Goal: Task Accomplishment & Management: Use online tool/utility

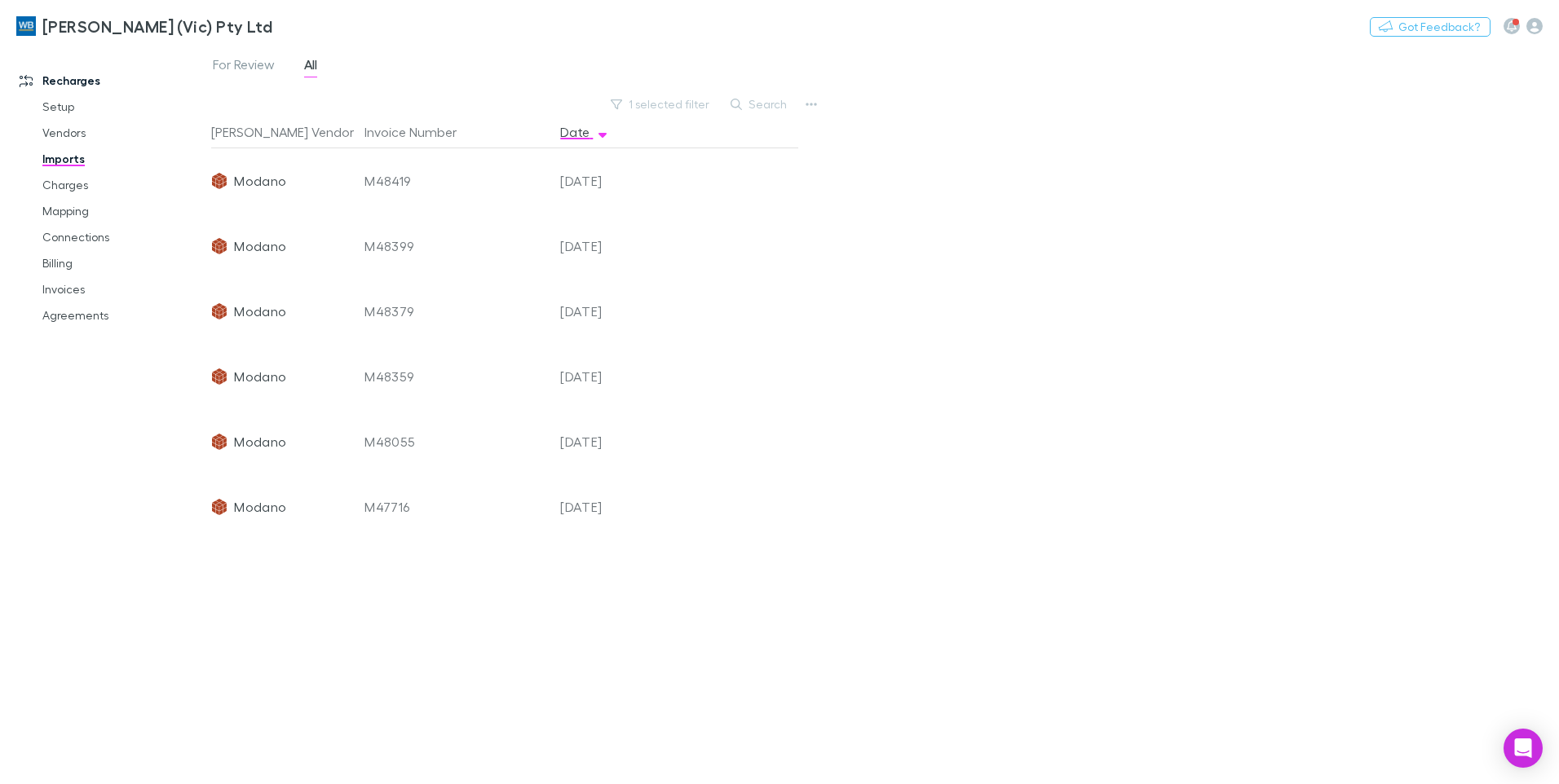
click at [684, 110] on button "1 selected filter" at bounding box center [662, 104] width 117 height 20
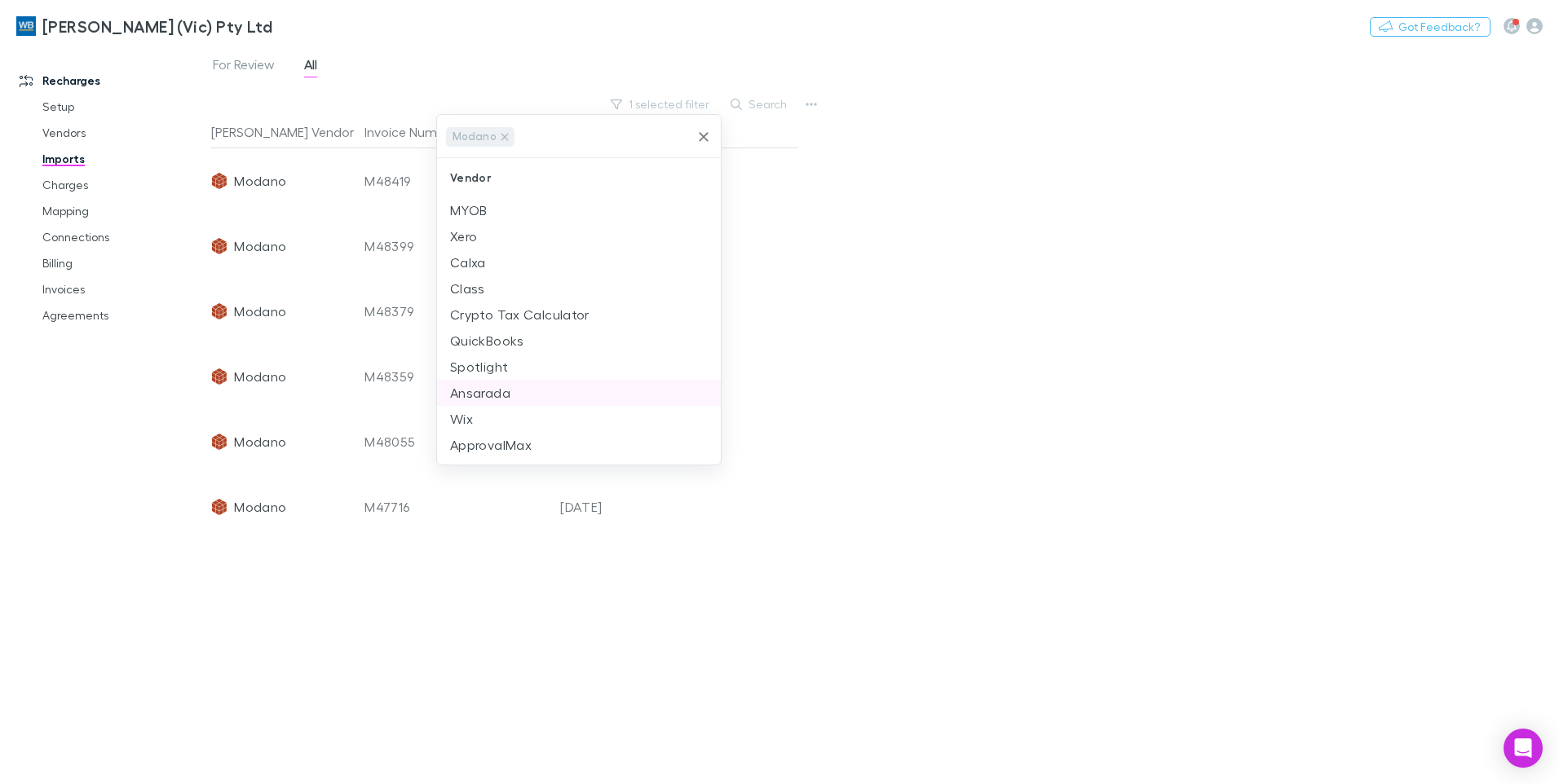
click at [512, 391] on li "Ansarada" at bounding box center [578, 393] width 283 height 26
click at [504, 140] on icon at bounding box center [504, 137] width 13 height 13
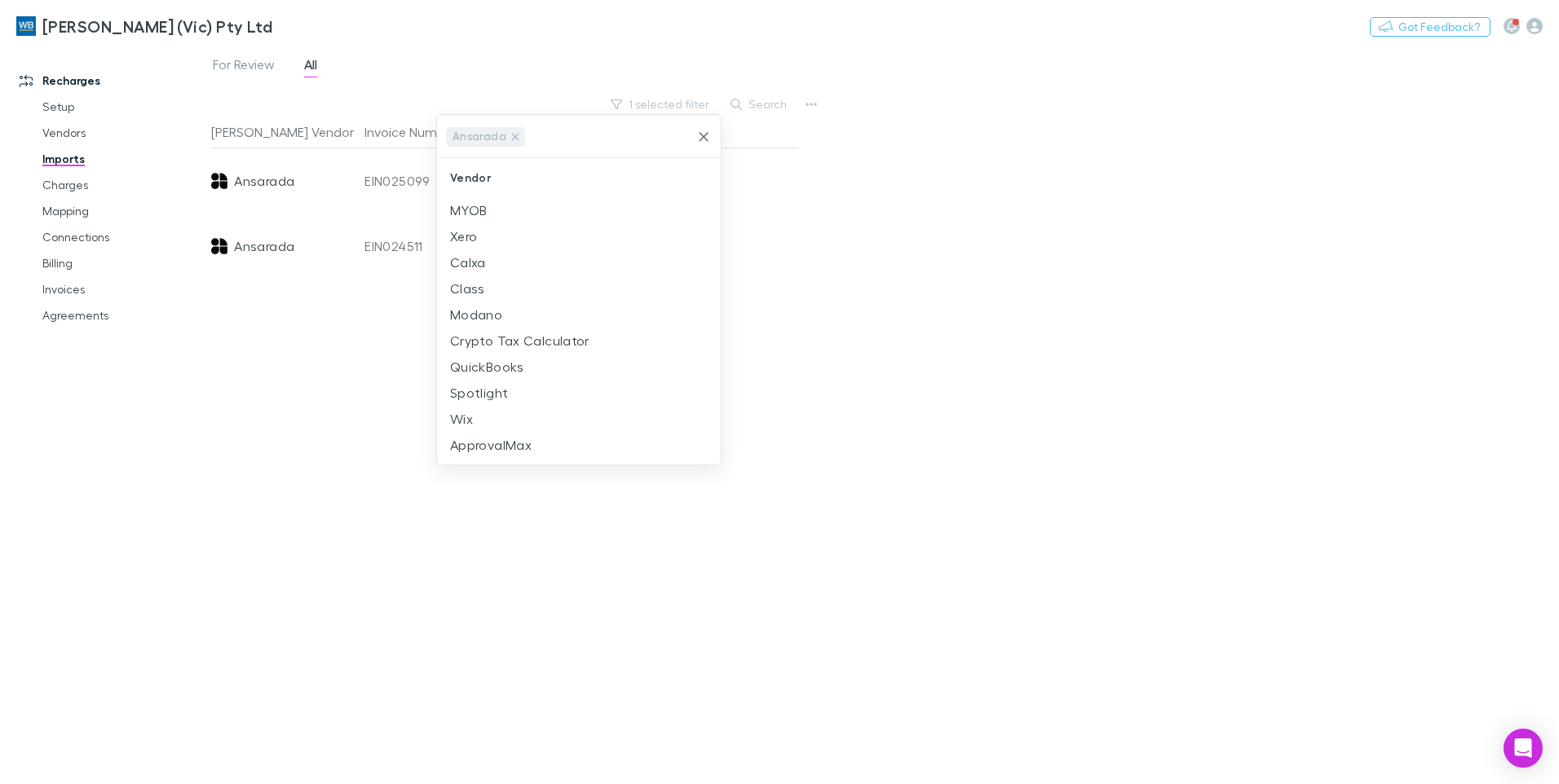
click at [937, 232] on div at bounding box center [780, 392] width 1559 height 784
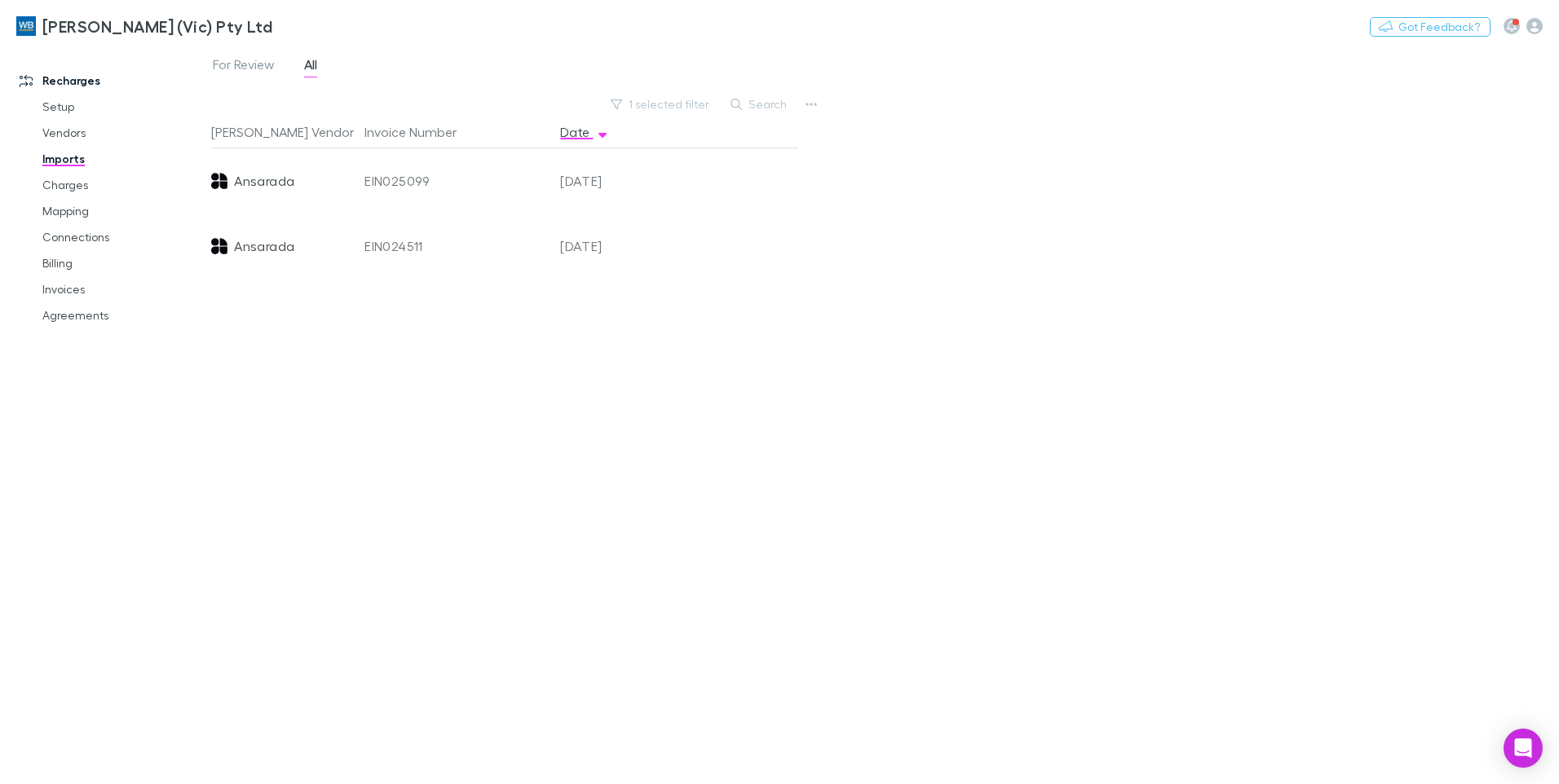
click at [284, 251] on span "Ansarada" at bounding box center [264, 246] width 60 height 65
click at [79, 194] on link "Charges" at bounding box center [123, 185] width 194 height 26
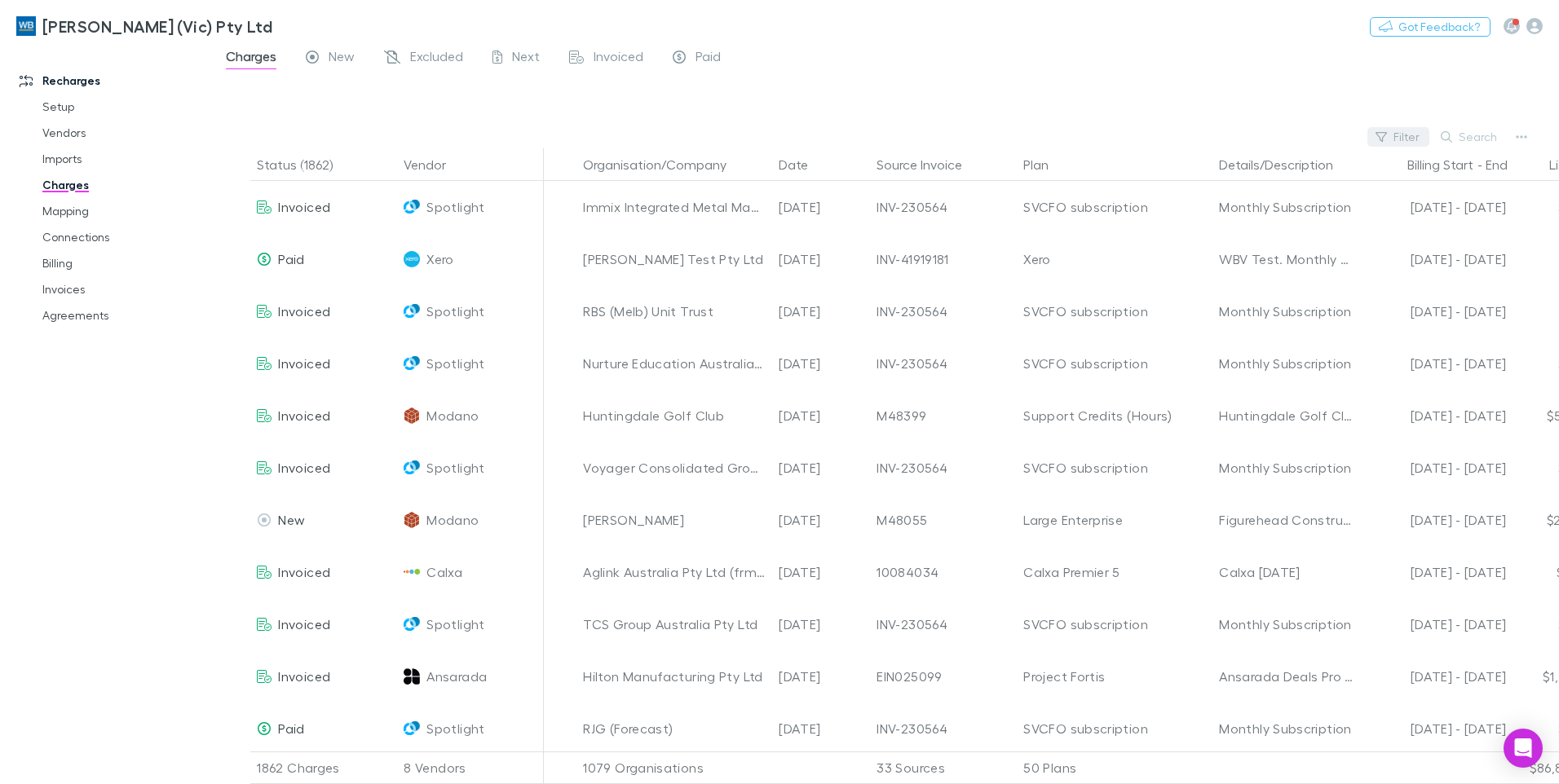
click at [1395, 136] on button "Filter" at bounding box center [1398, 137] width 62 height 20
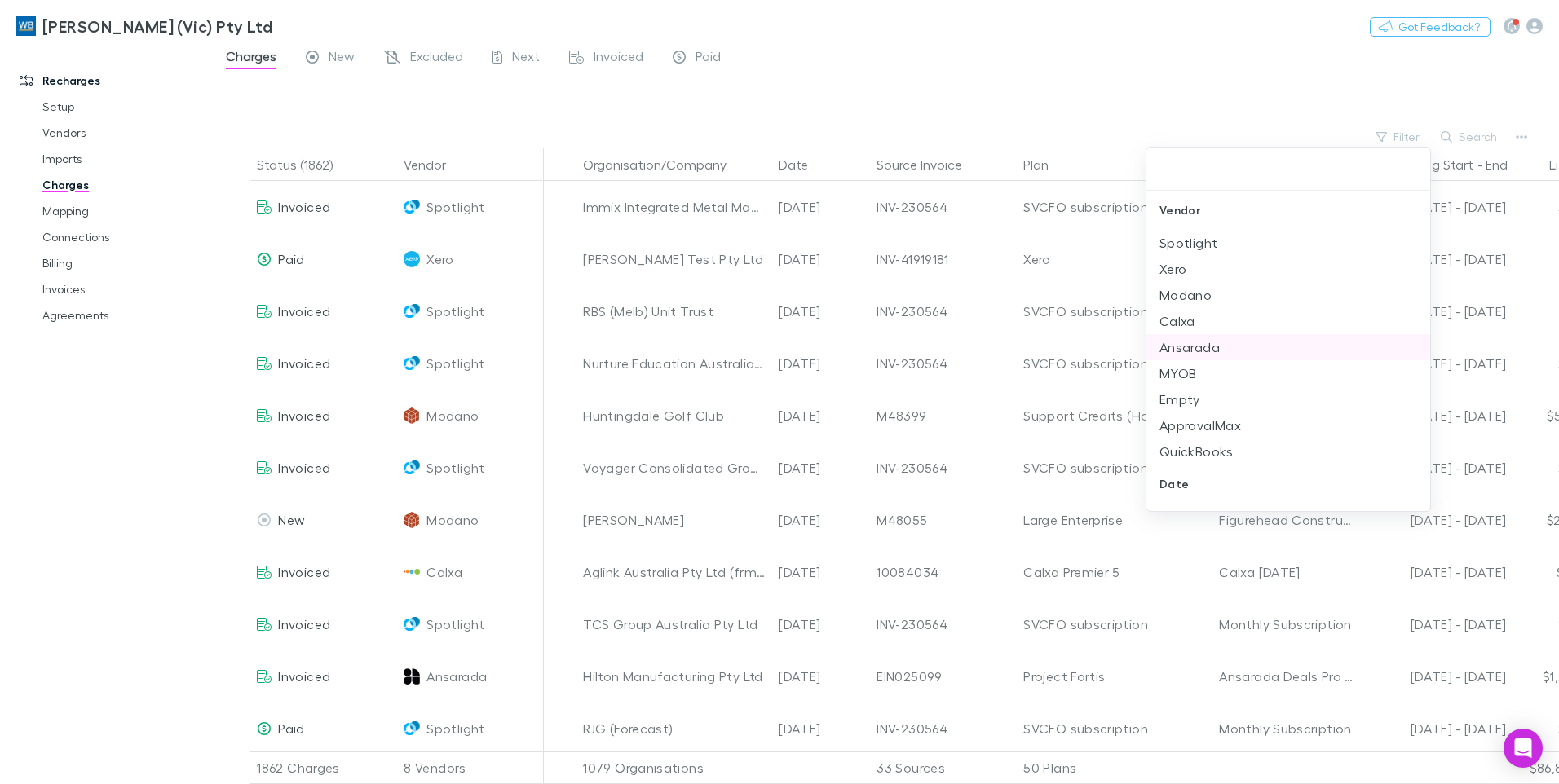
click at [1190, 340] on li "Ansarada" at bounding box center [1288, 347] width 283 height 26
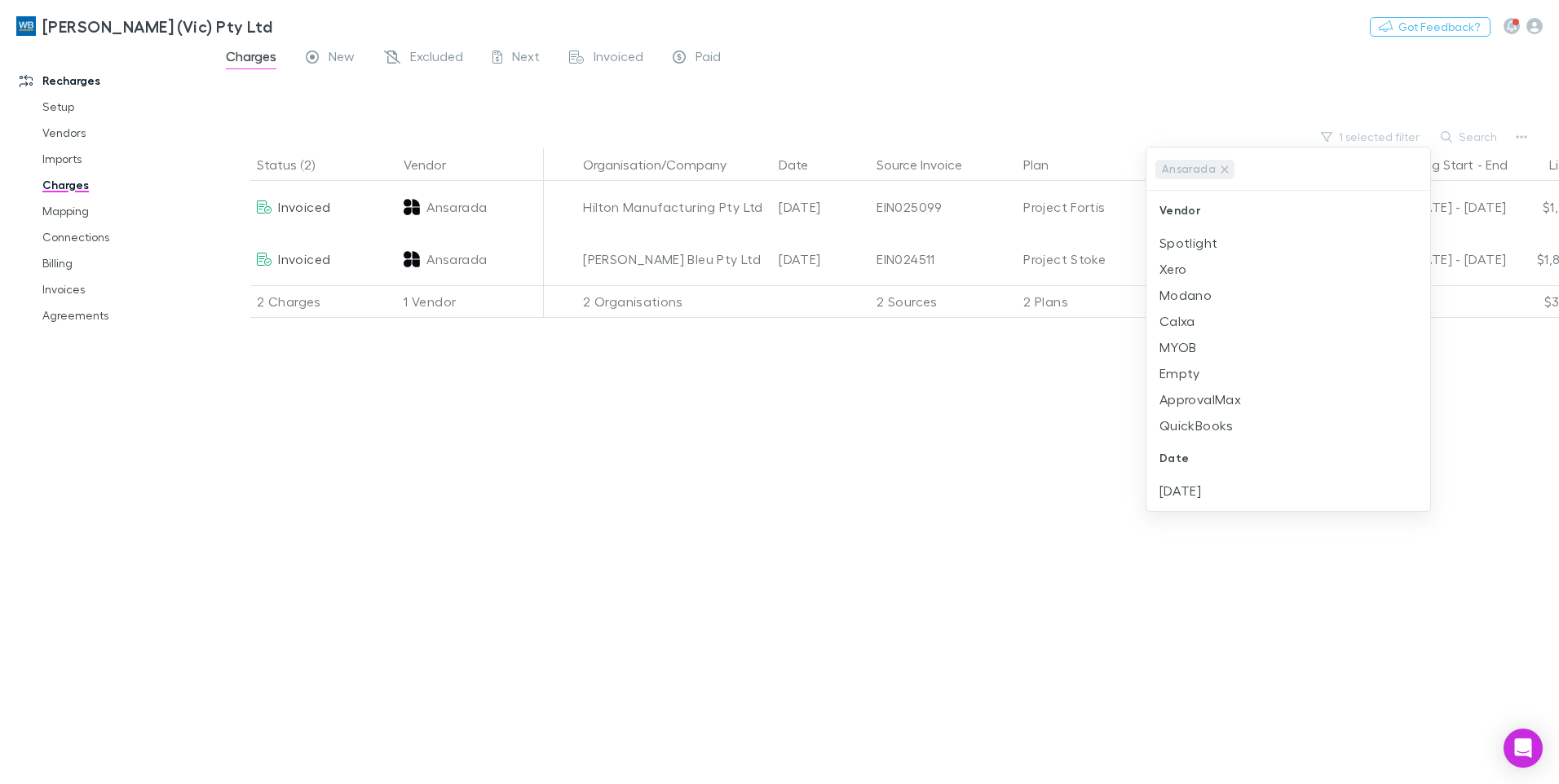
click at [1261, 75] on div at bounding box center [780, 392] width 1559 height 784
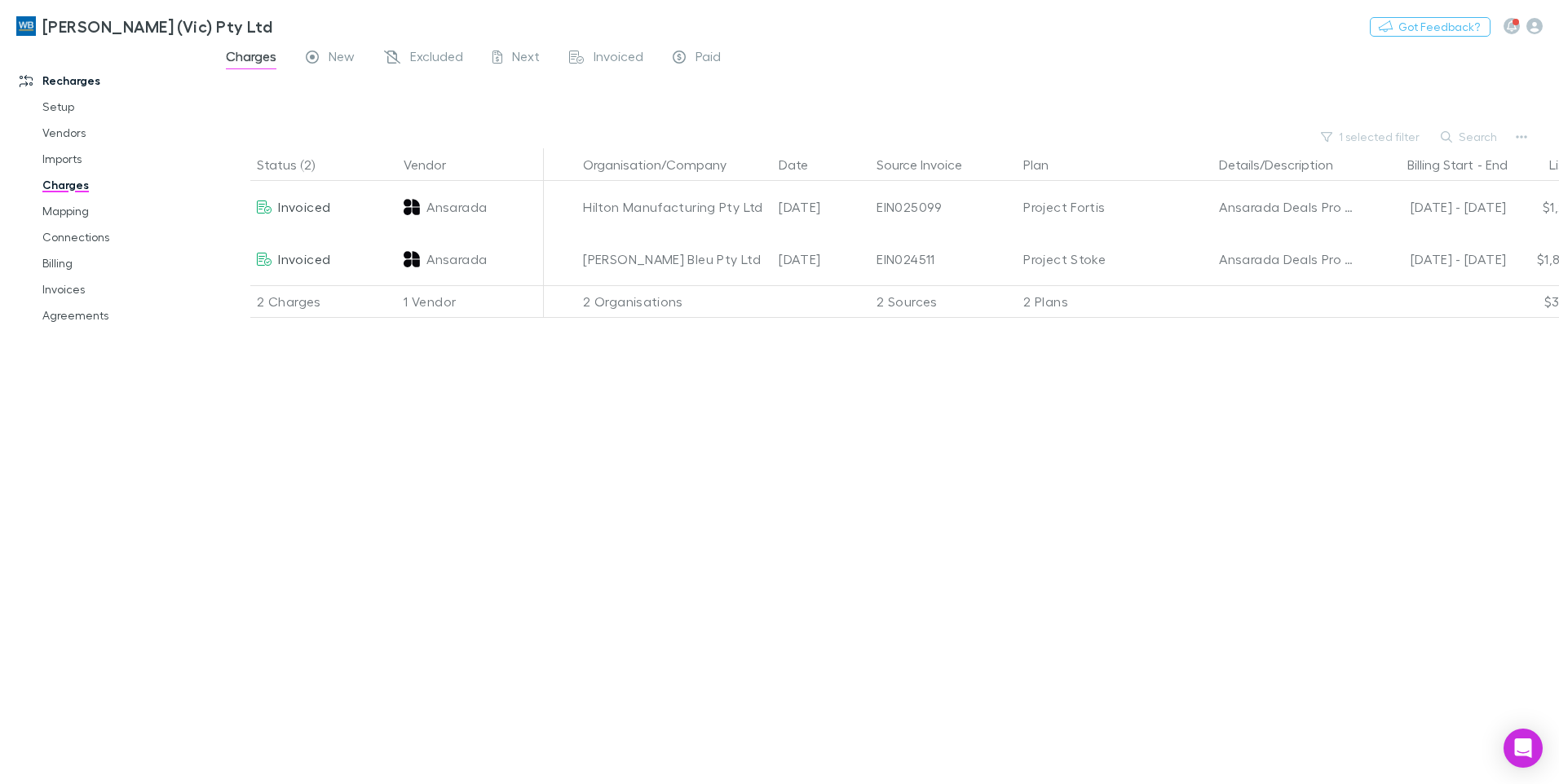
click at [648, 386] on div "Status (2) Vendor Organisation/Company Date Source Invoice Plan Details/Descrip…" at bounding box center [884, 466] width 1348 height 636
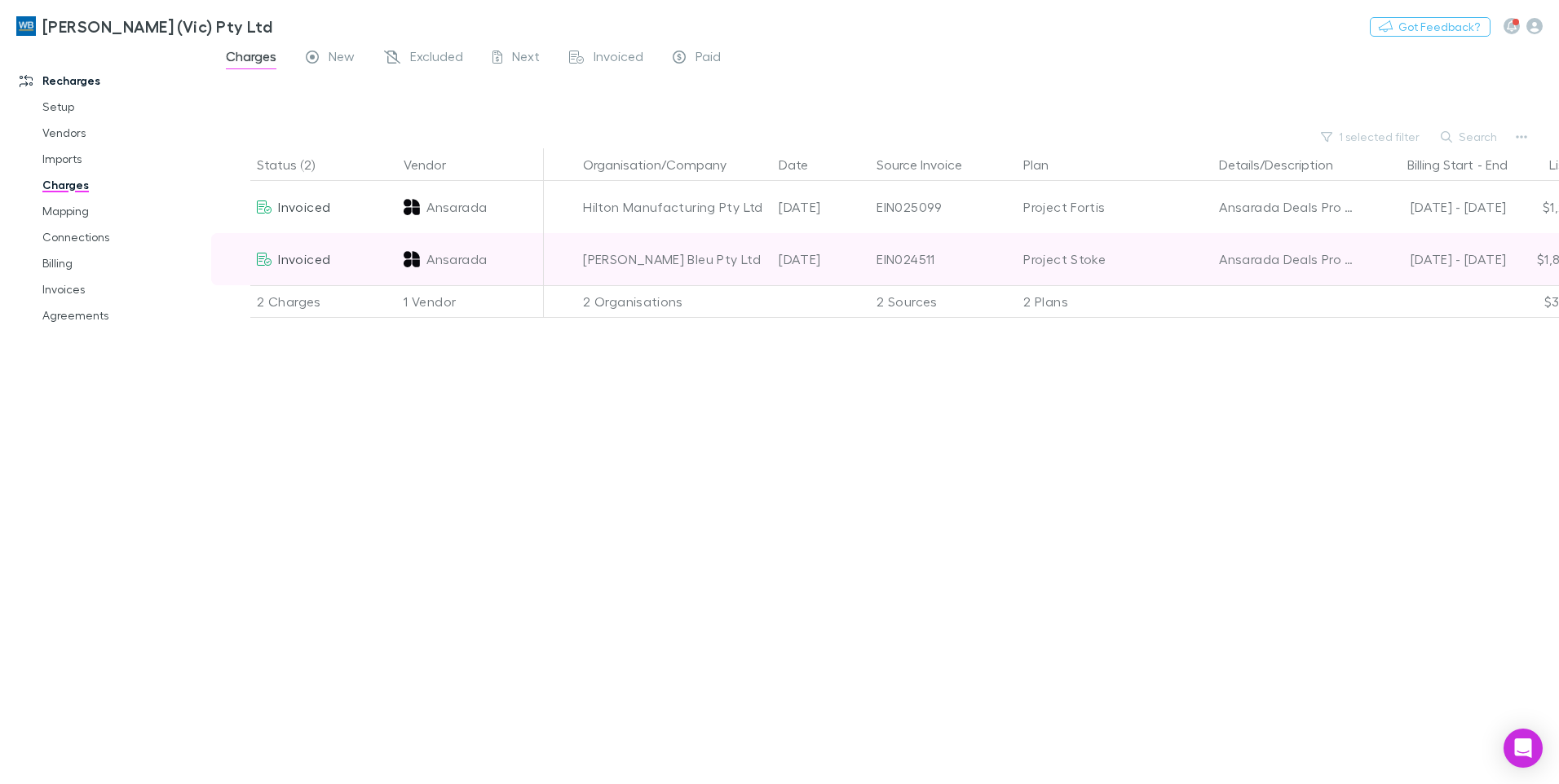
click at [1074, 259] on div "Project Stoke" at bounding box center [1115, 259] width 183 height 52
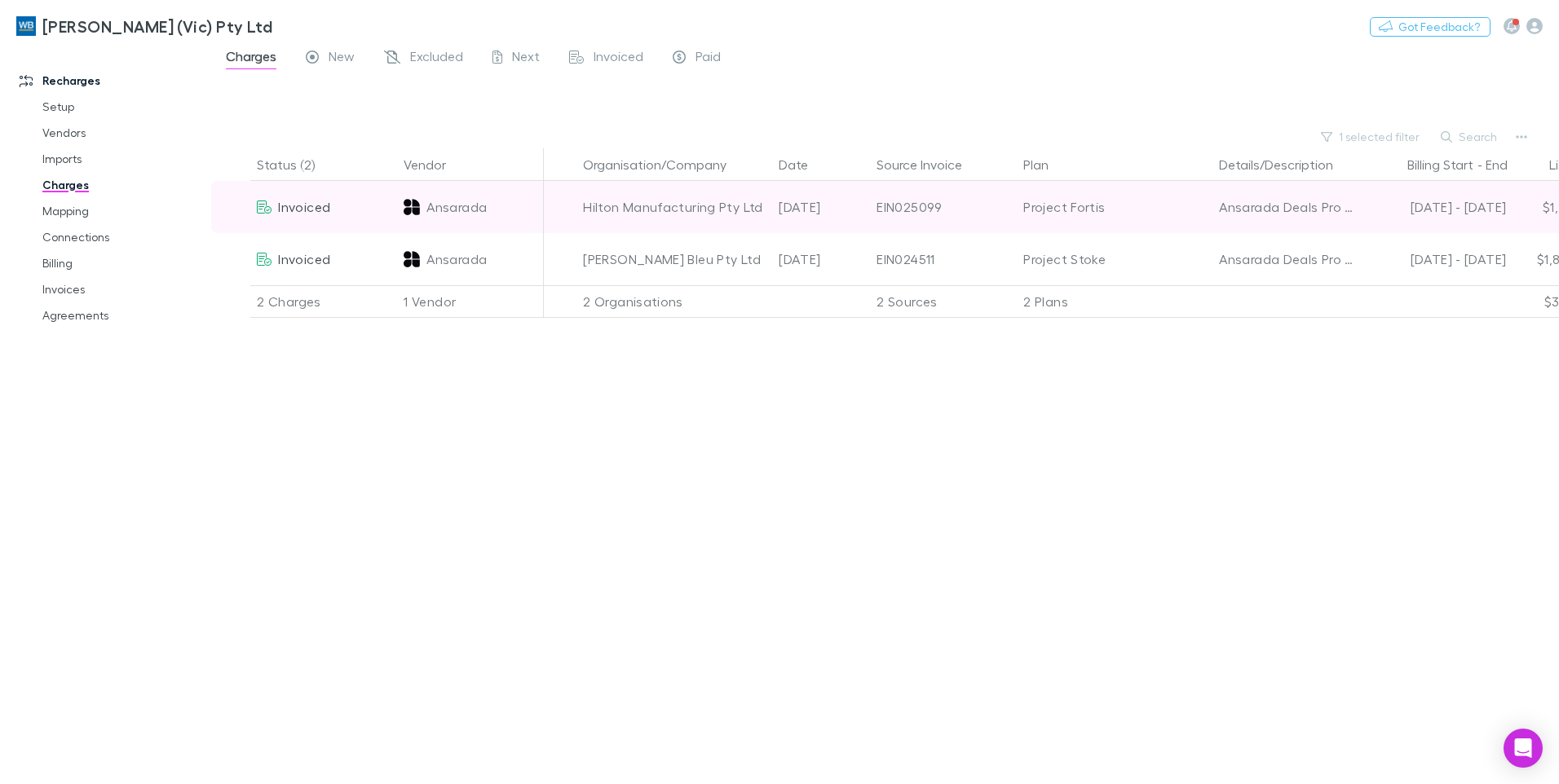
click at [1085, 216] on div "Project Fortis" at bounding box center [1115, 207] width 183 height 52
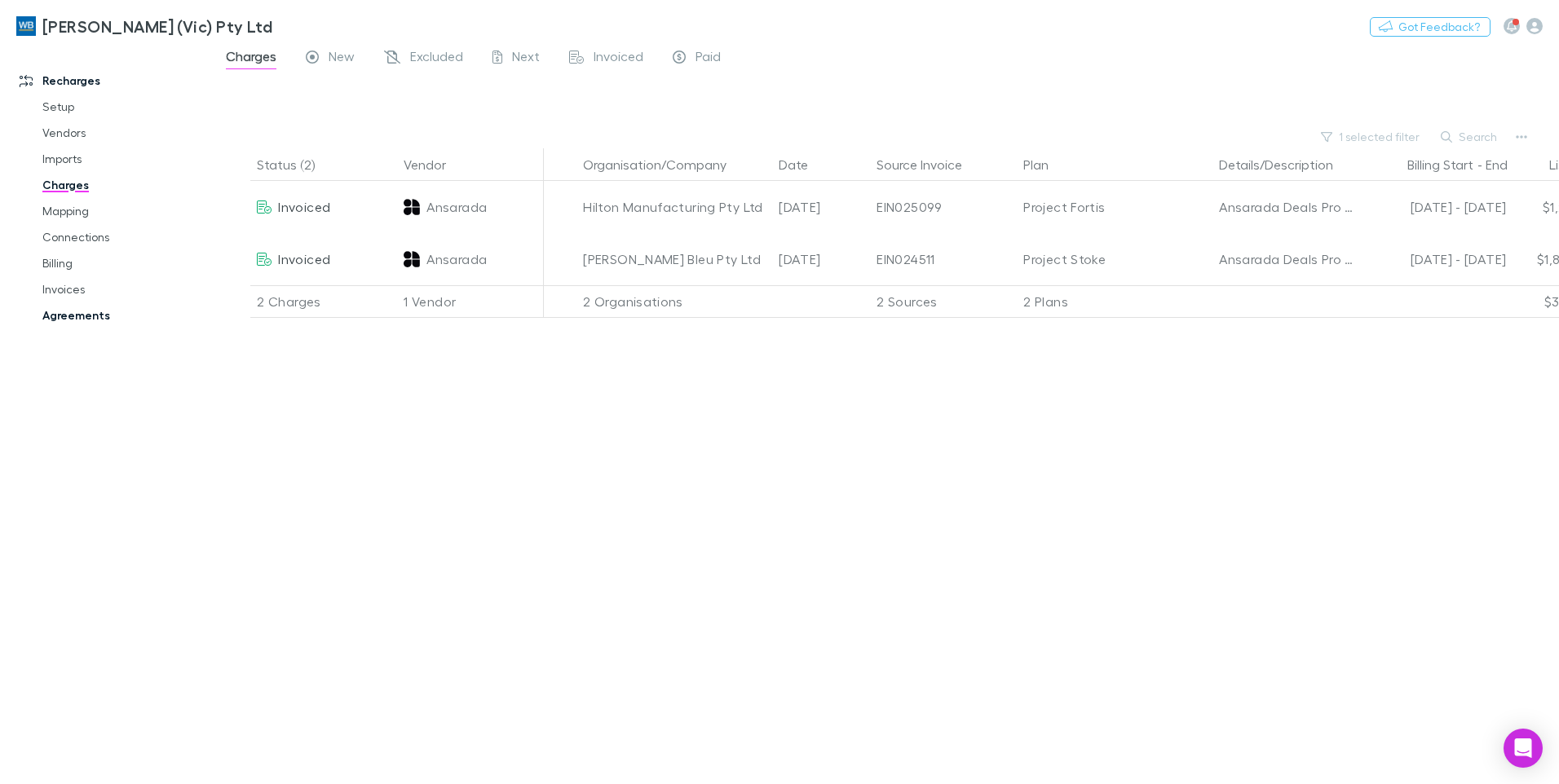
click at [81, 310] on link "Agreements" at bounding box center [123, 316] width 194 height 26
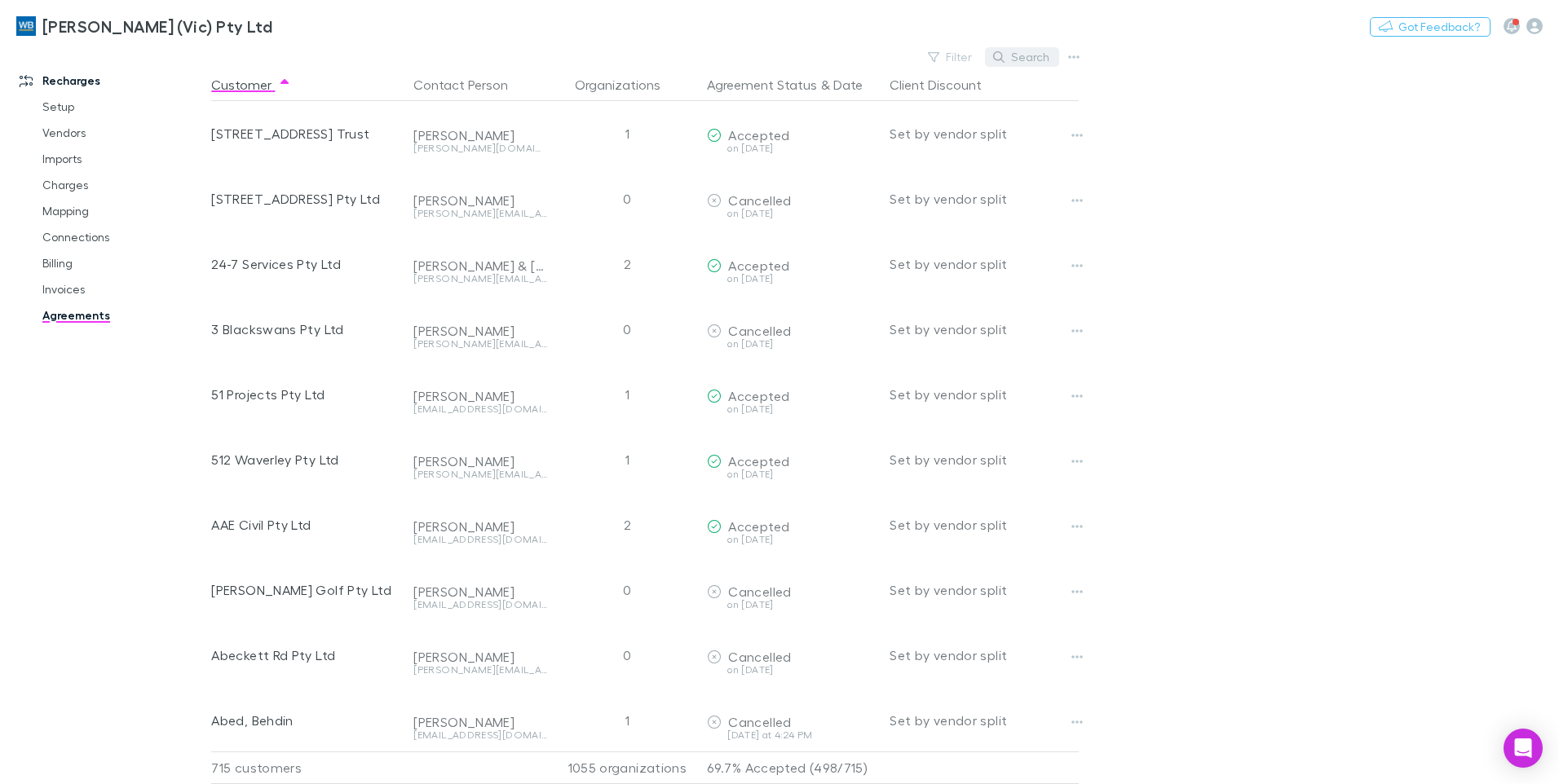
click at [1017, 48] on button "Search" at bounding box center [1022, 57] width 74 height 20
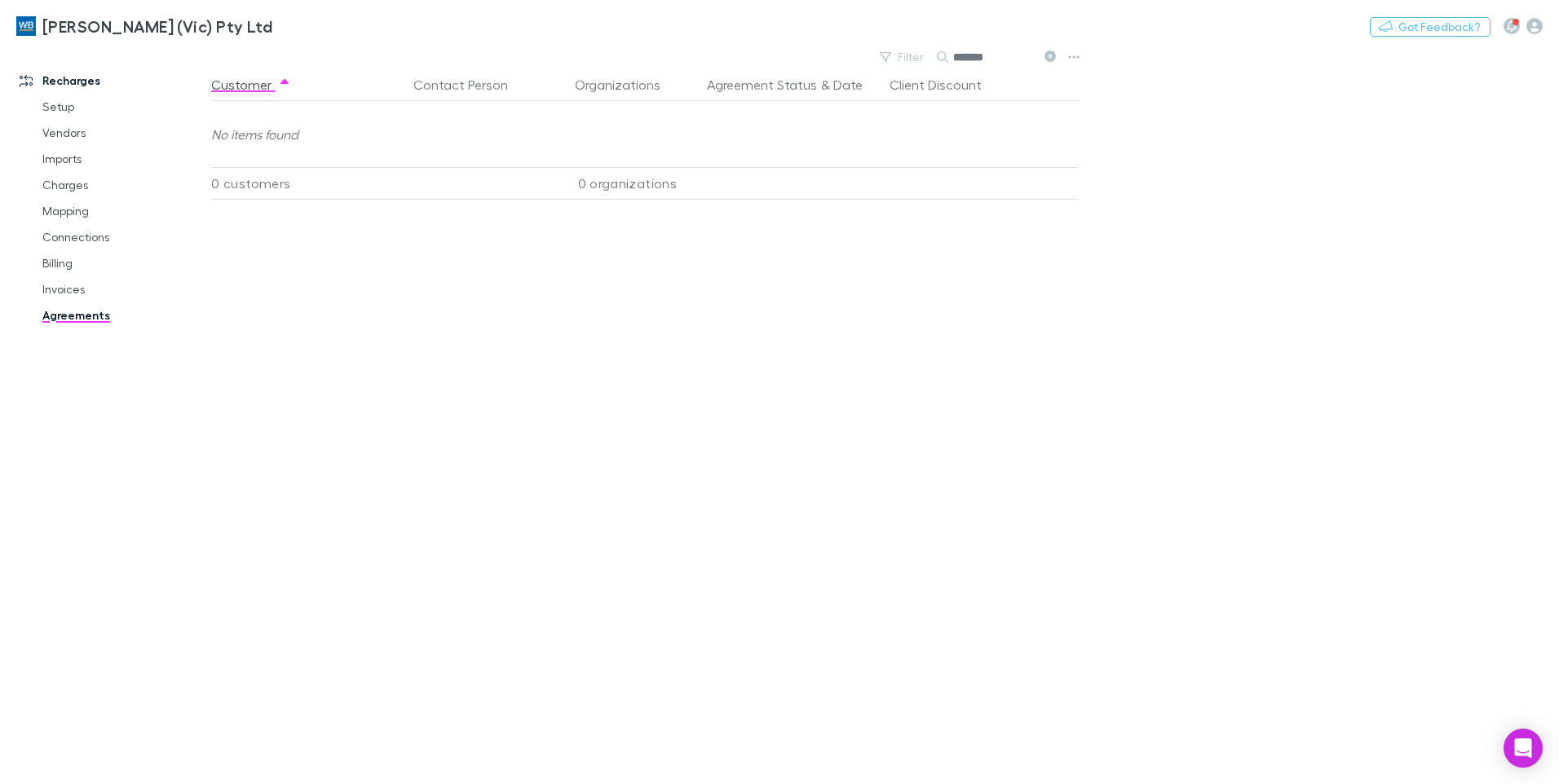
type input "********"
click at [84, 214] on link "Mapping" at bounding box center [123, 211] width 194 height 26
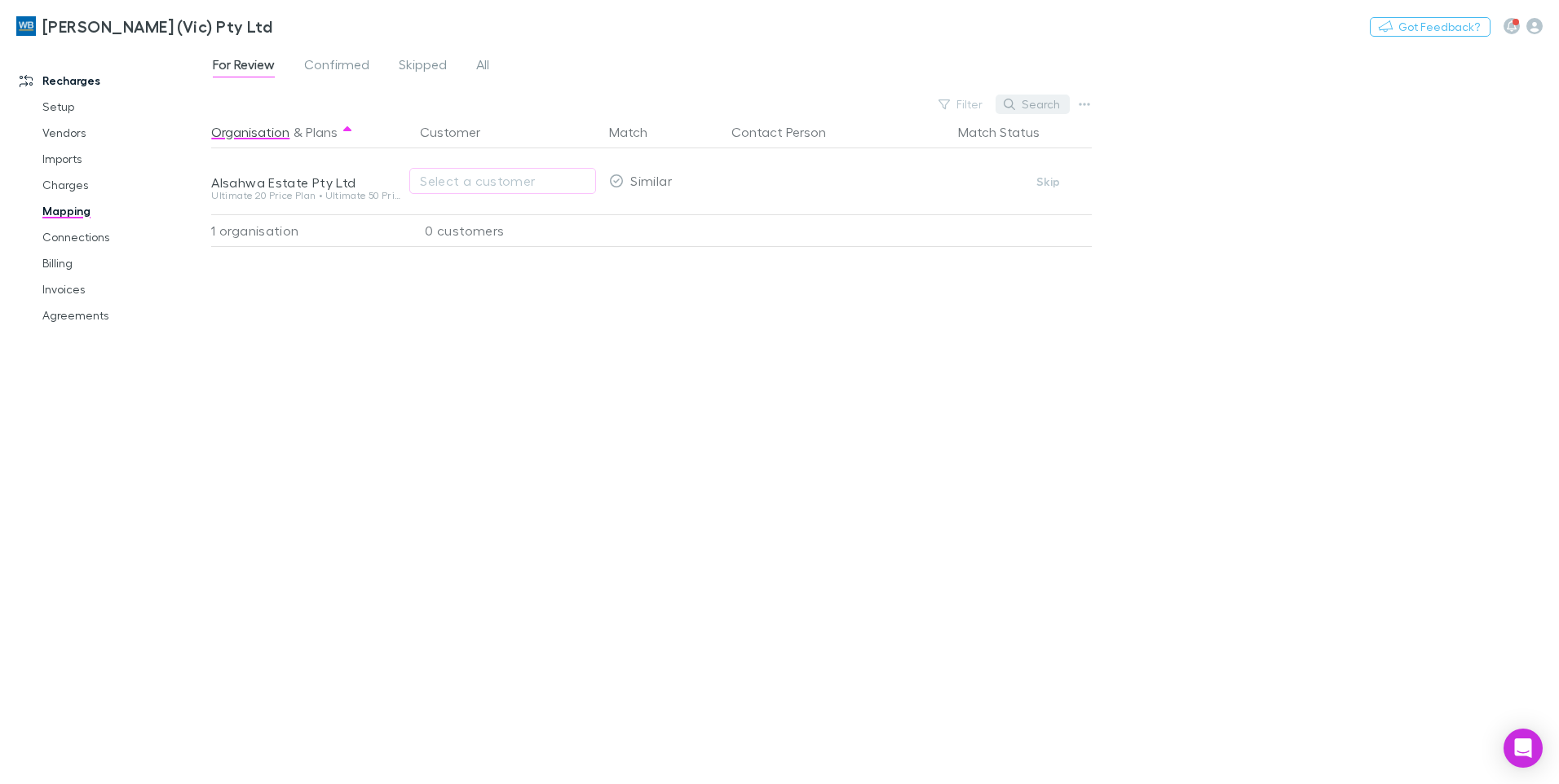
click at [1038, 98] on button "Search" at bounding box center [1033, 104] width 74 height 20
click at [480, 69] on span "All" at bounding box center [483, 67] width 13 height 21
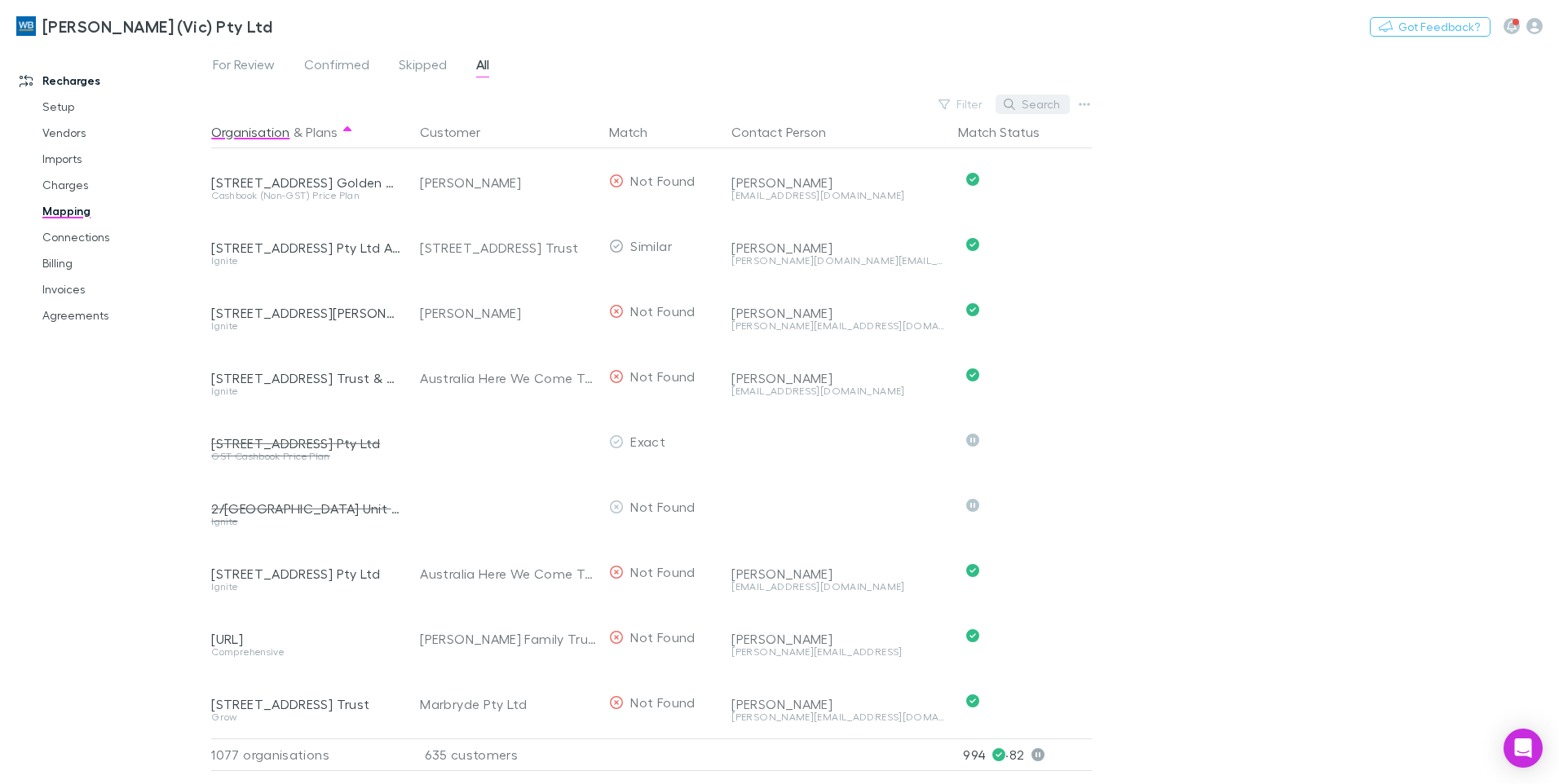
click at [1037, 101] on button "Search" at bounding box center [1033, 104] width 74 height 20
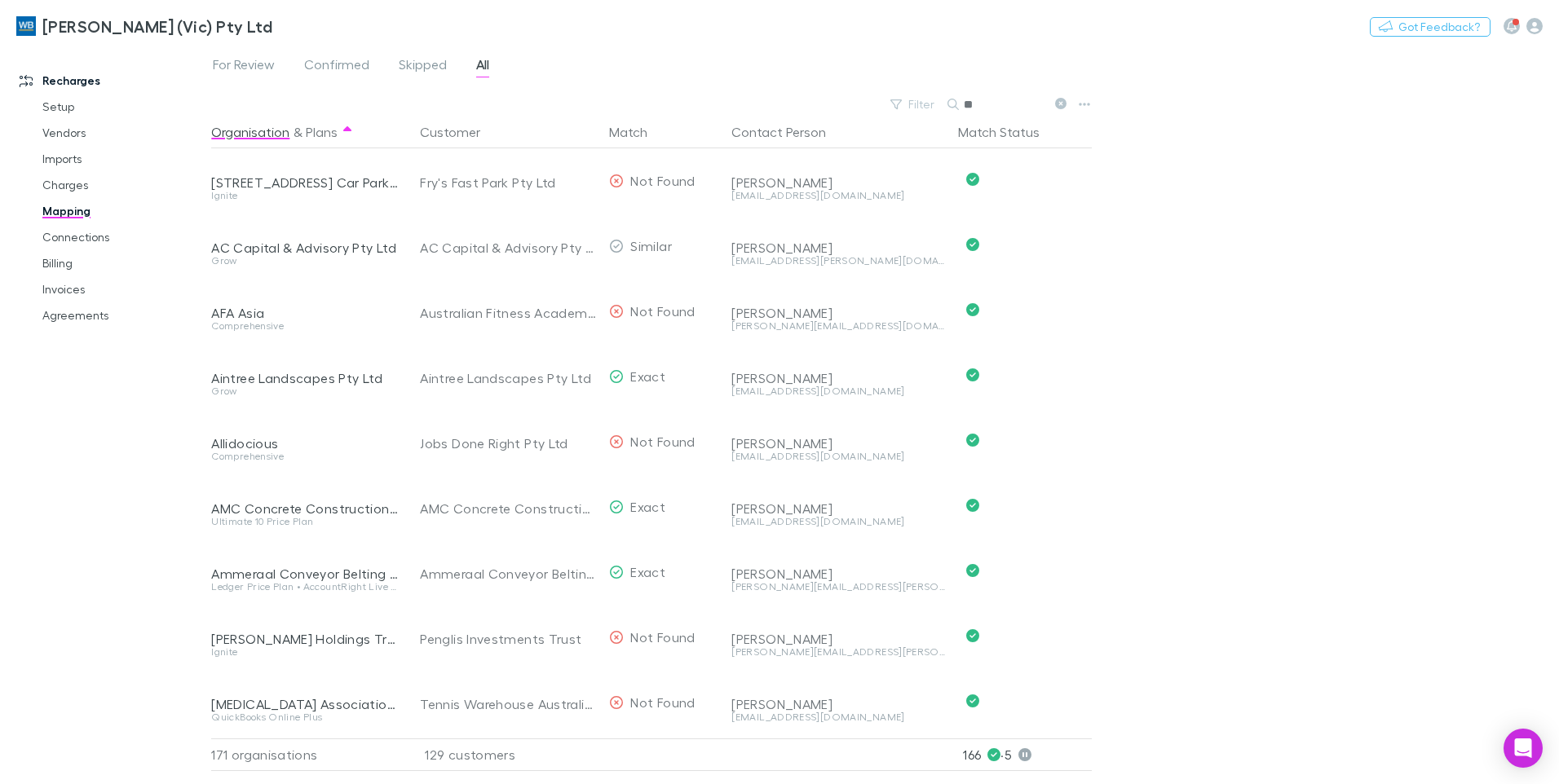
type input "*"
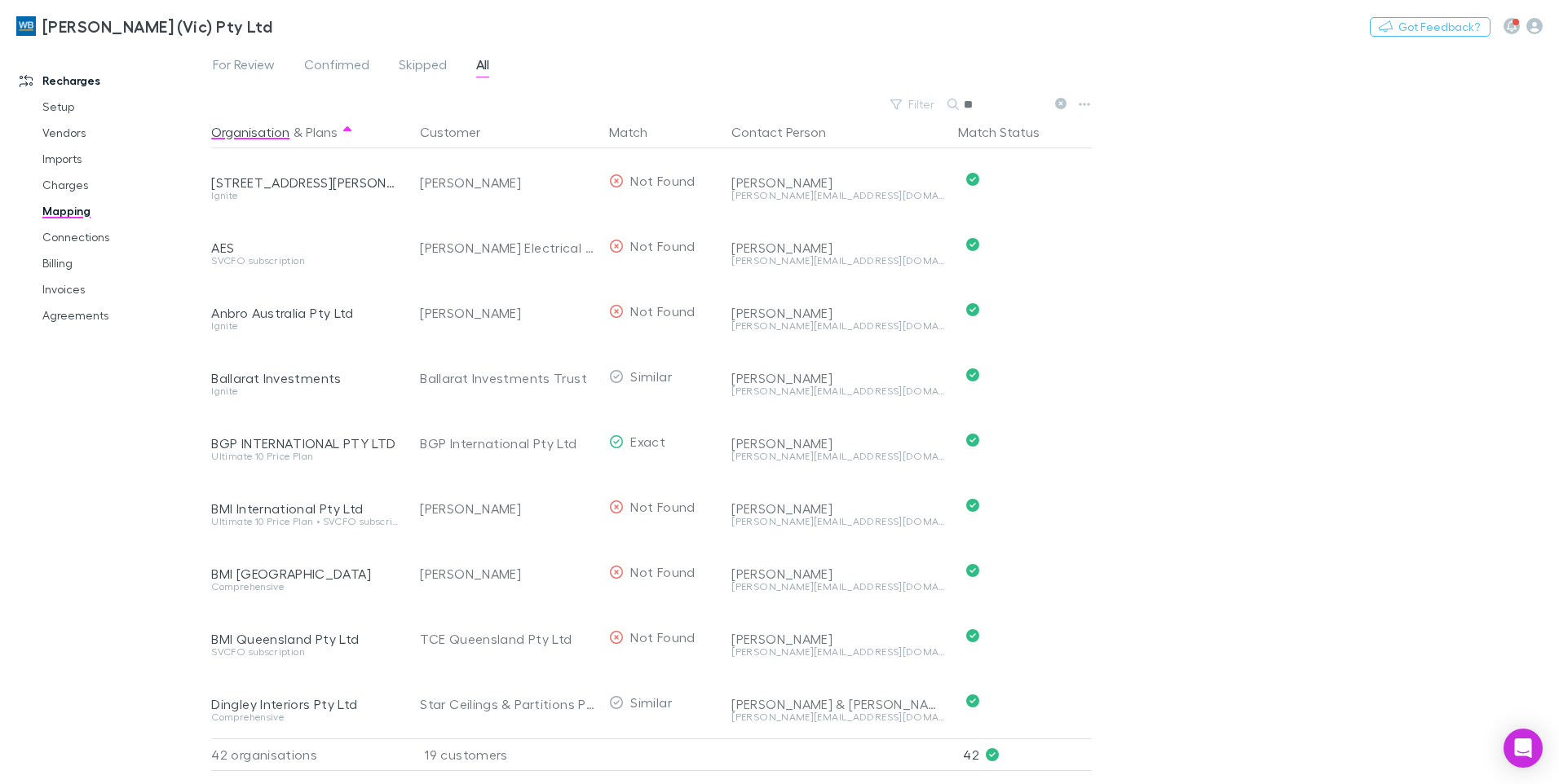
type input "*"
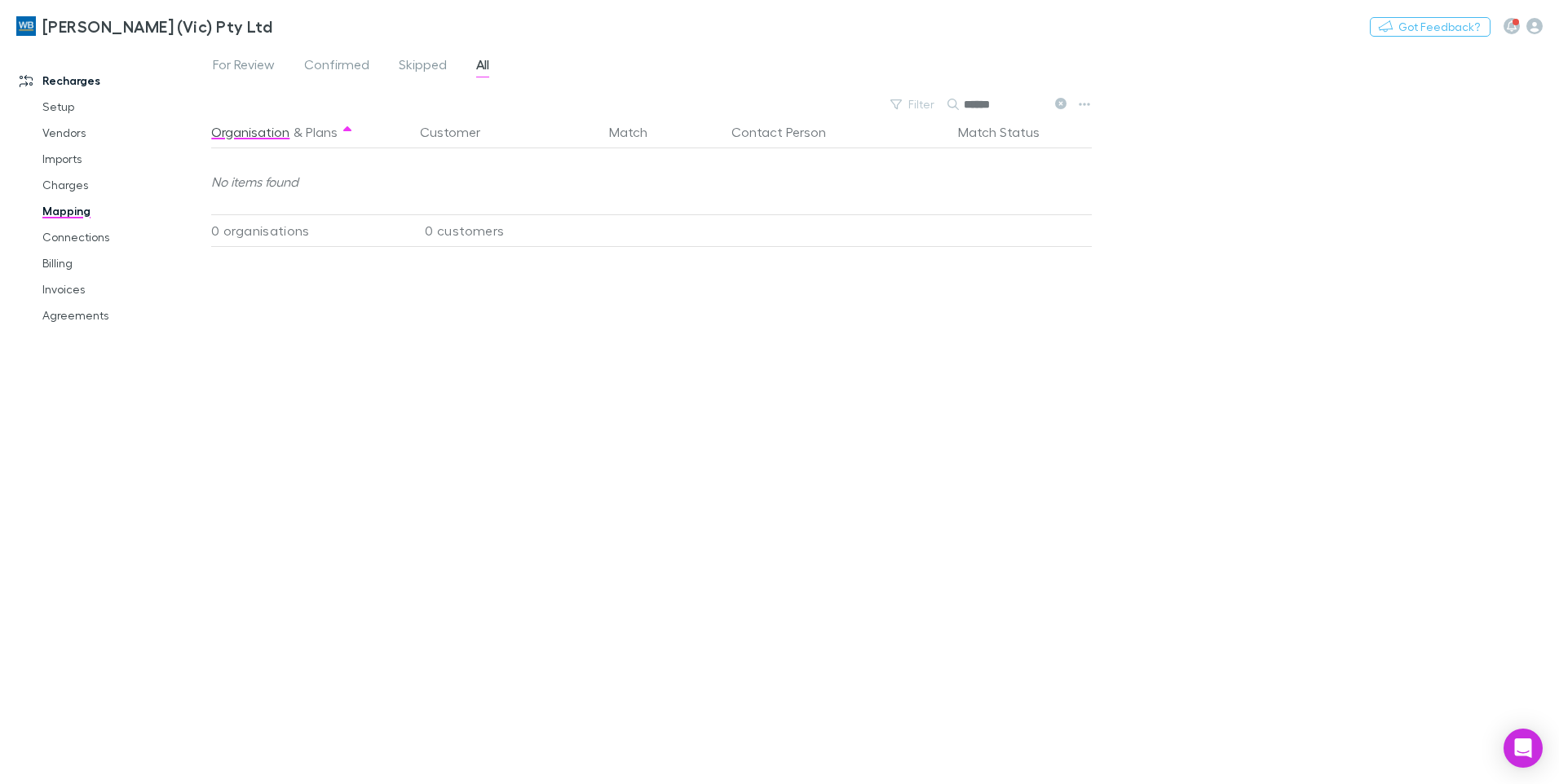
type input "******"
click at [55, 210] on link "Mapping" at bounding box center [123, 211] width 194 height 26
click at [484, 61] on span "All" at bounding box center [483, 67] width 13 height 21
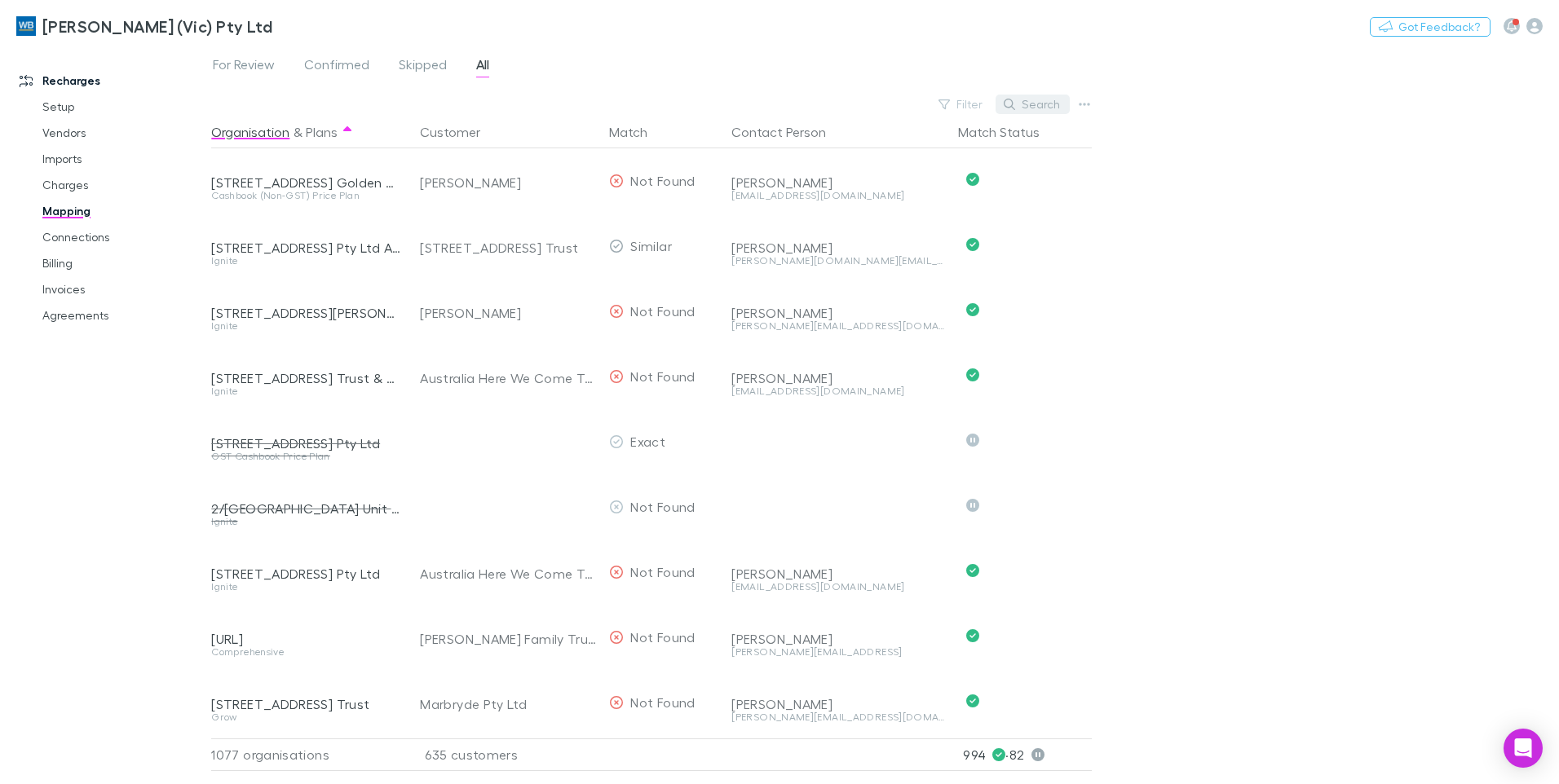
click at [1024, 108] on button "Search" at bounding box center [1033, 104] width 74 height 20
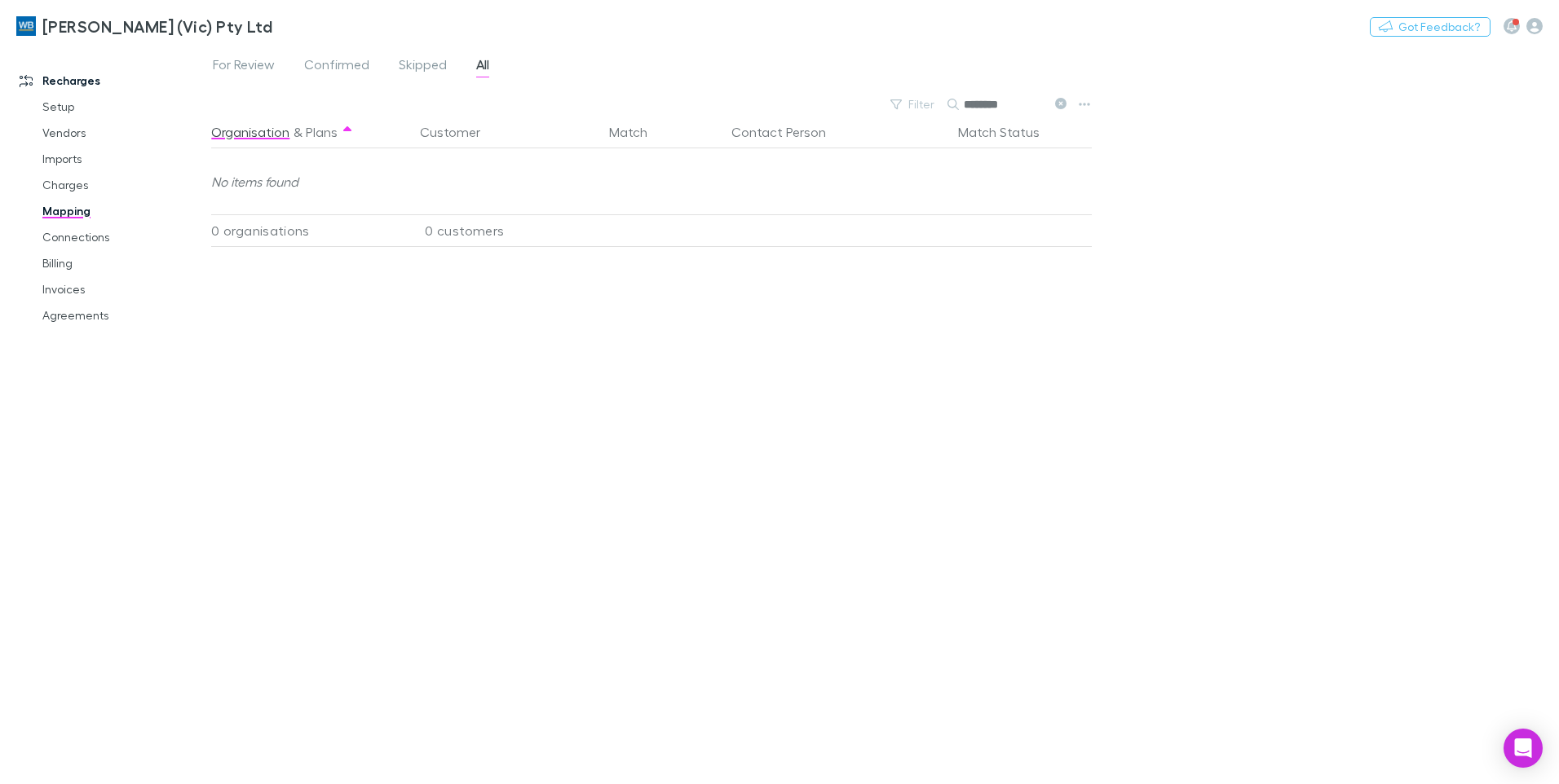
type input "********"
drag, startPoint x: 941, startPoint y: 663, endPoint x: 969, endPoint y: 630, distance: 43.3
click at [941, 663] on div "Organisation & Plans Customer Match Contact Person Match Status No items found …" at bounding box center [653, 444] width 884 height 656
click at [1056, 100] on icon at bounding box center [1061, 103] width 11 height 11
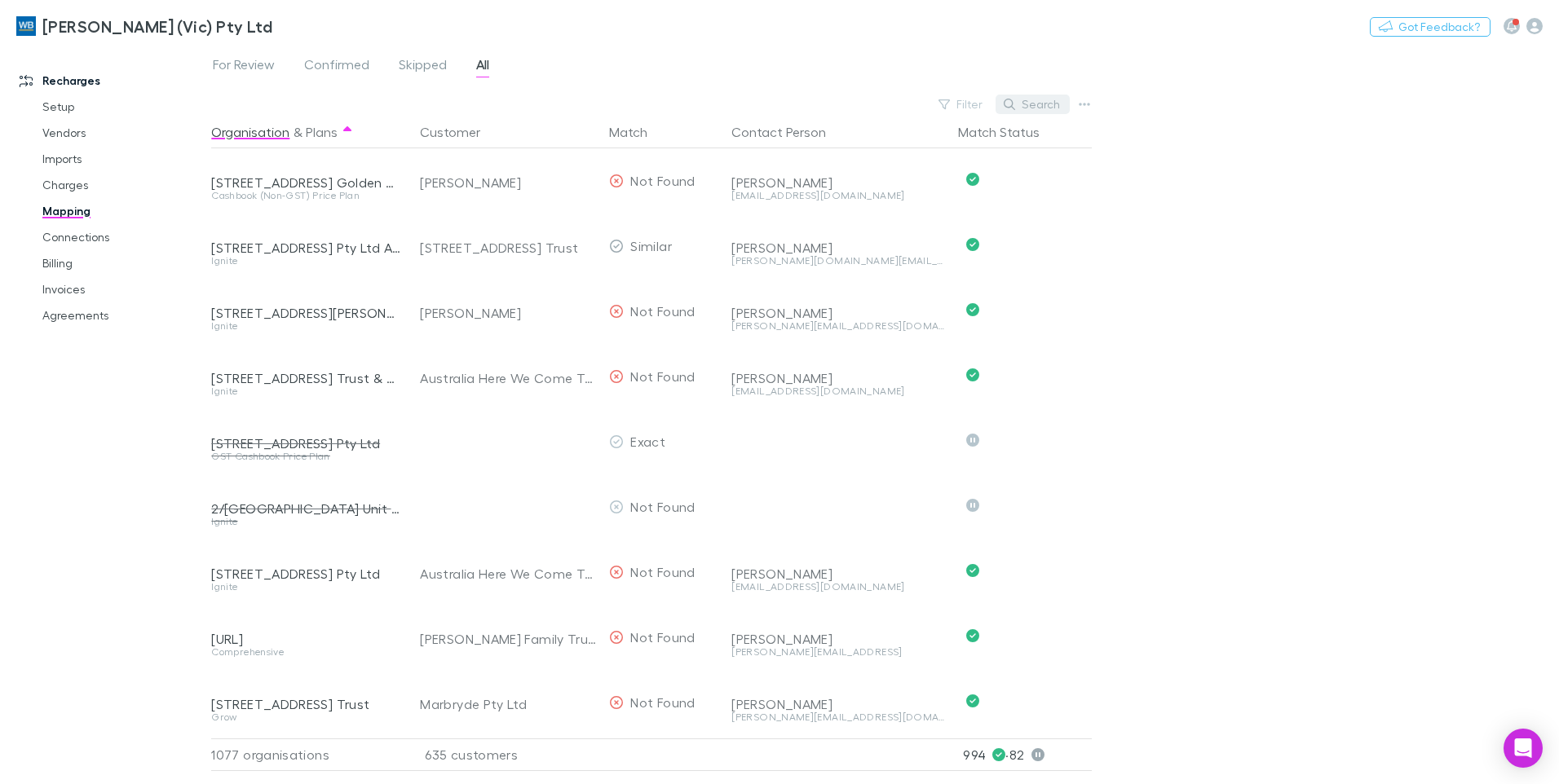
click at [1030, 102] on button "Search" at bounding box center [1033, 104] width 74 height 20
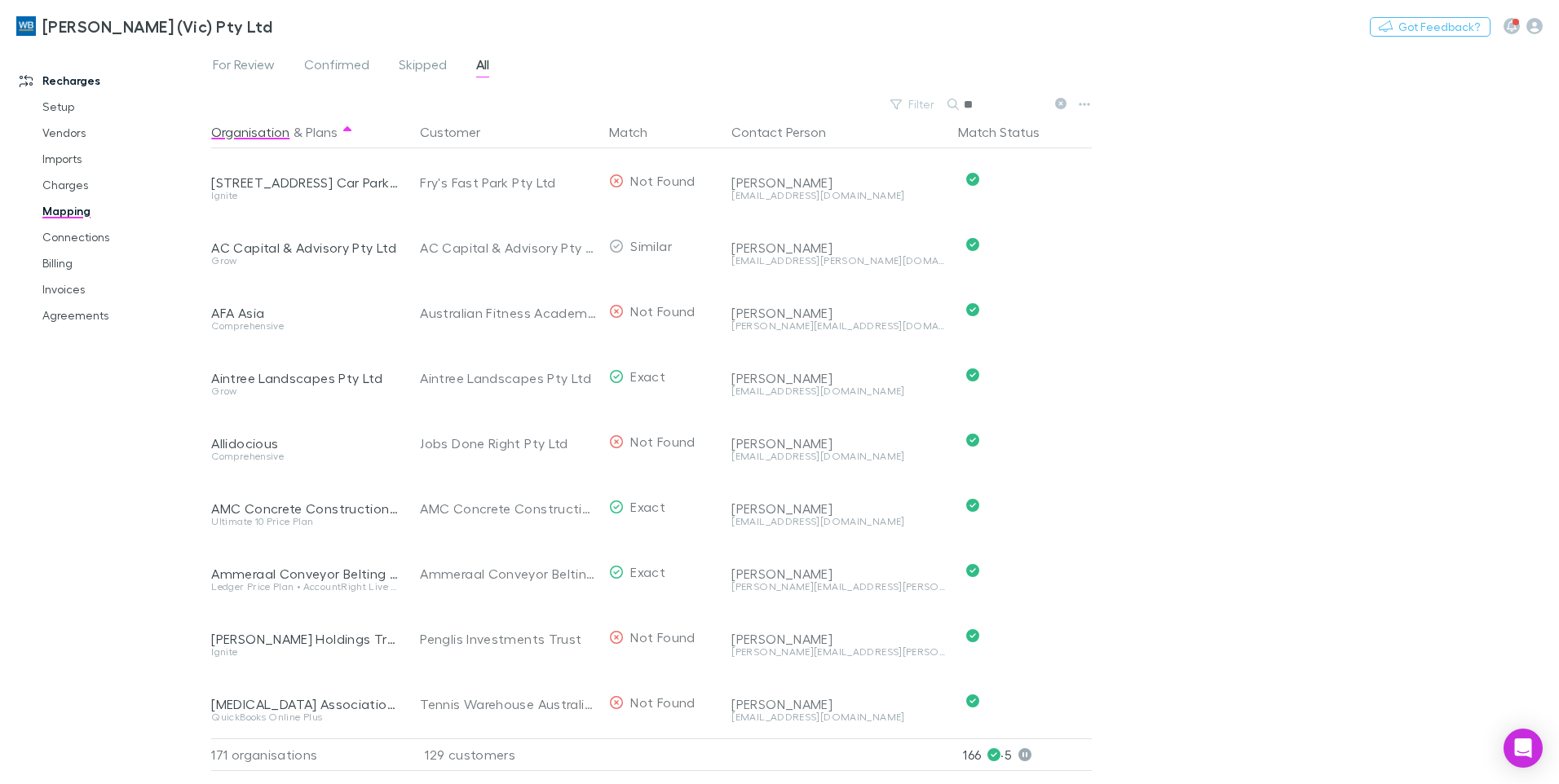
type input "*"
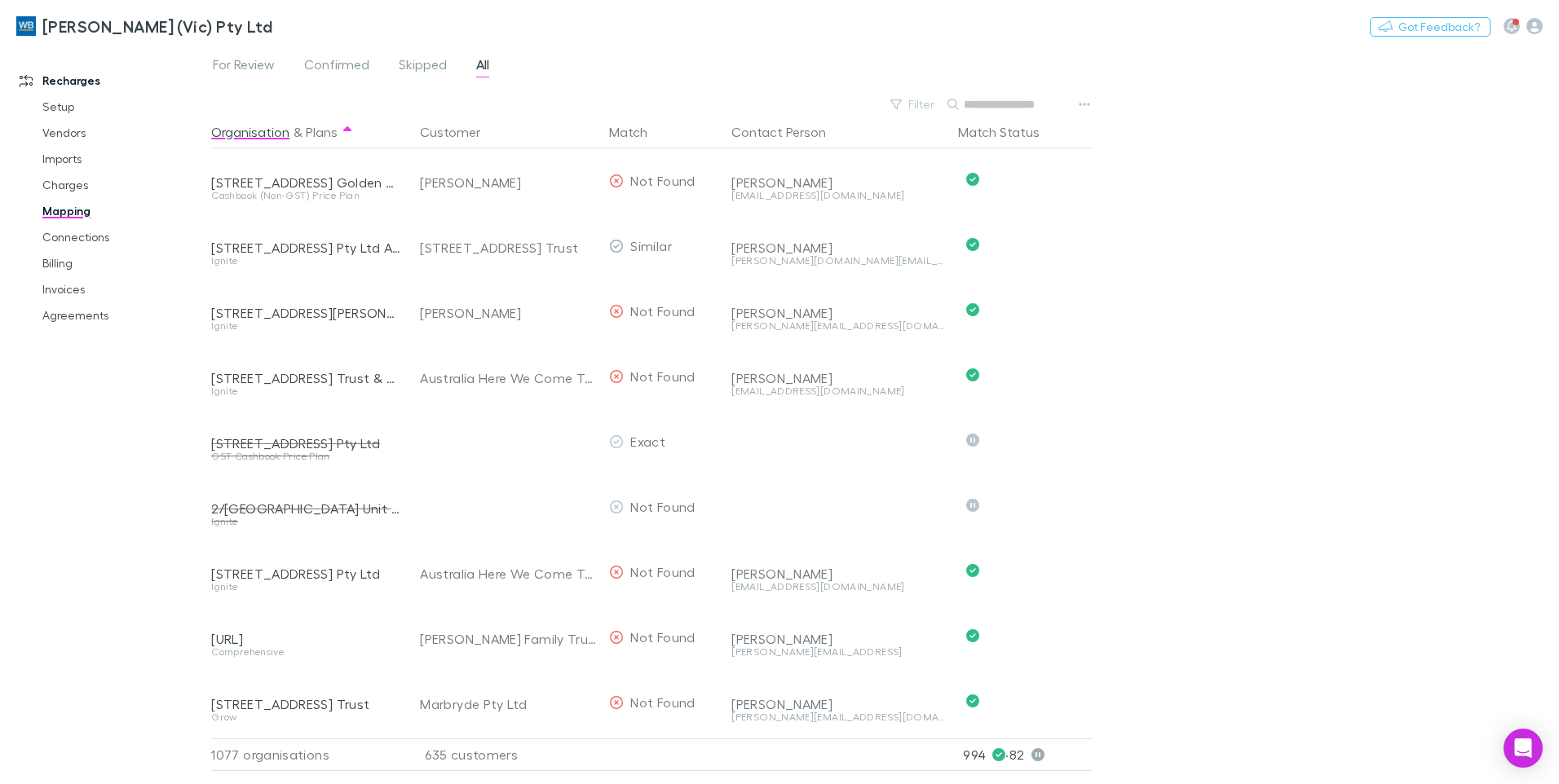
type input "*"
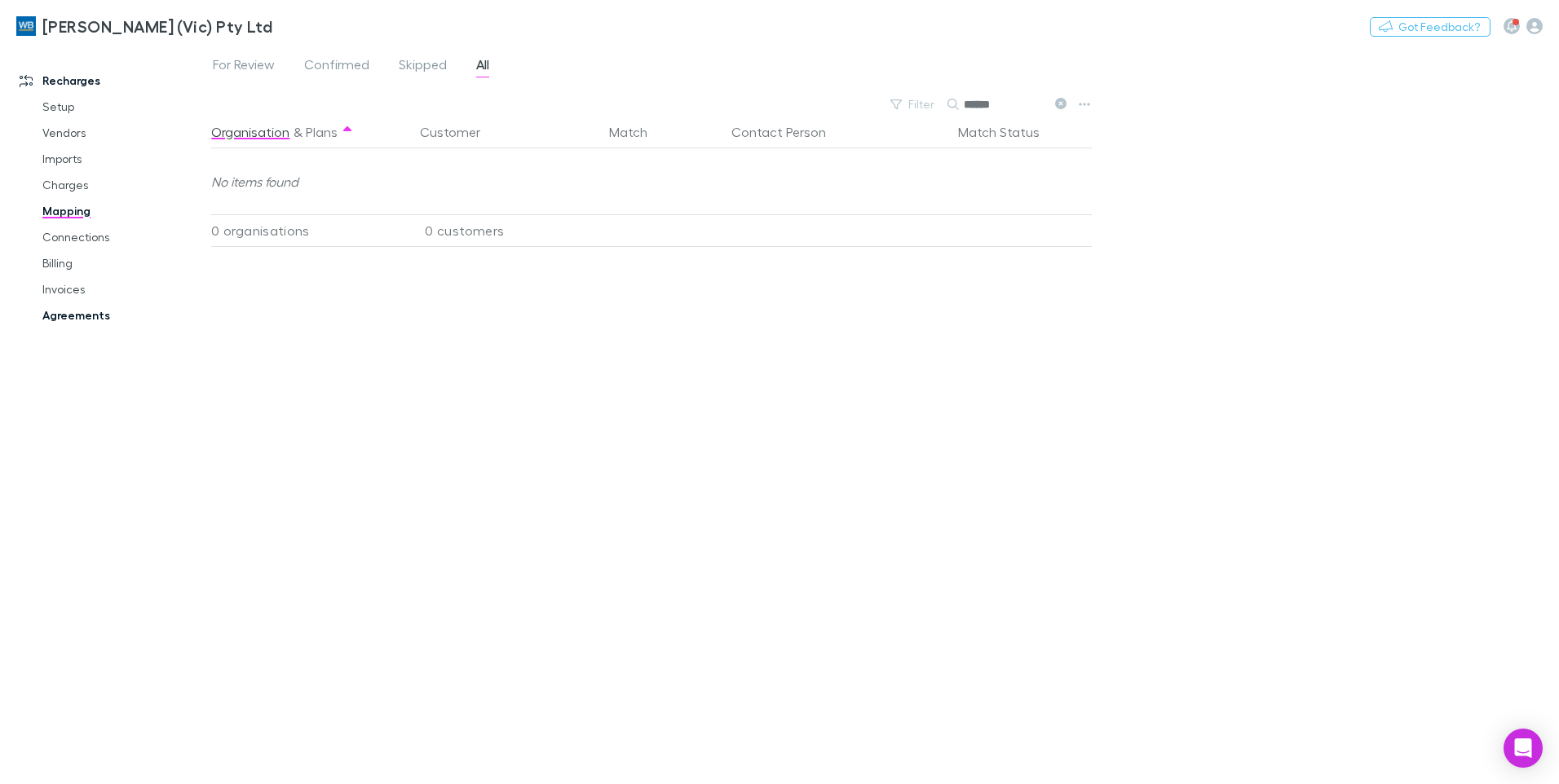
type input "******"
click at [84, 310] on link "Agreements" at bounding box center [123, 316] width 194 height 26
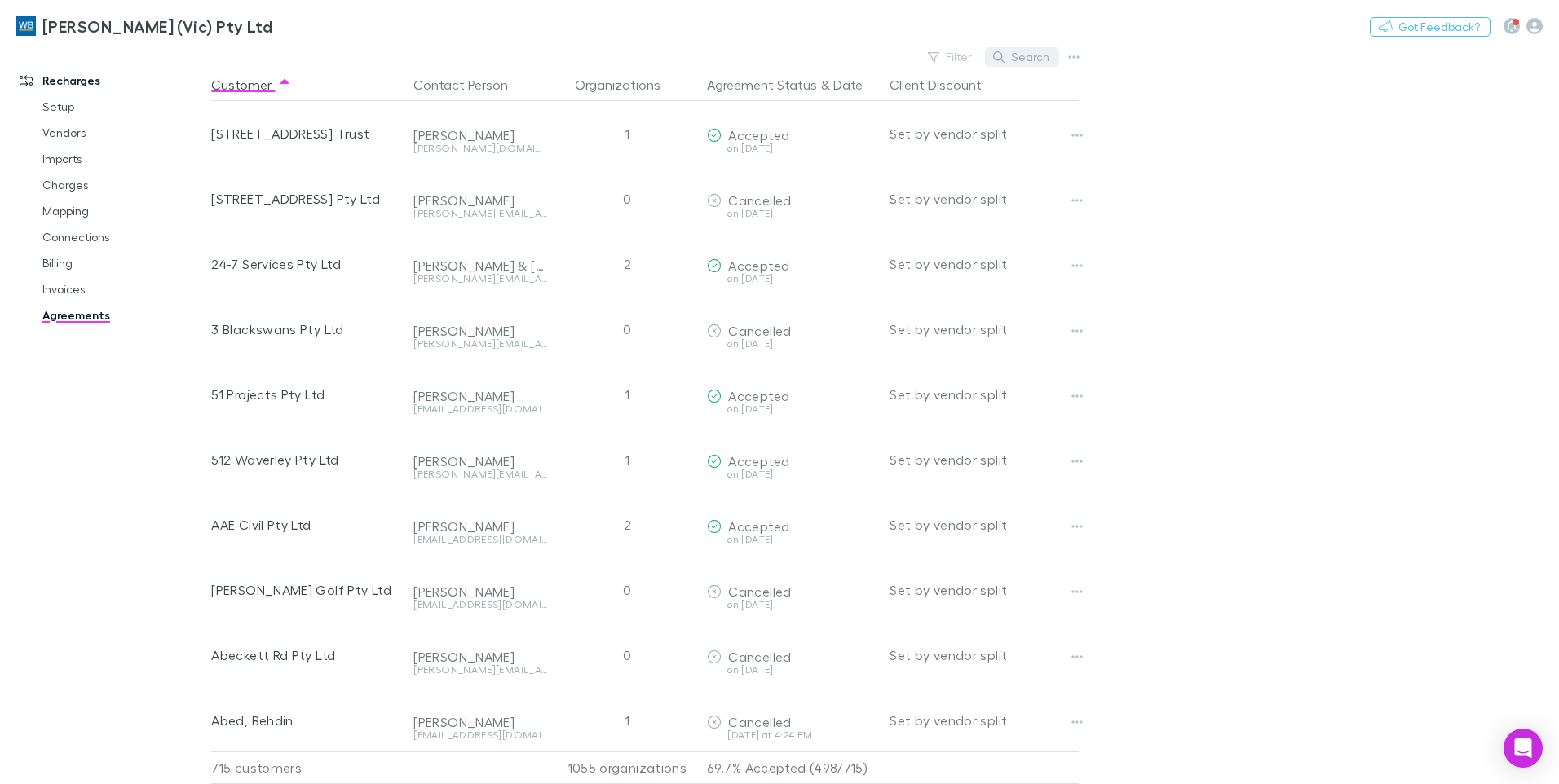
click at [1030, 47] on button "Search" at bounding box center [1022, 57] width 74 height 20
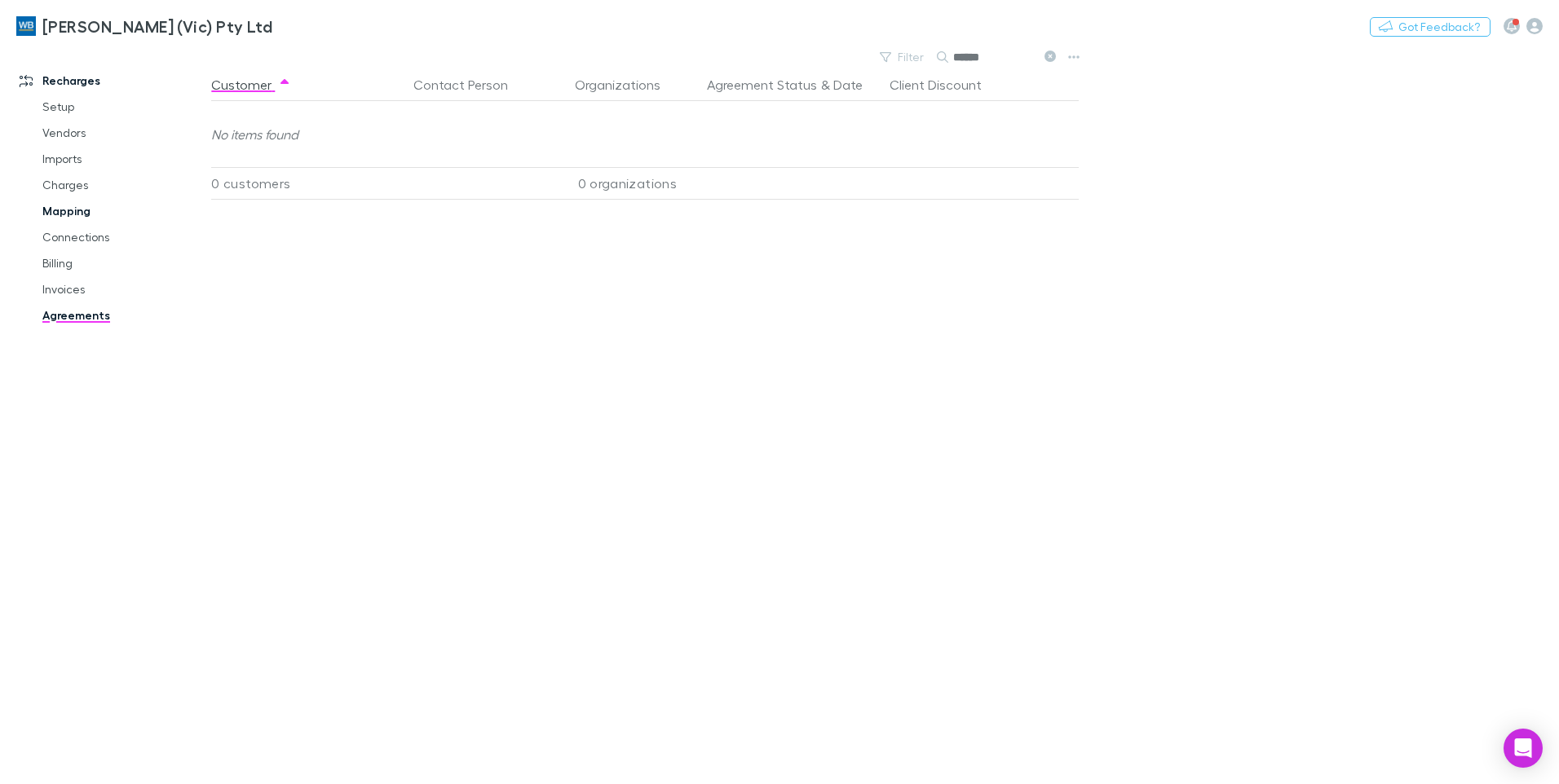
type input "******"
click at [70, 211] on link "Mapping" at bounding box center [123, 211] width 194 height 26
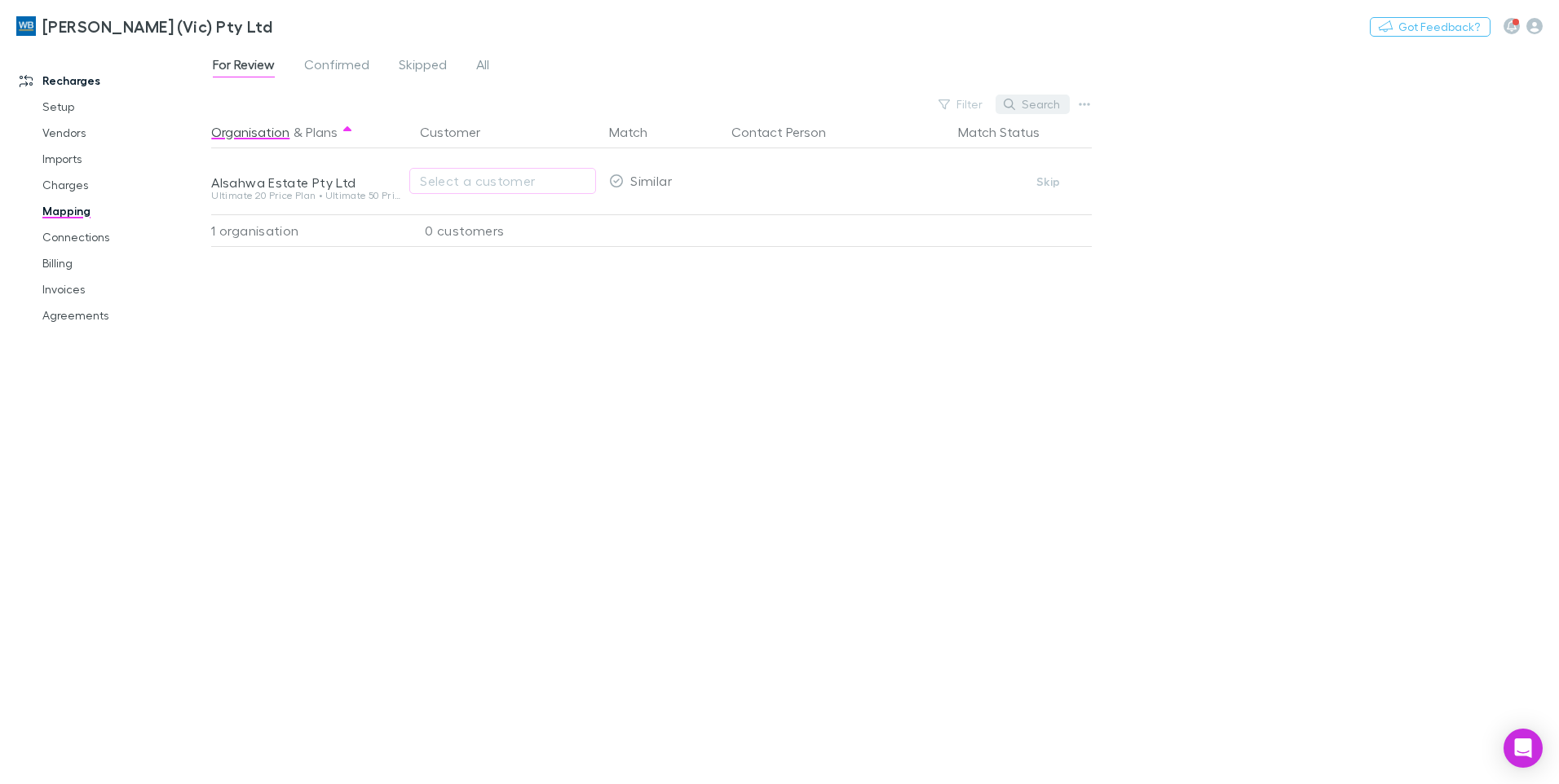
click at [1034, 97] on button "Search" at bounding box center [1033, 104] width 74 height 20
type input "****"
click at [494, 63] on div "For Review Confirmed Skipped All" at bounding box center [357, 67] width 293 height 26
click at [478, 61] on span "All" at bounding box center [483, 67] width 13 height 21
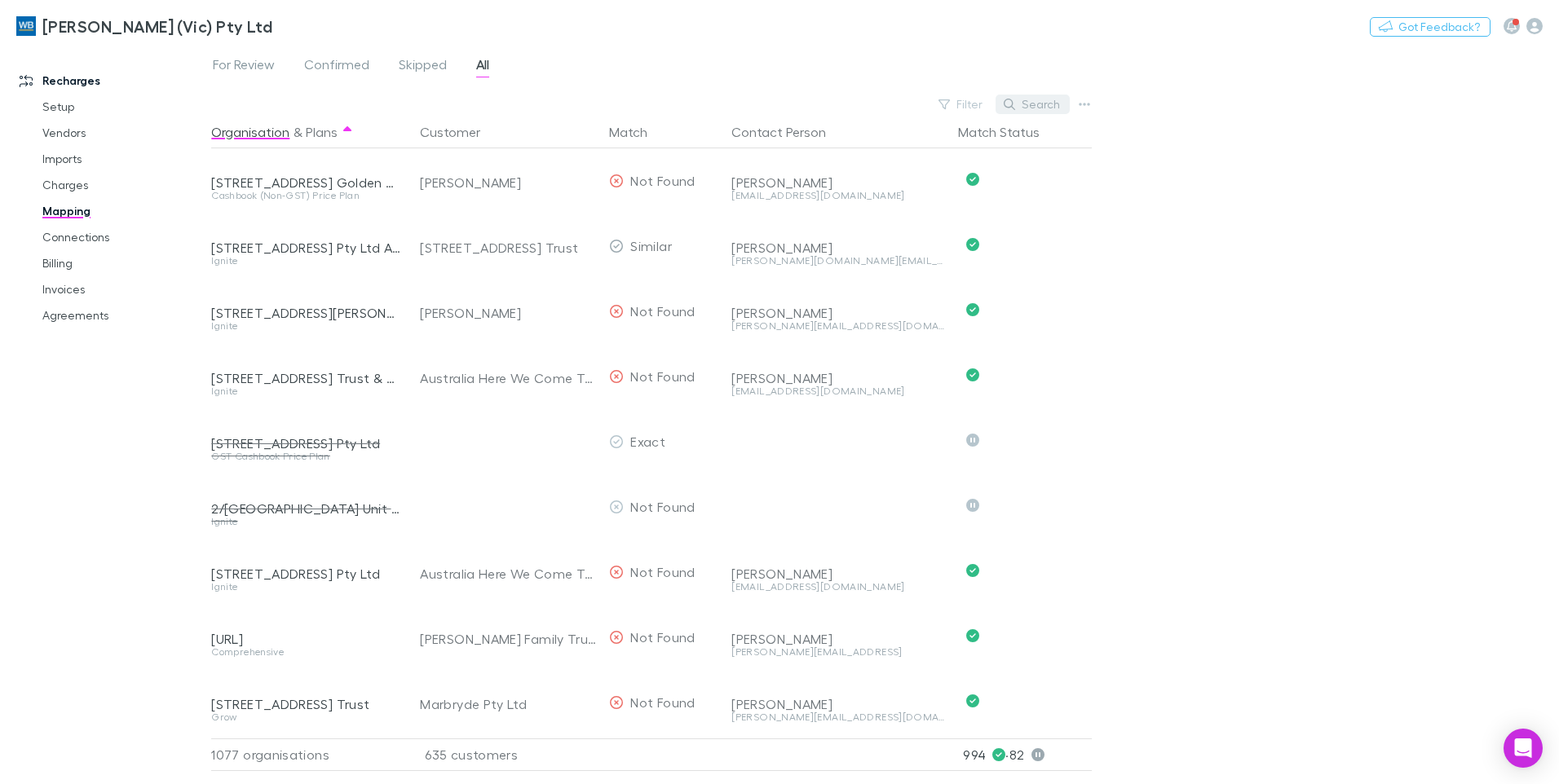
click at [1051, 111] on button "Search" at bounding box center [1033, 104] width 74 height 20
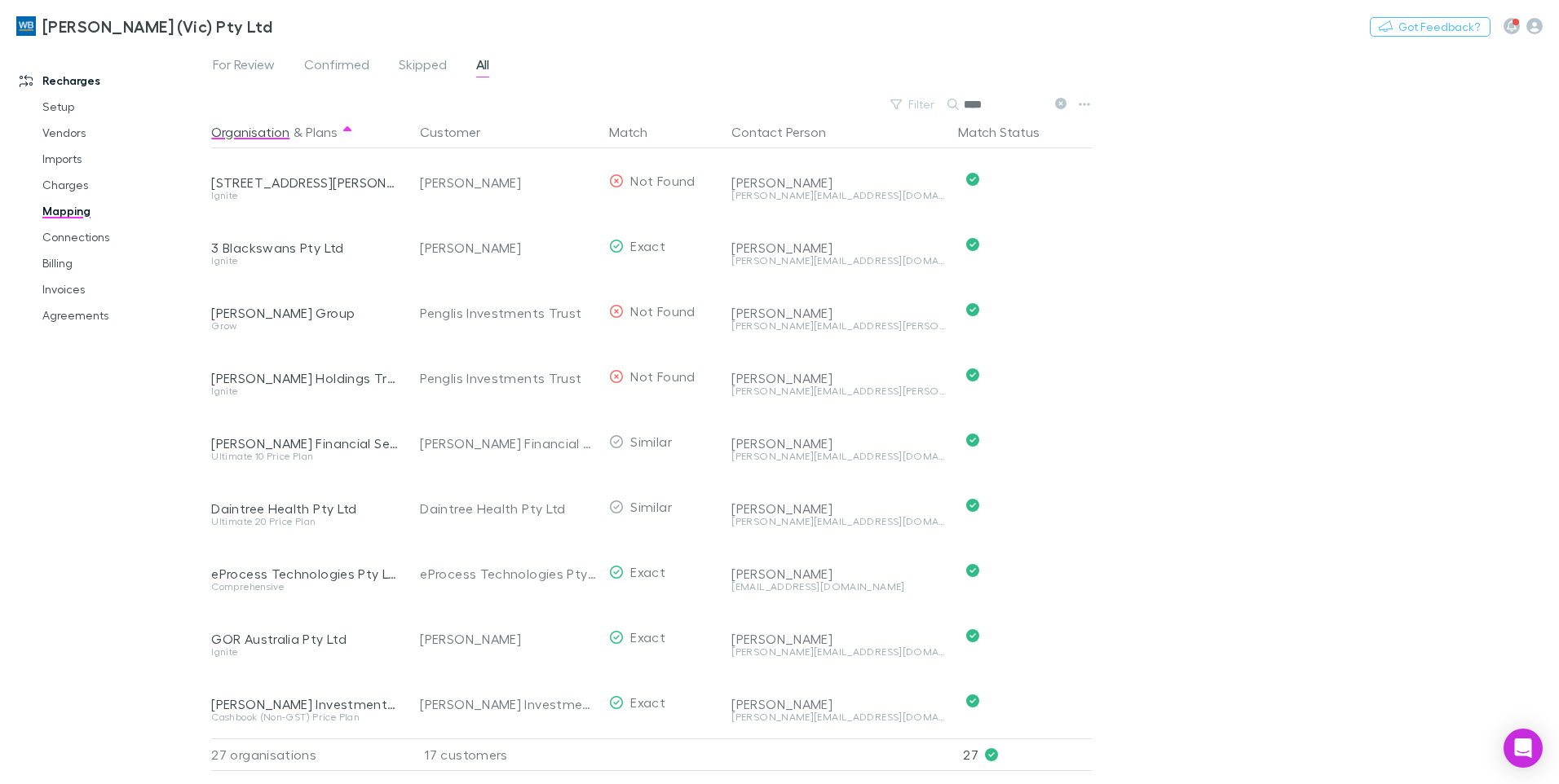
click at [994, 106] on input "****" at bounding box center [1004, 104] width 82 height 23
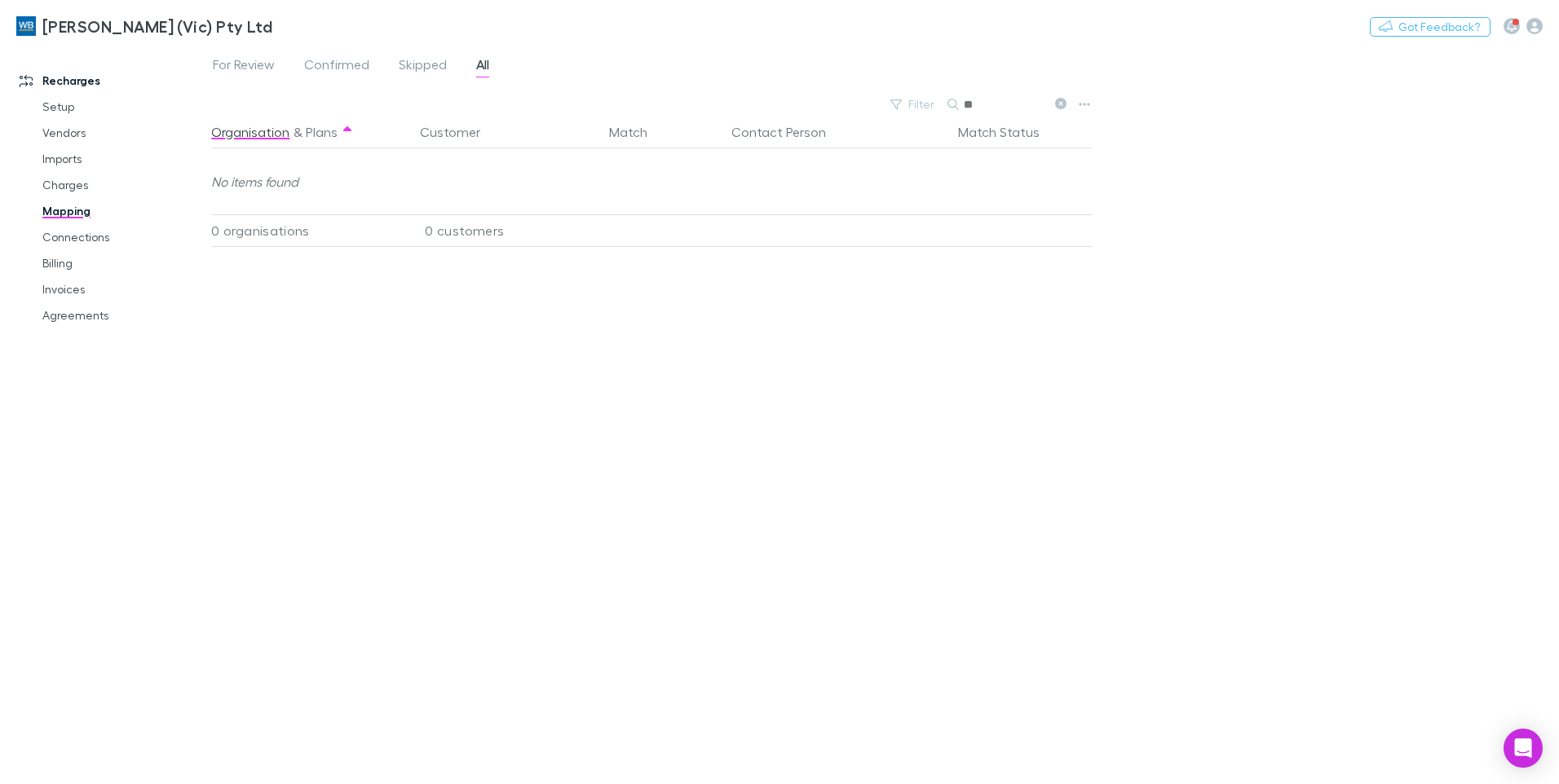
type input "*"
type input "**********"
drag, startPoint x: 190, startPoint y: 529, endPoint x: 187, endPoint y: 511, distance: 18.2
click at [190, 529] on div "Recharges Setup Vendors Imports Charges Mapping Connections Billing Invoices Ag…" at bounding box center [111, 411] width 223 height 719
click at [69, 126] on link "Vendors" at bounding box center [123, 133] width 194 height 26
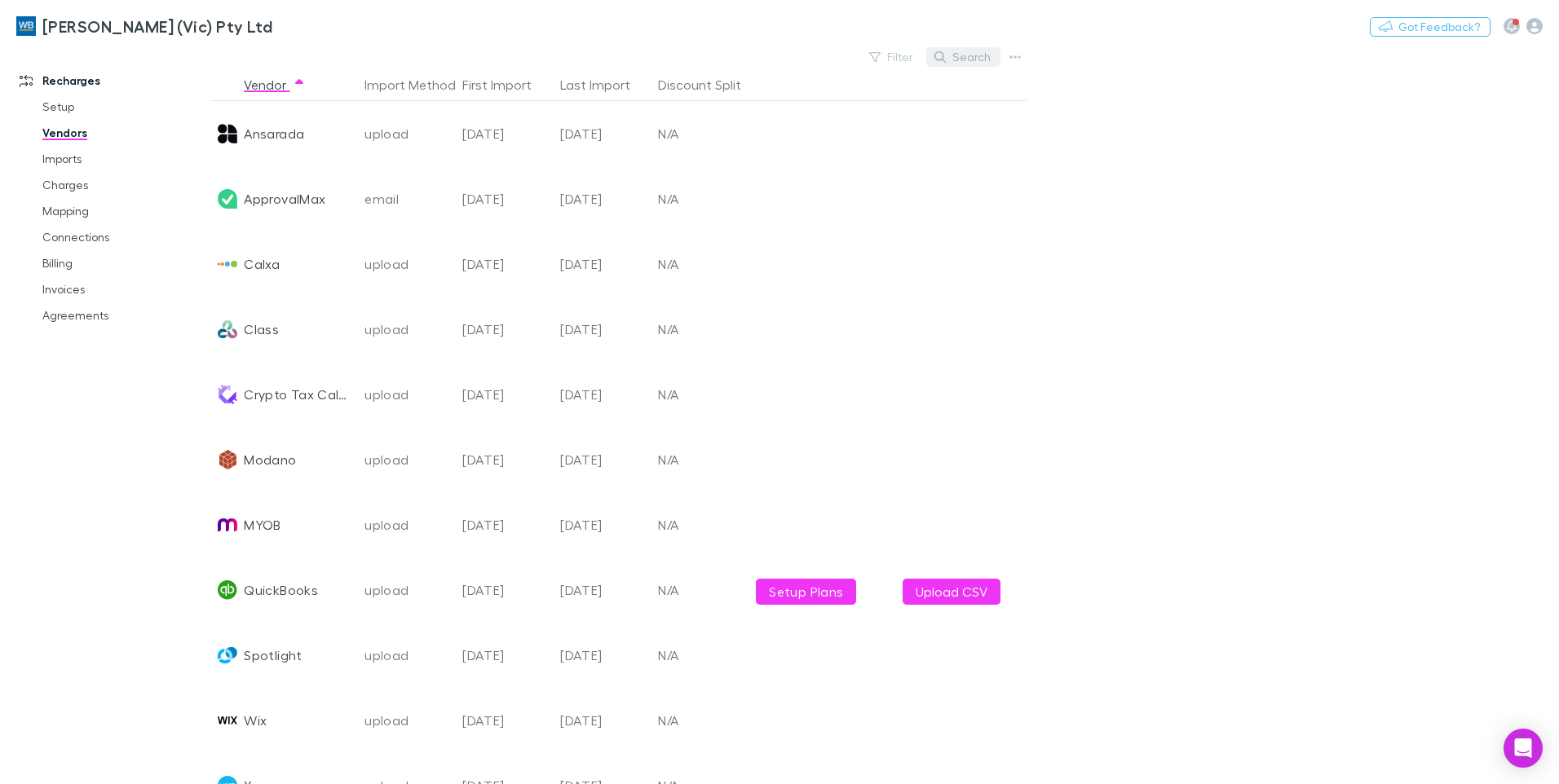
click at [970, 58] on button "Search" at bounding box center [963, 57] width 74 height 20
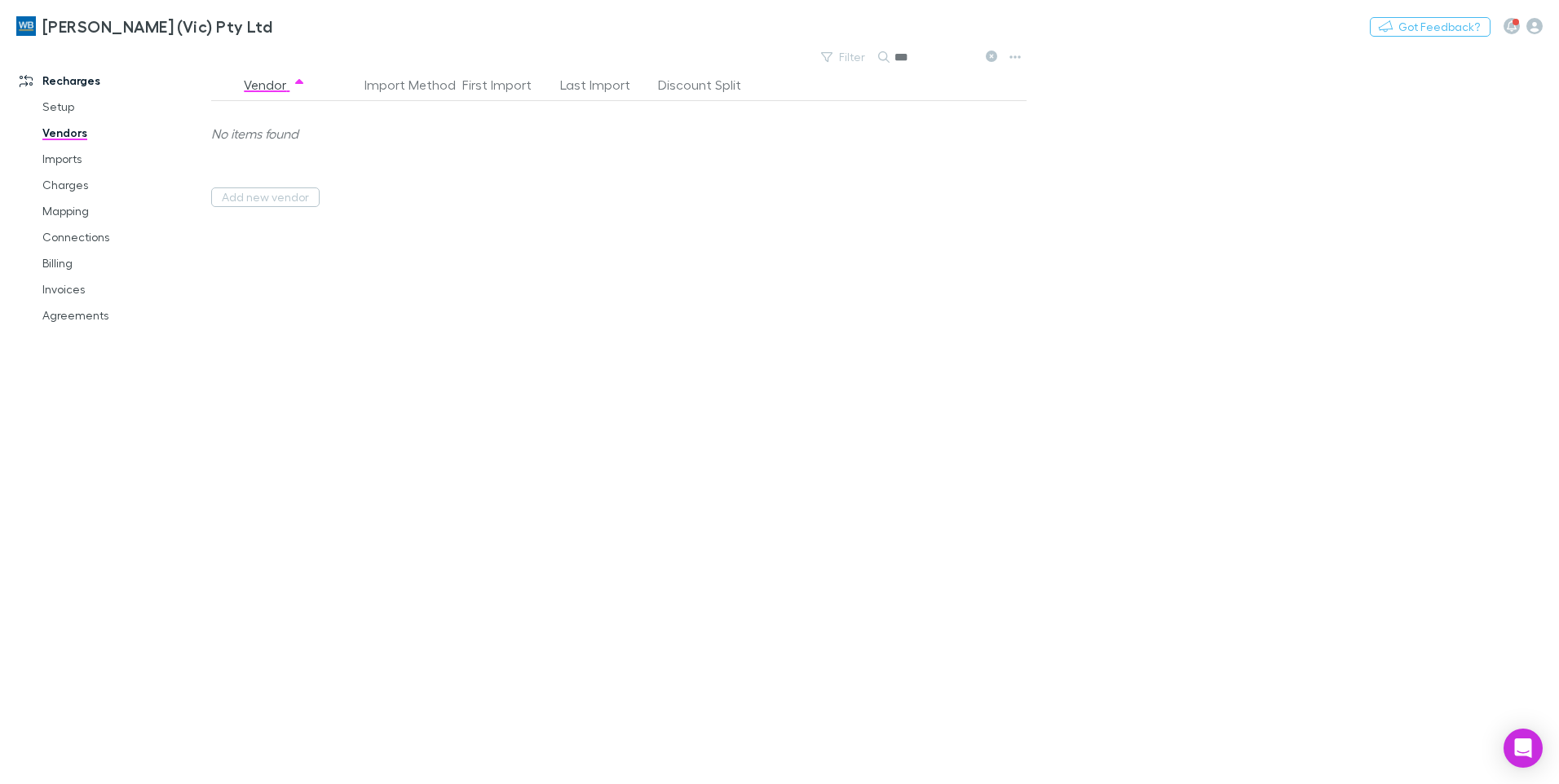
type input "****"
click at [94, 320] on link "Agreements" at bounding box center [123, 316] width 194 height 26
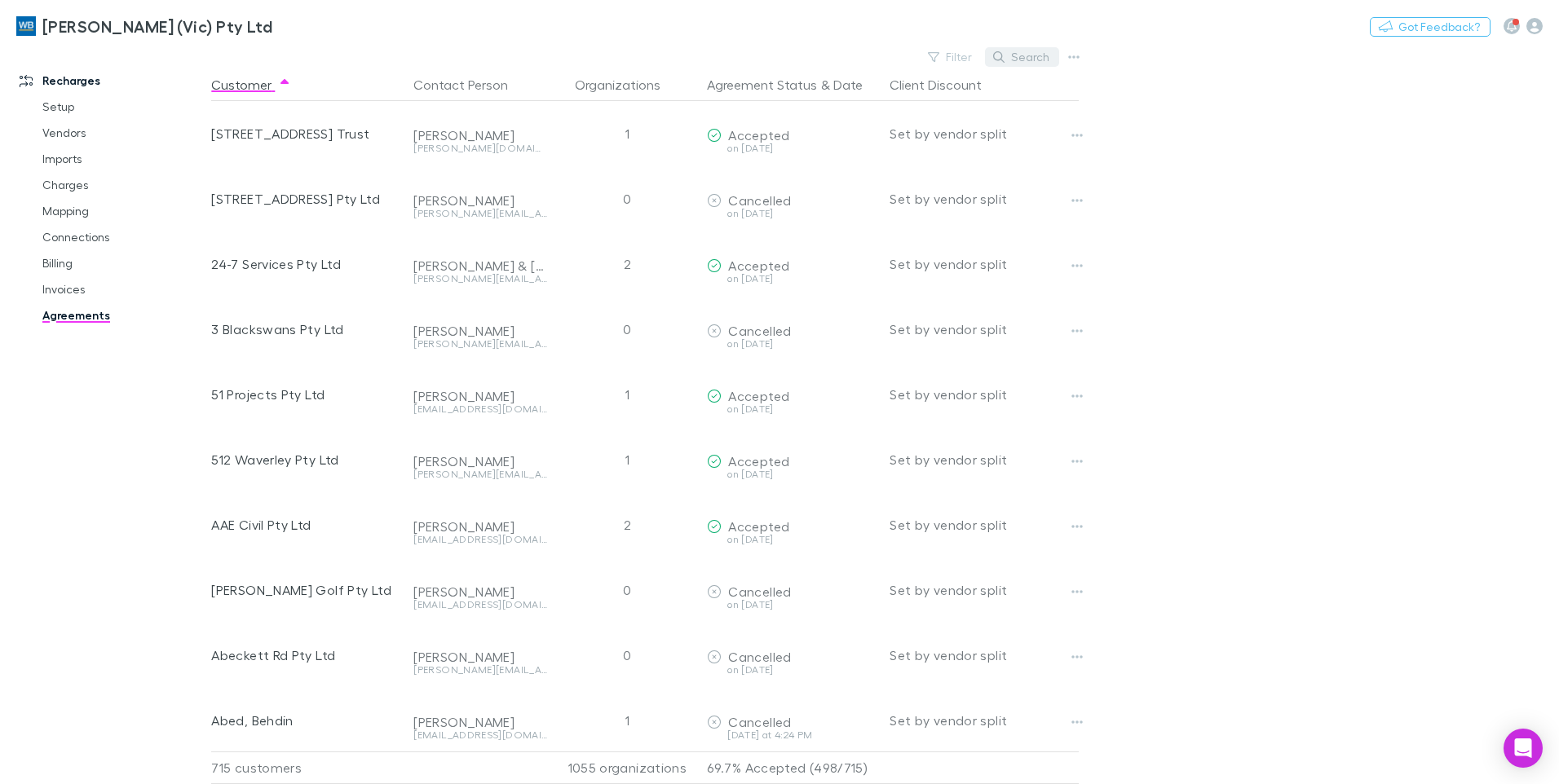
click at [1007, 50] on button "Search" at bounding box center [1022, 57] width 74 height 20
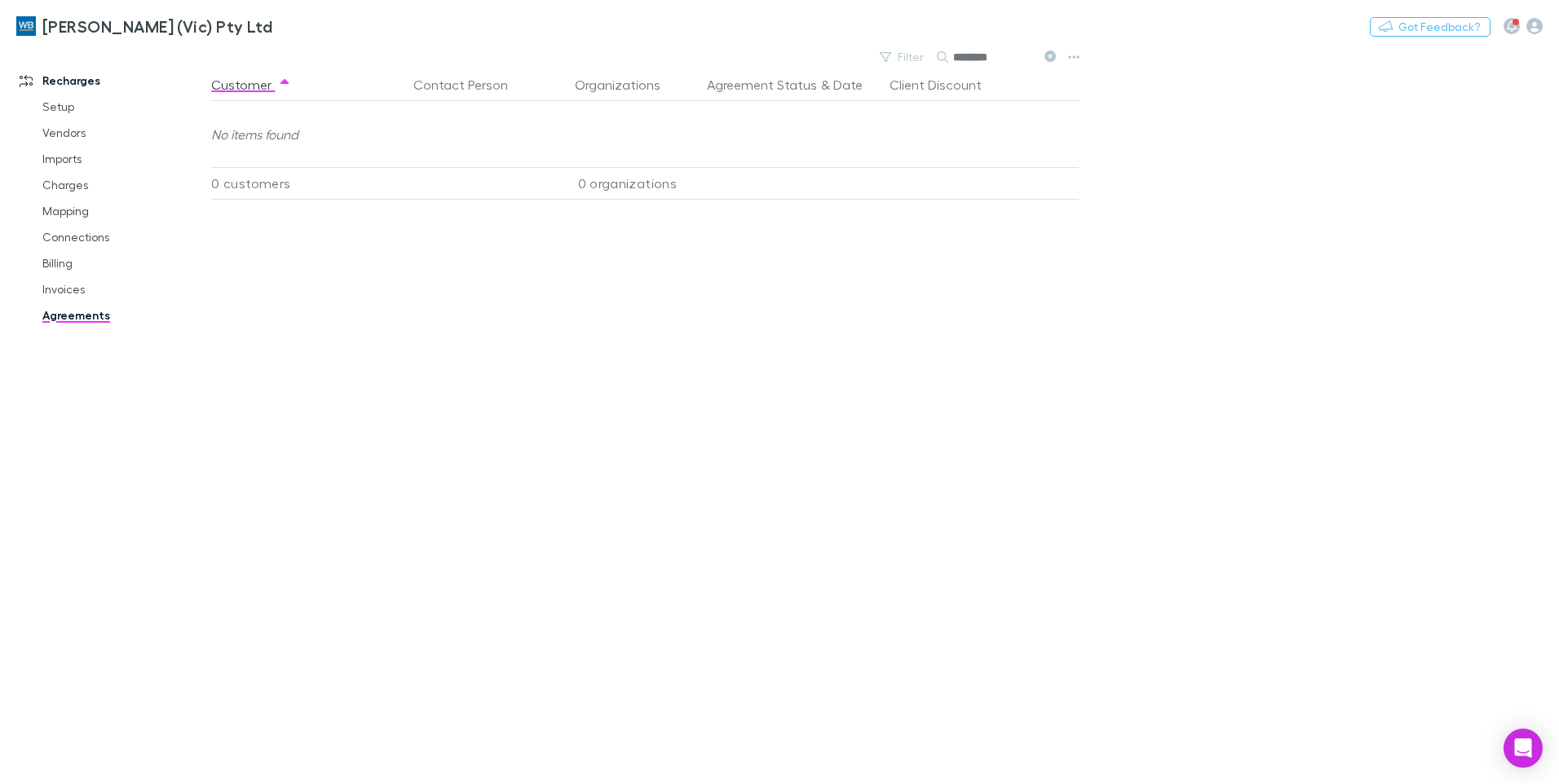
type input "********"
click at [1044, 57] on icon at bounding box center [1050, 56] width 11 height 11
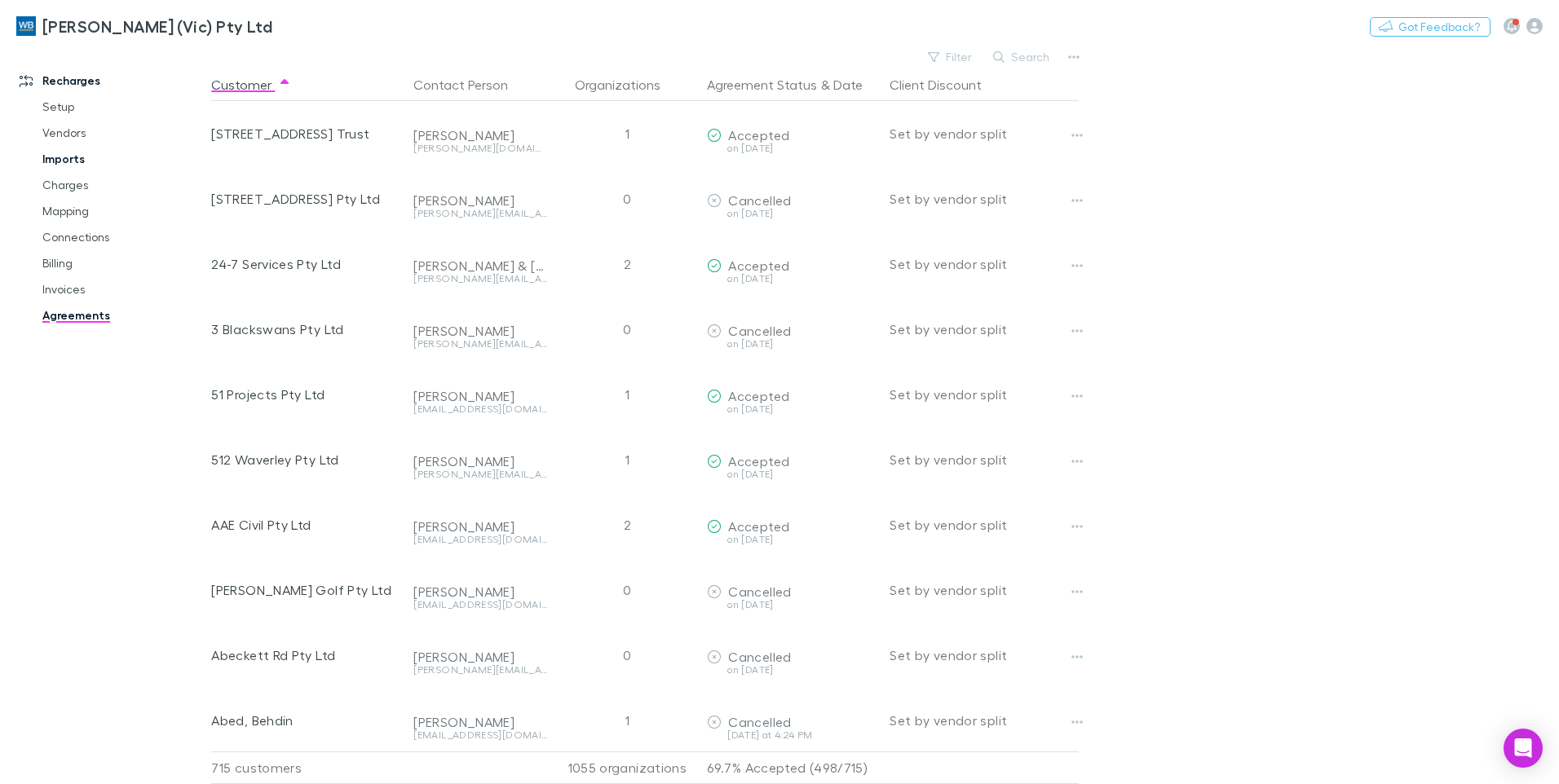
click at [78, 157] on link "Imports" at bounding box center [123, 159] width 194 height 26
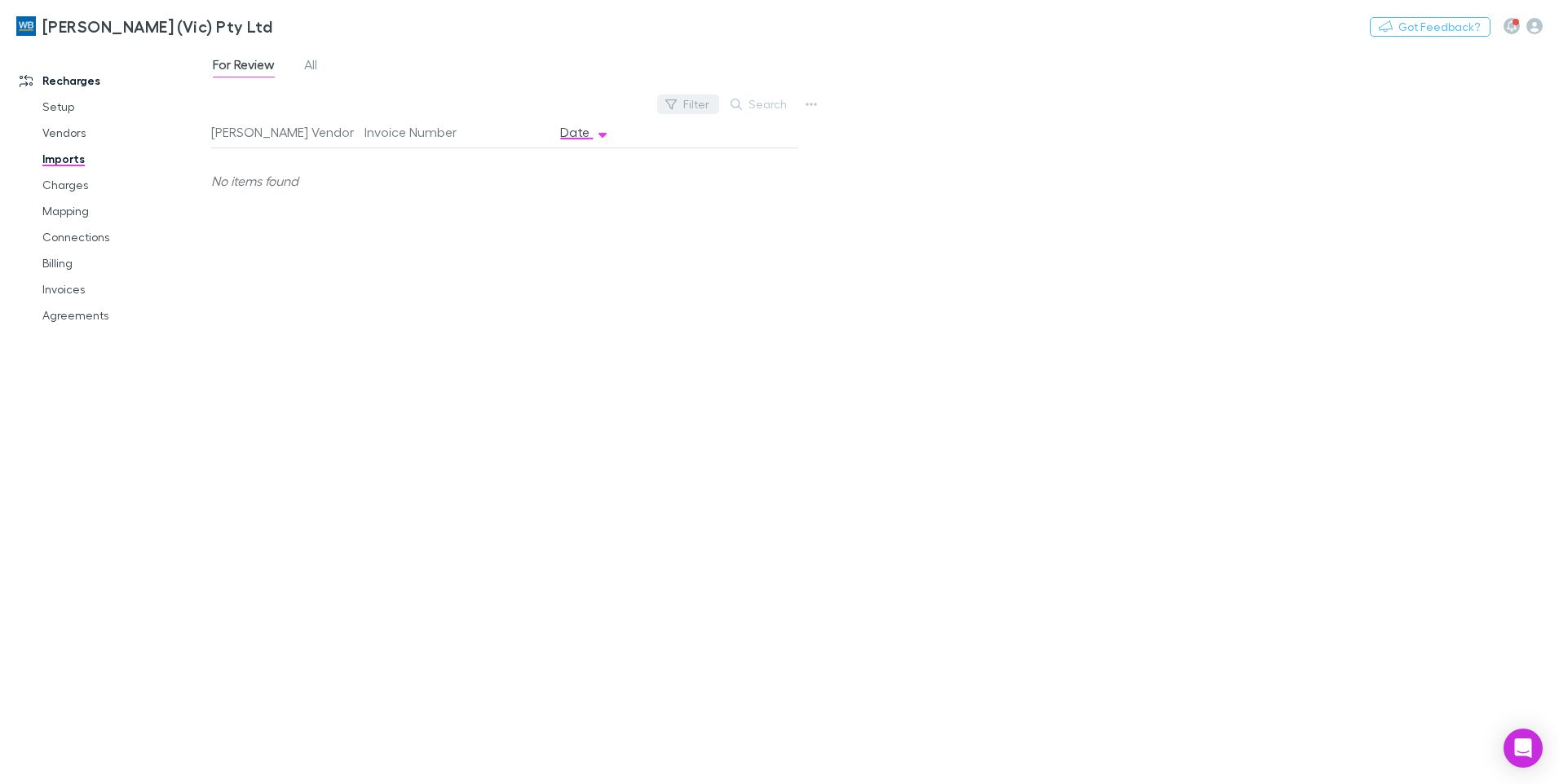
click at [698, 104] on button "Filter" at bounding box center [688, 104] width 62 height 20
click at [72, 164] on div at bounding box center [780, 392] width 1559 height 784
click at [72, 164] on link "Imports" at bounding box center [123, 159] width 194 height 26
click at [810, 107] on icon "button" at bounding box center [811, 104] width 11 height 13
click at [735, 137] on p "Custom CSV Import" at bounding box center [710, 137] width 198 height 20
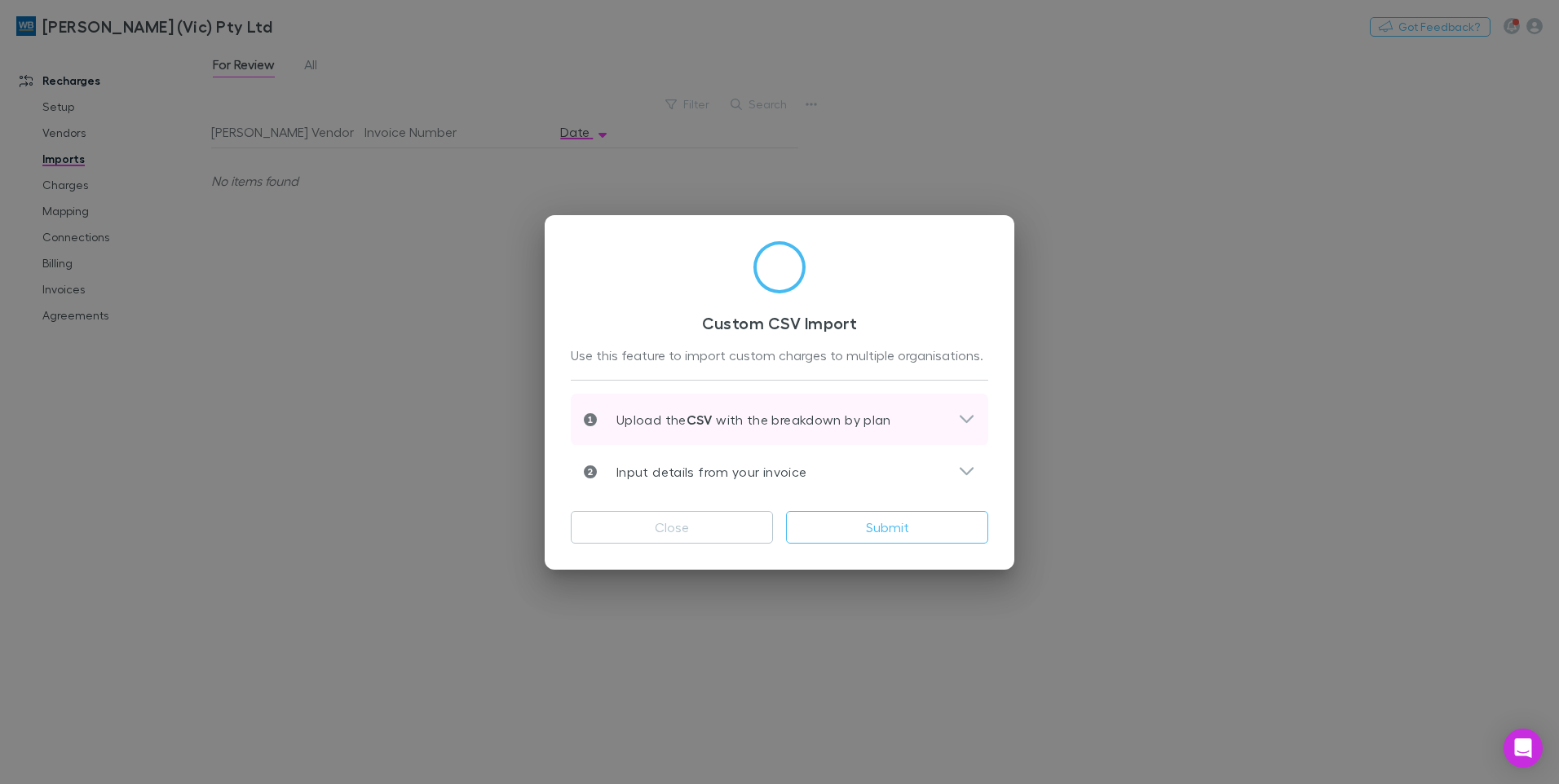
click at [963, 413] on icon at bounding box center [966, 419] width 17 height 20
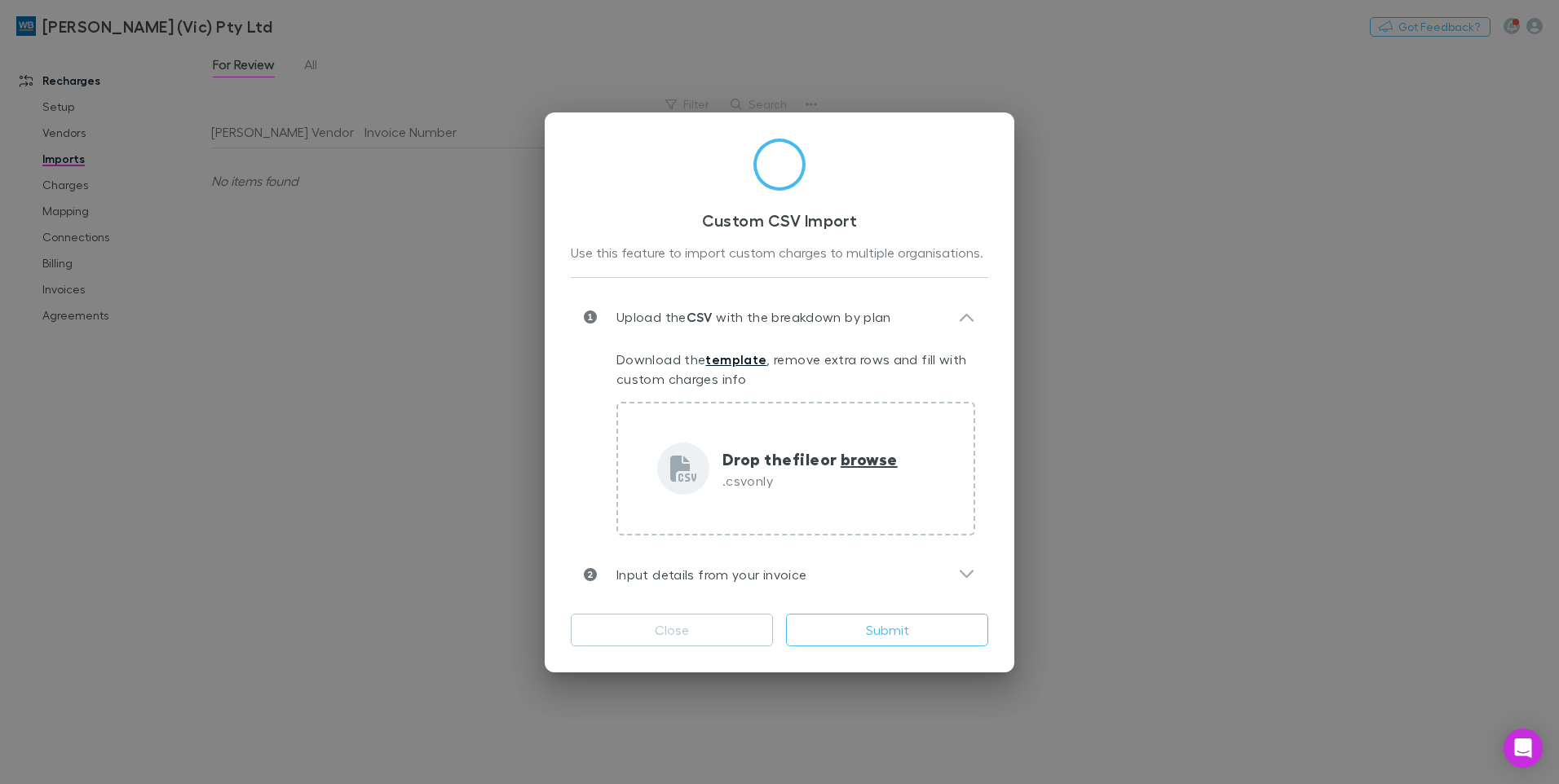
click at [739, 360] on link "template" at bounding box center [736, 359] width 61 height 17
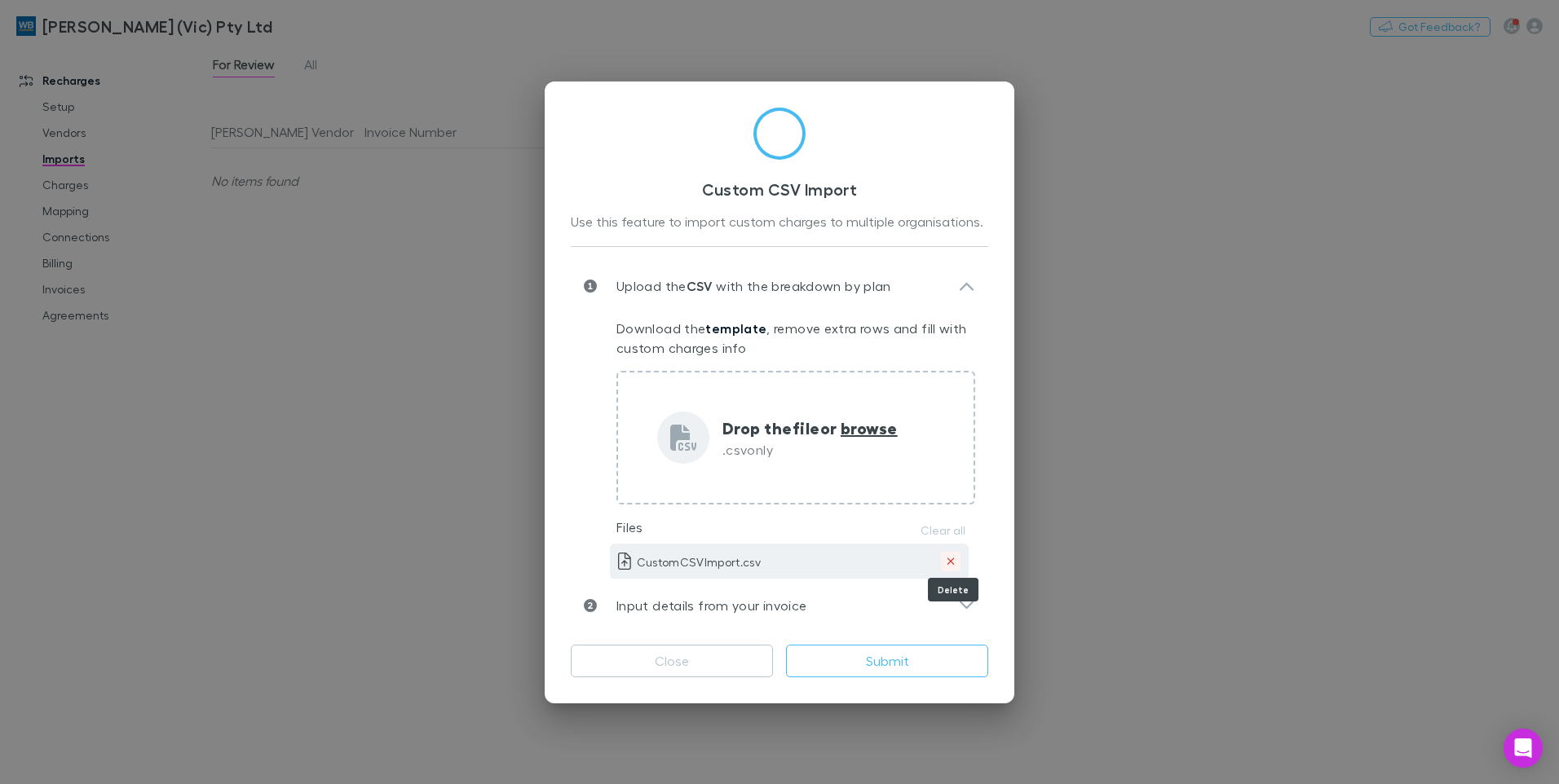
click at [947, 558] on icon "Delete" at bounding box center [951, 562] width 9 height 11
click at [930, 529] on button "Clear all" at bounding box center [942, 530] width 64 height 20
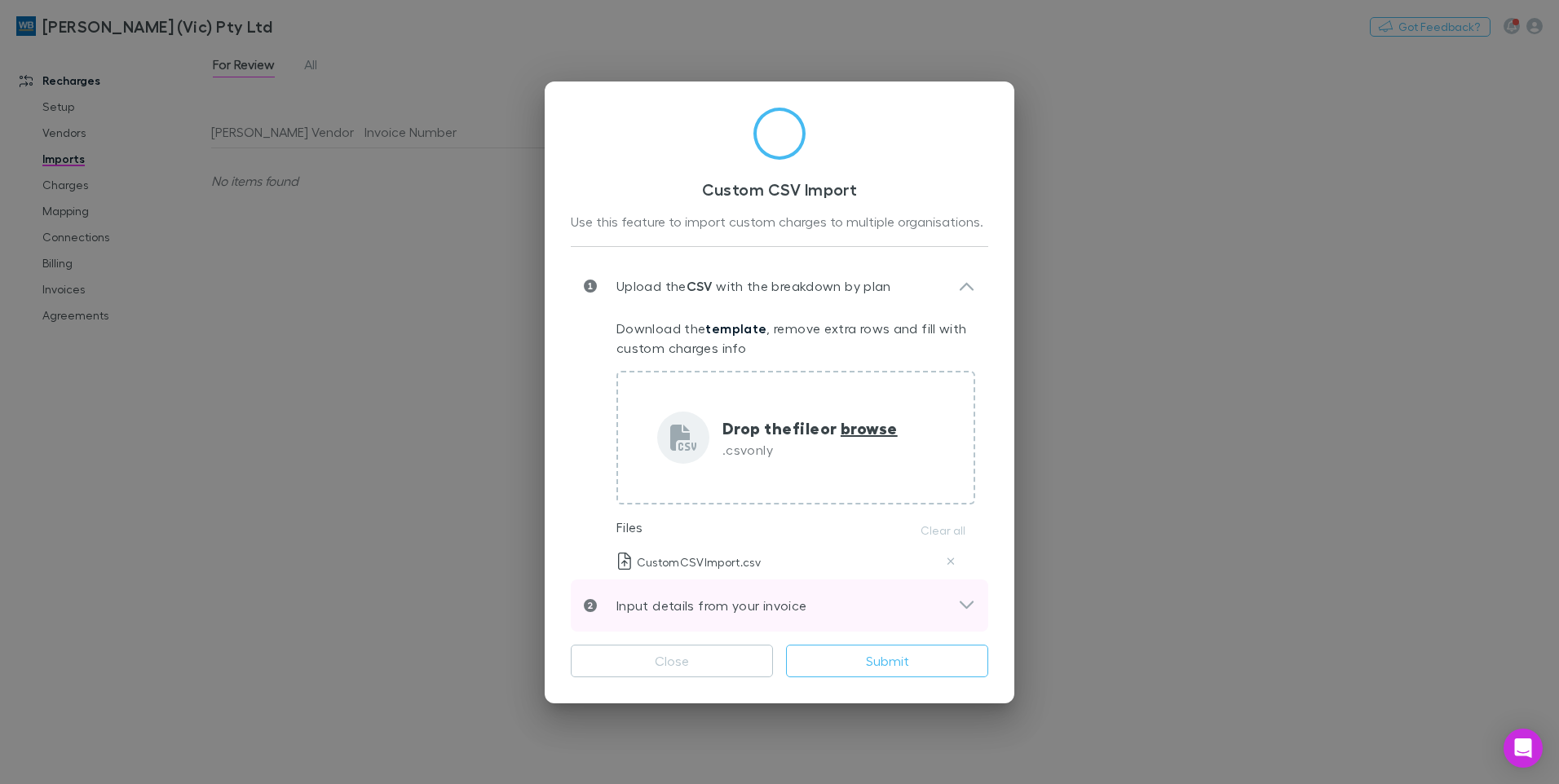
click at [969, 602] on icon at bounding box center [966, 606] width 17 height 20
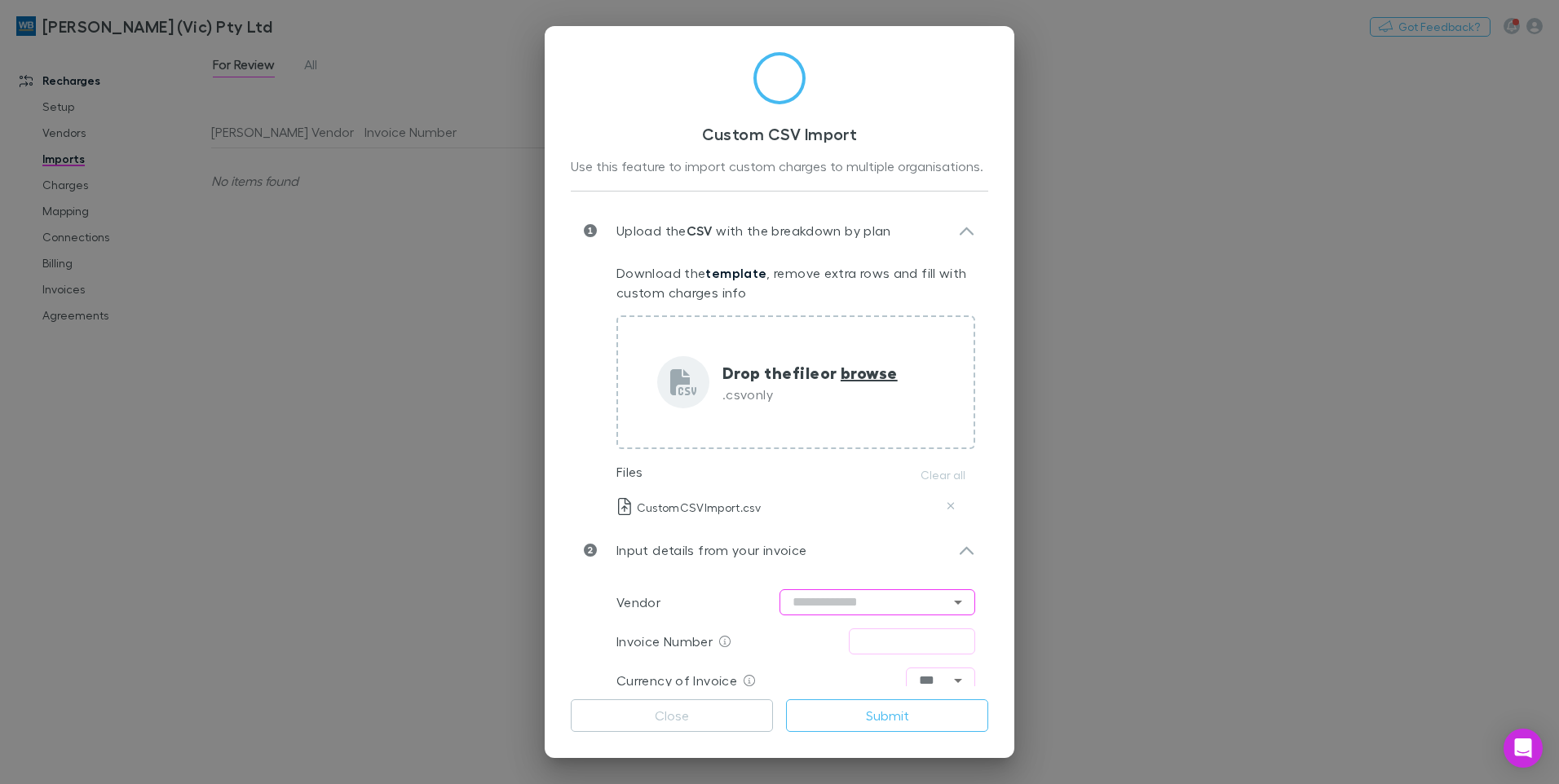
click at [877, 601] on input "text" at bounding box center [877, 603] width 196 height 26
click at [839, 387] on li "Ansarada" at bounding box center [869, 385] width 196 height 30
type input "********"
click at [883, 646] on input "text" at bounding box center [912, 642] width 126 height 26
click at [871, 636] on input "text" at bounding box center [912, 642] width 126 height 26
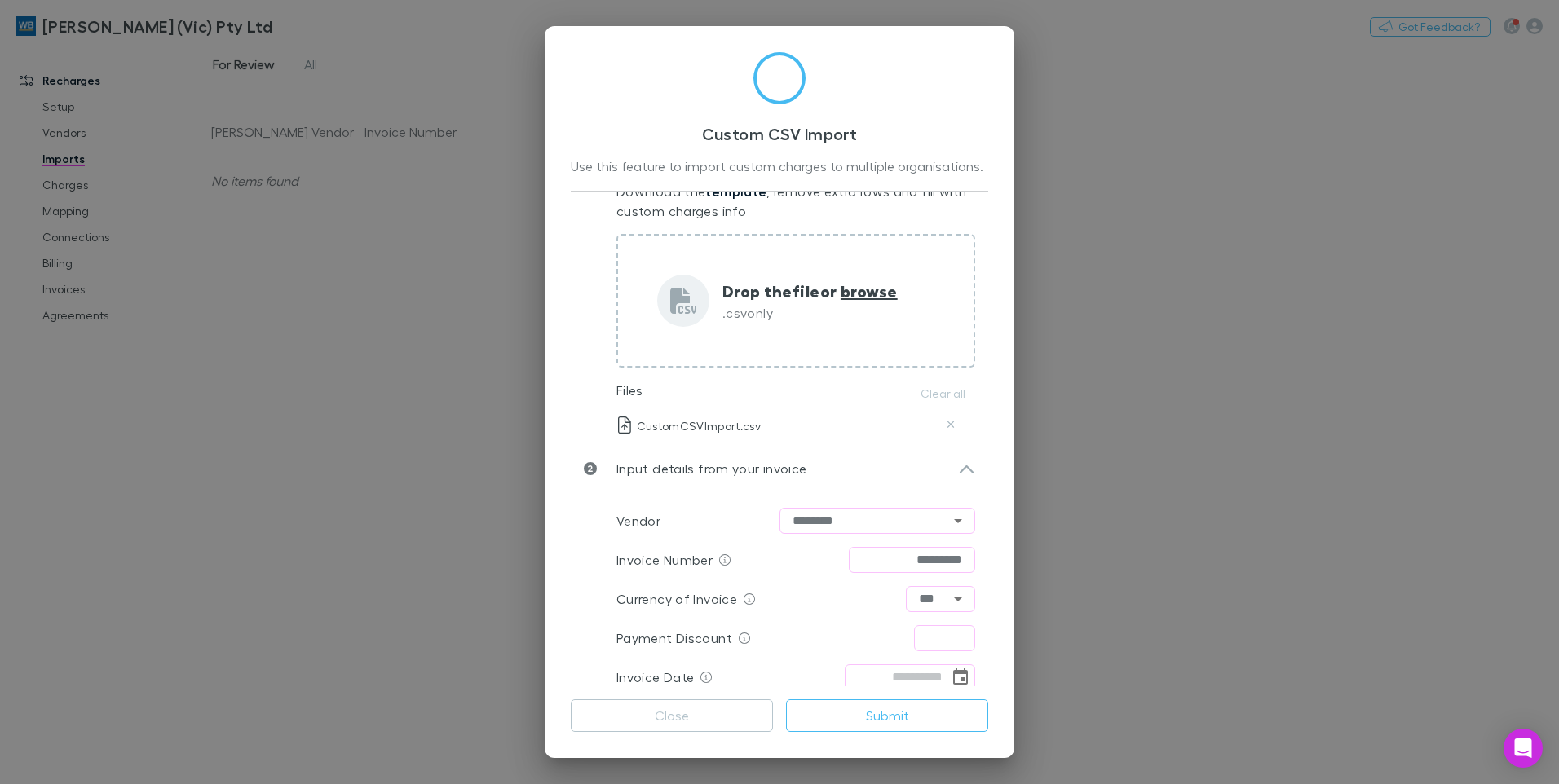
scroll to position [92, 0]
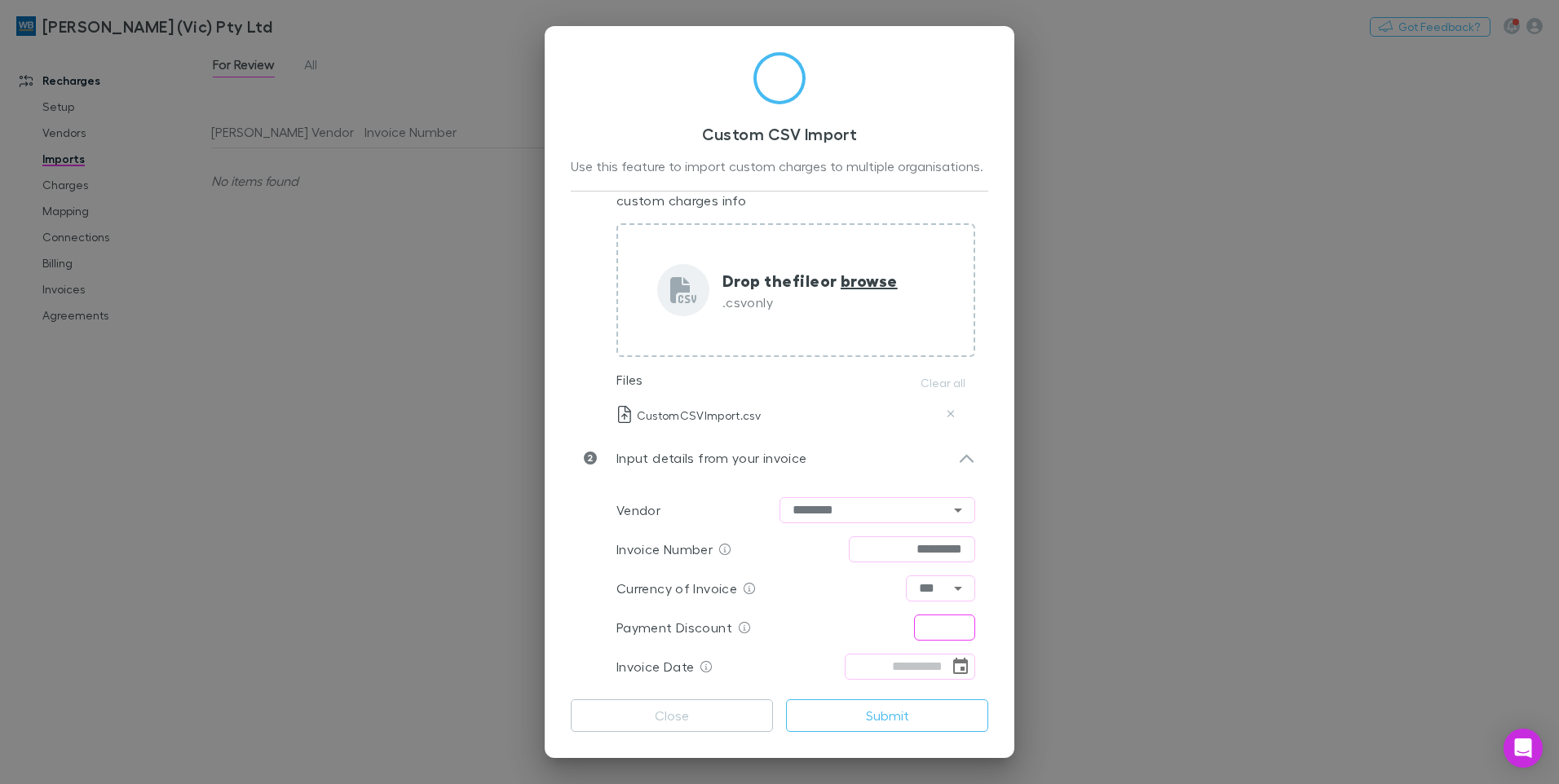
type input "*********"
click at [940, 630] on input "text" at bounding box center [945, 628] width 61 height 26
type input "****"
click at [872, 671] on input "tel" at bounding box center [897, 667] width 104 height 26
click at [961, 665] on icon "Choose date" at bounding box center [960, 666] width 20 height 20
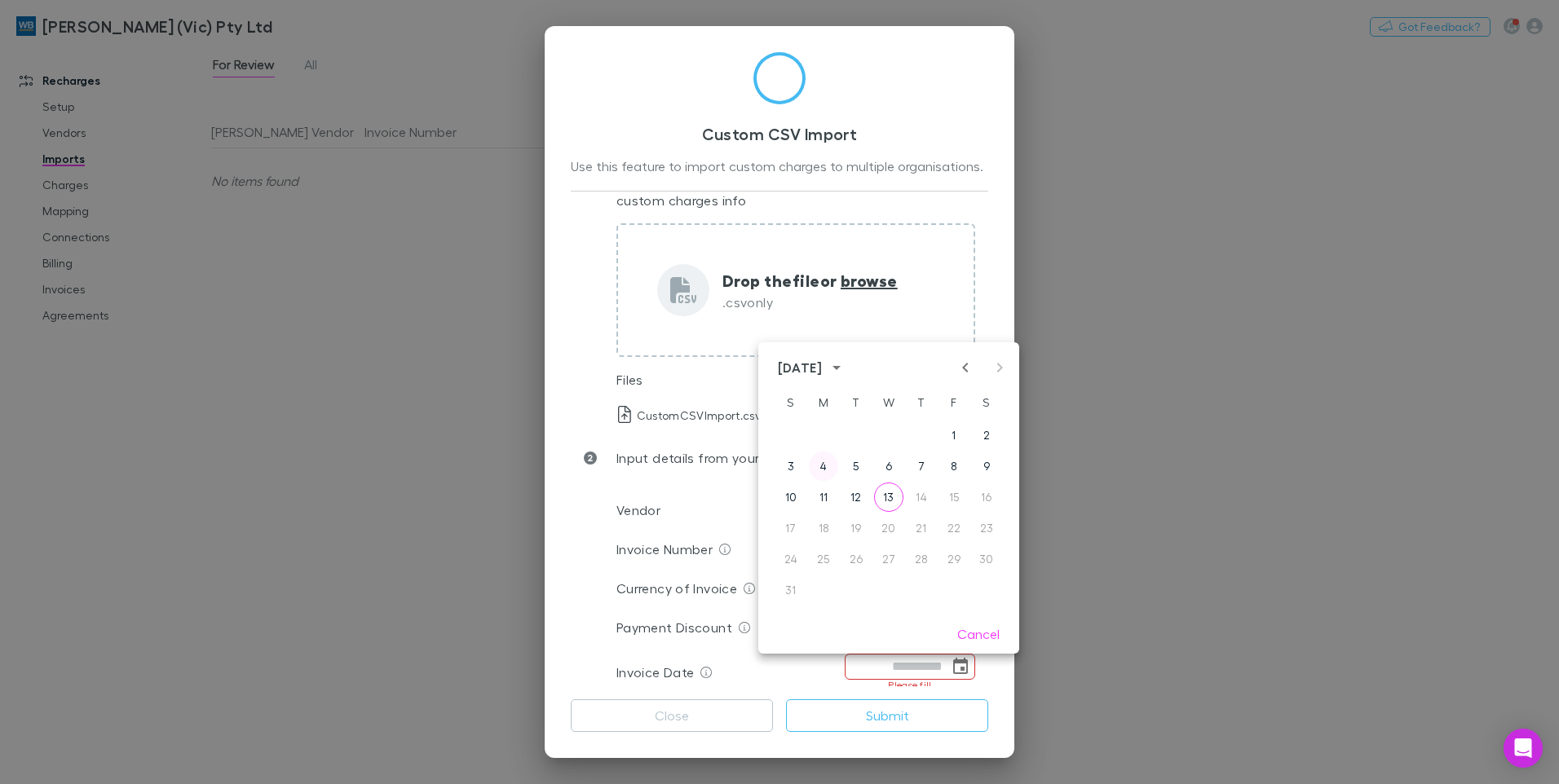
click at [830, 471] on button "4" at bounding box center [824, 466] width 30 height 30
type input "**********"
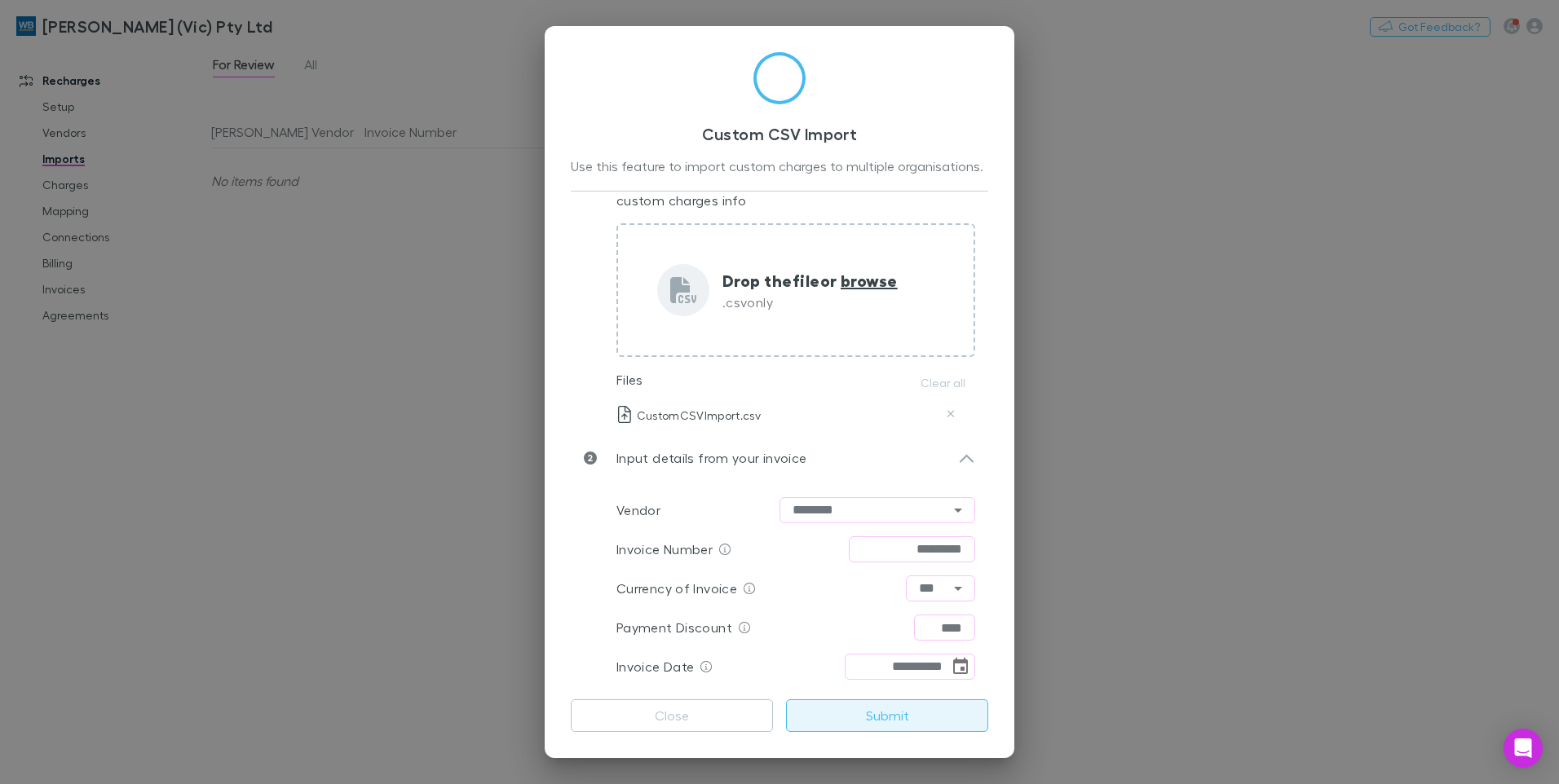
click at [838, 711] on button "Submit" at bounding box center [887, 715] width 203 height 33
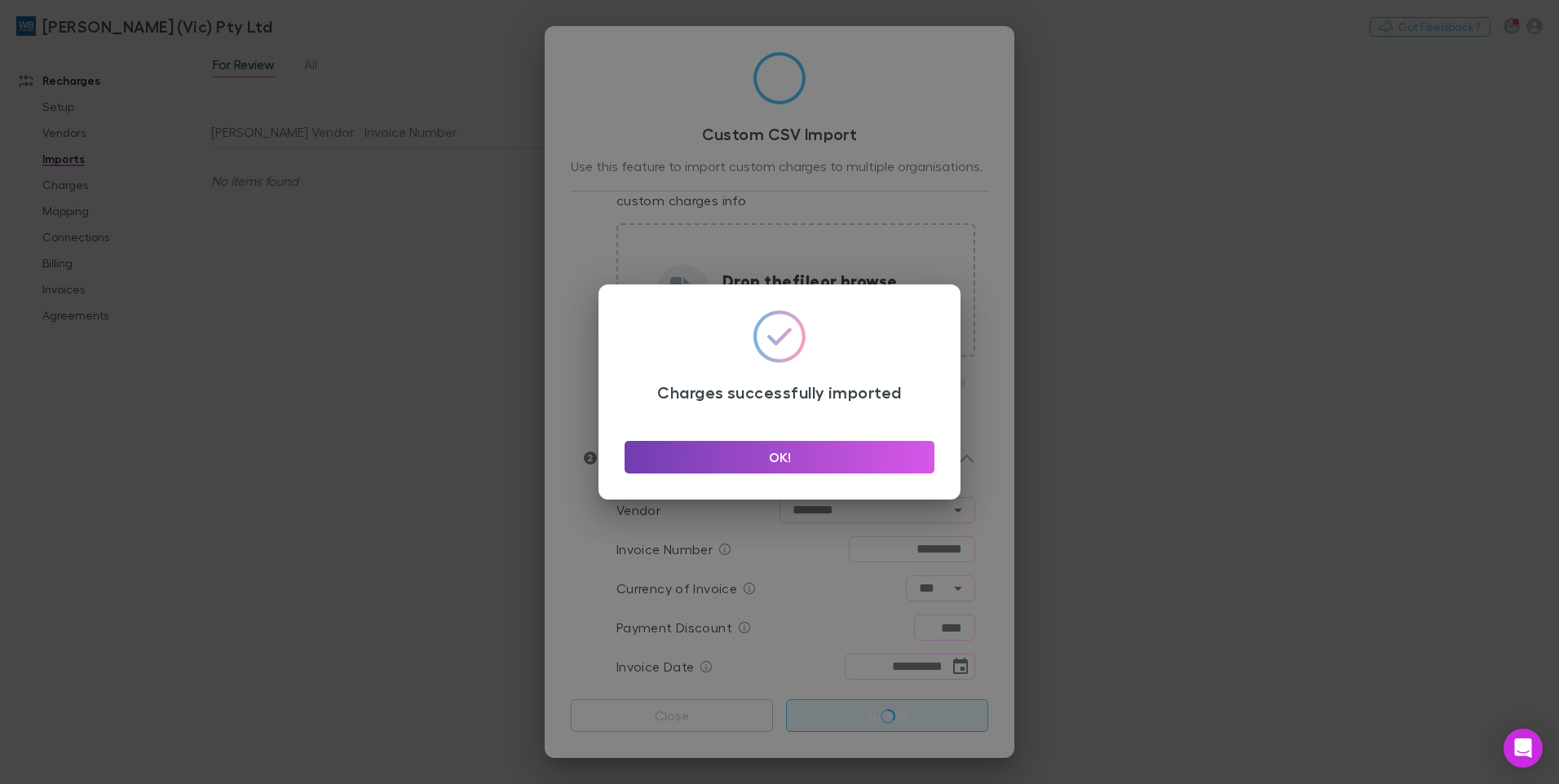
click at [766, 464] on button "OK!" at bounding box center [780, 457] width 310 height 33
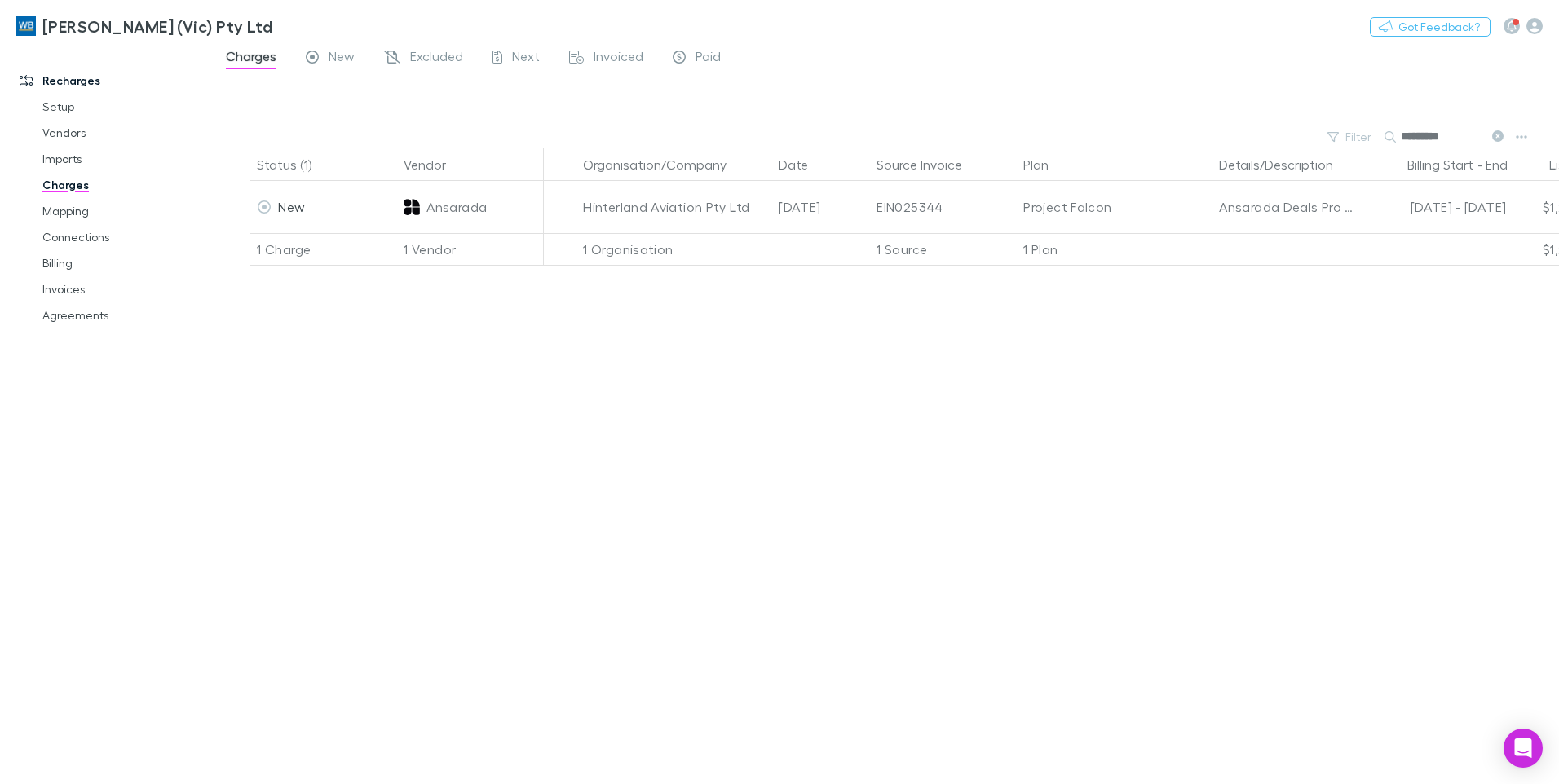
click at [68, 187] on link "Charges" at bounding box center [123, 185] width 194 height 26
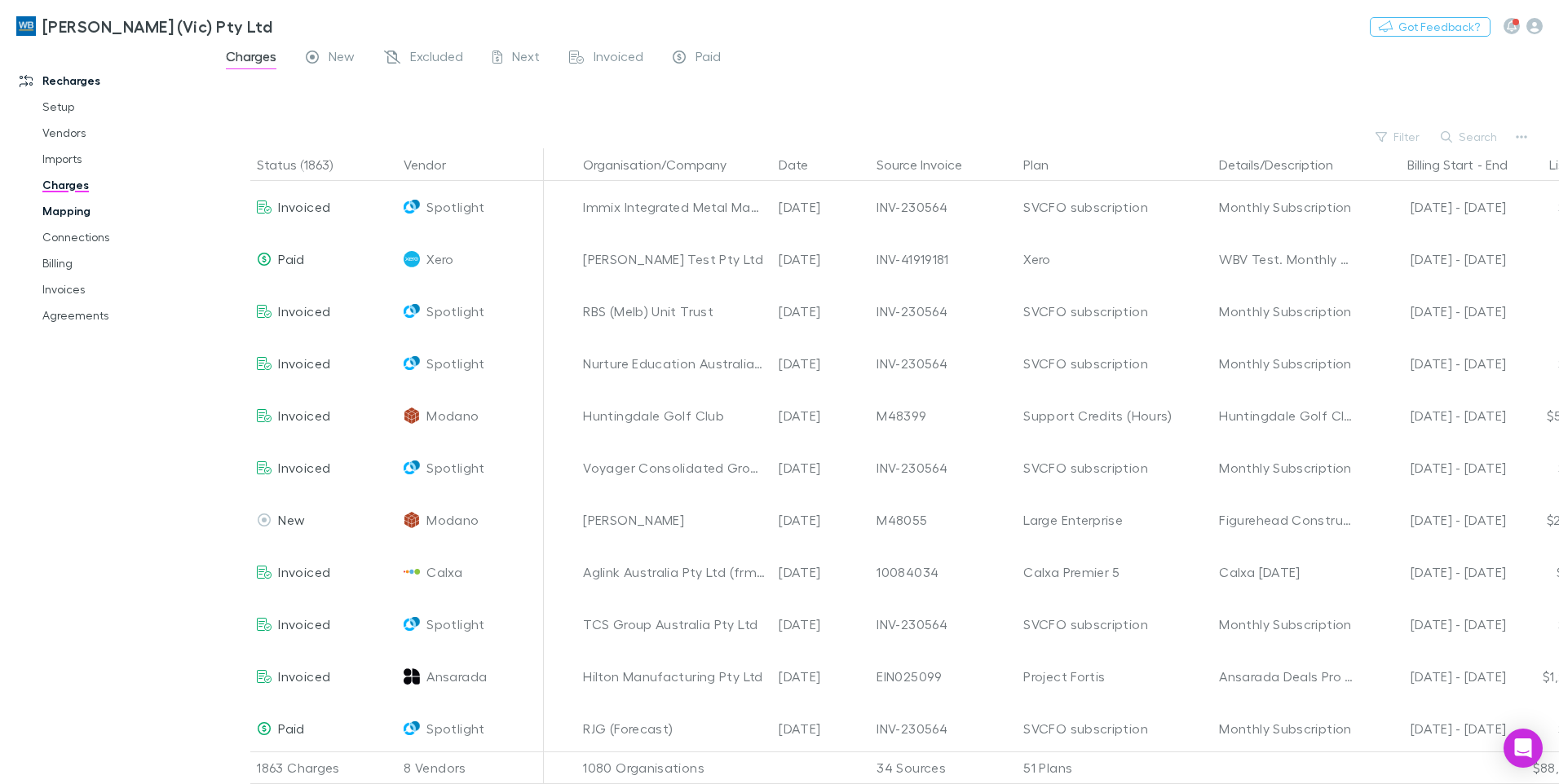
click at [72, 214] on link "Mapping" at bounding box center [123, 211] width 194 height 26
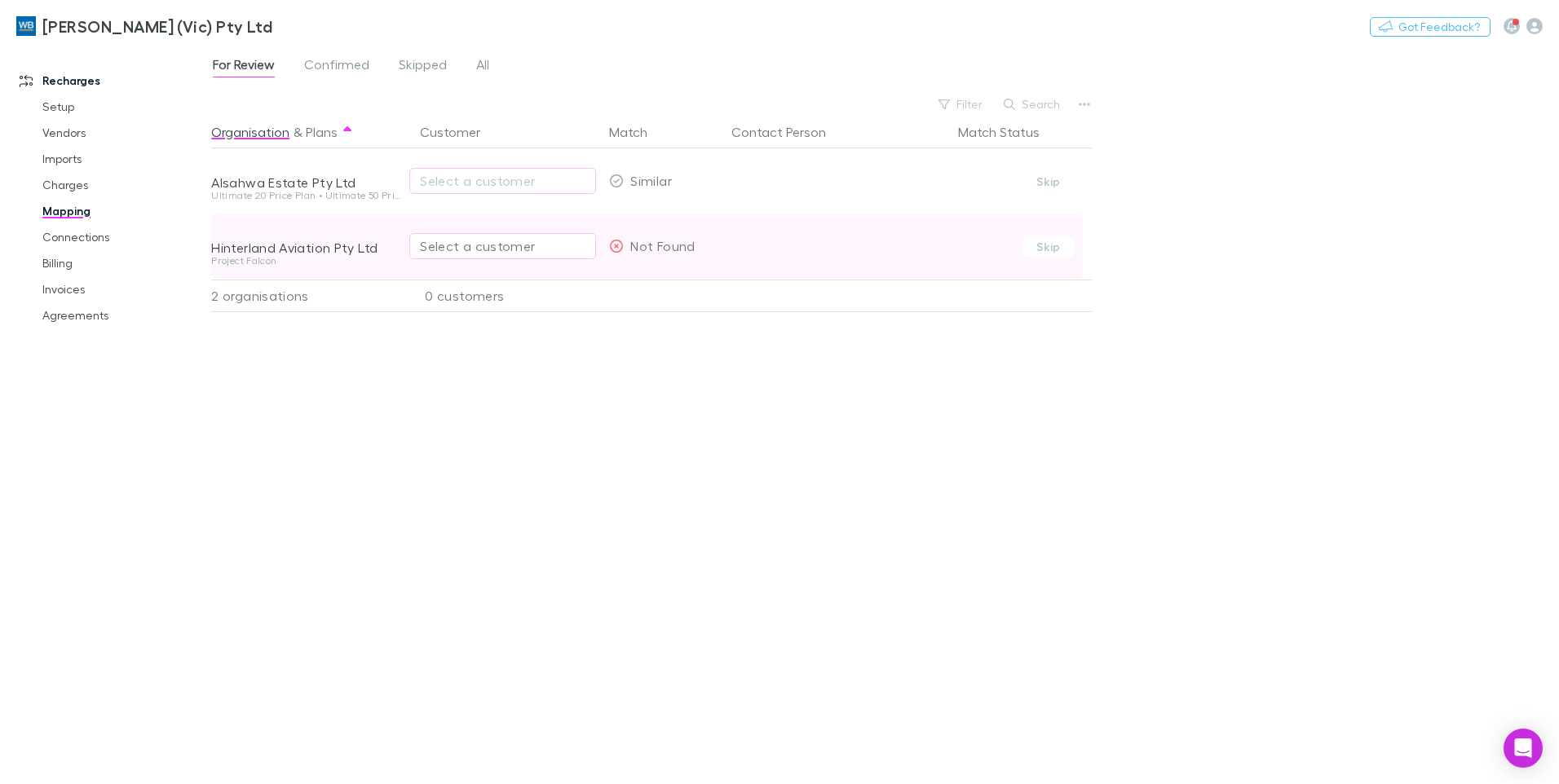
click at [485, 244] on div "Select a customer" at bounding box center [503, 246] width 165 height 20
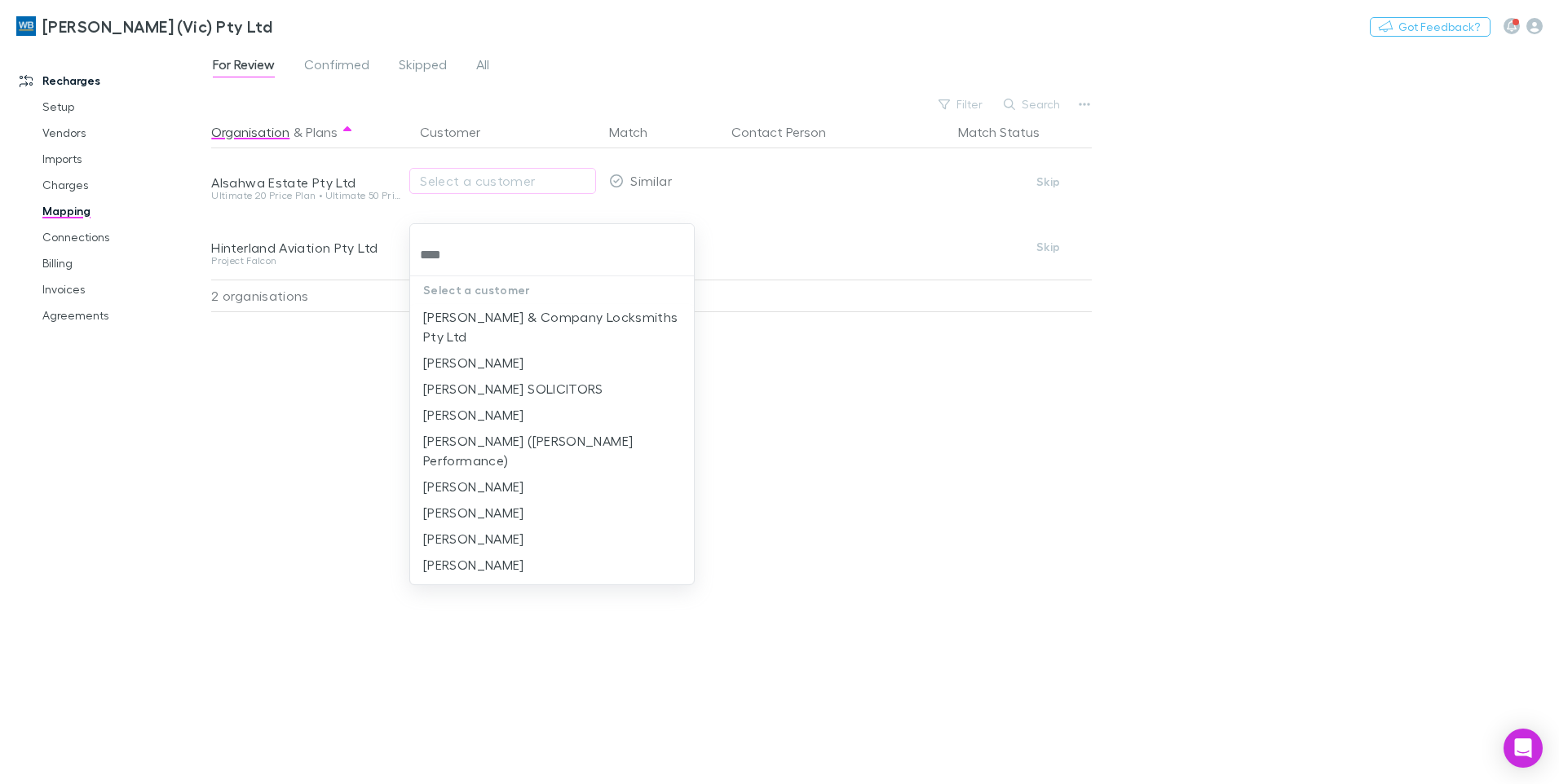
type input "****"
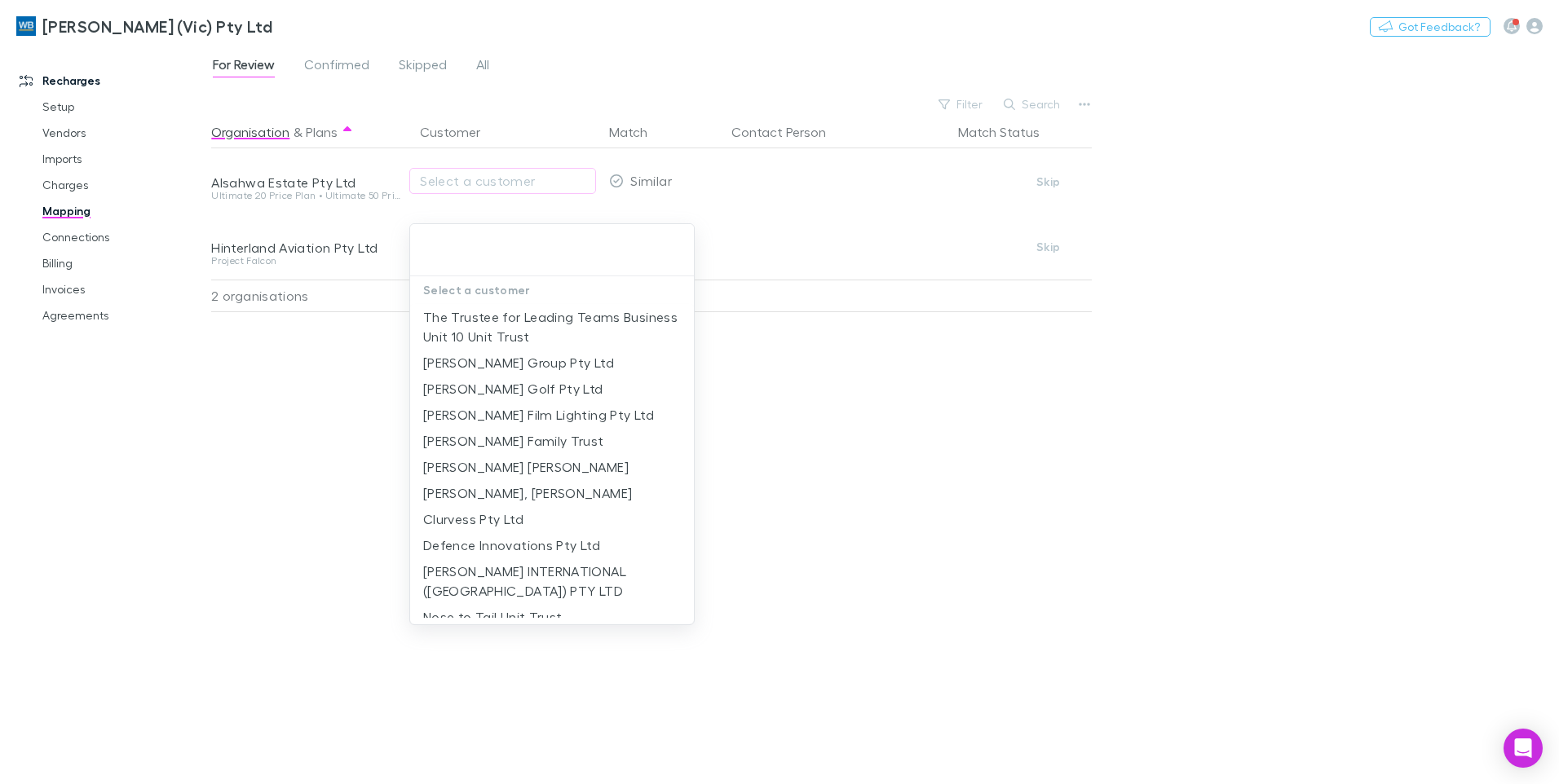
click at [483, 238] on div at bounding box center [551, 250] width 283 height 52
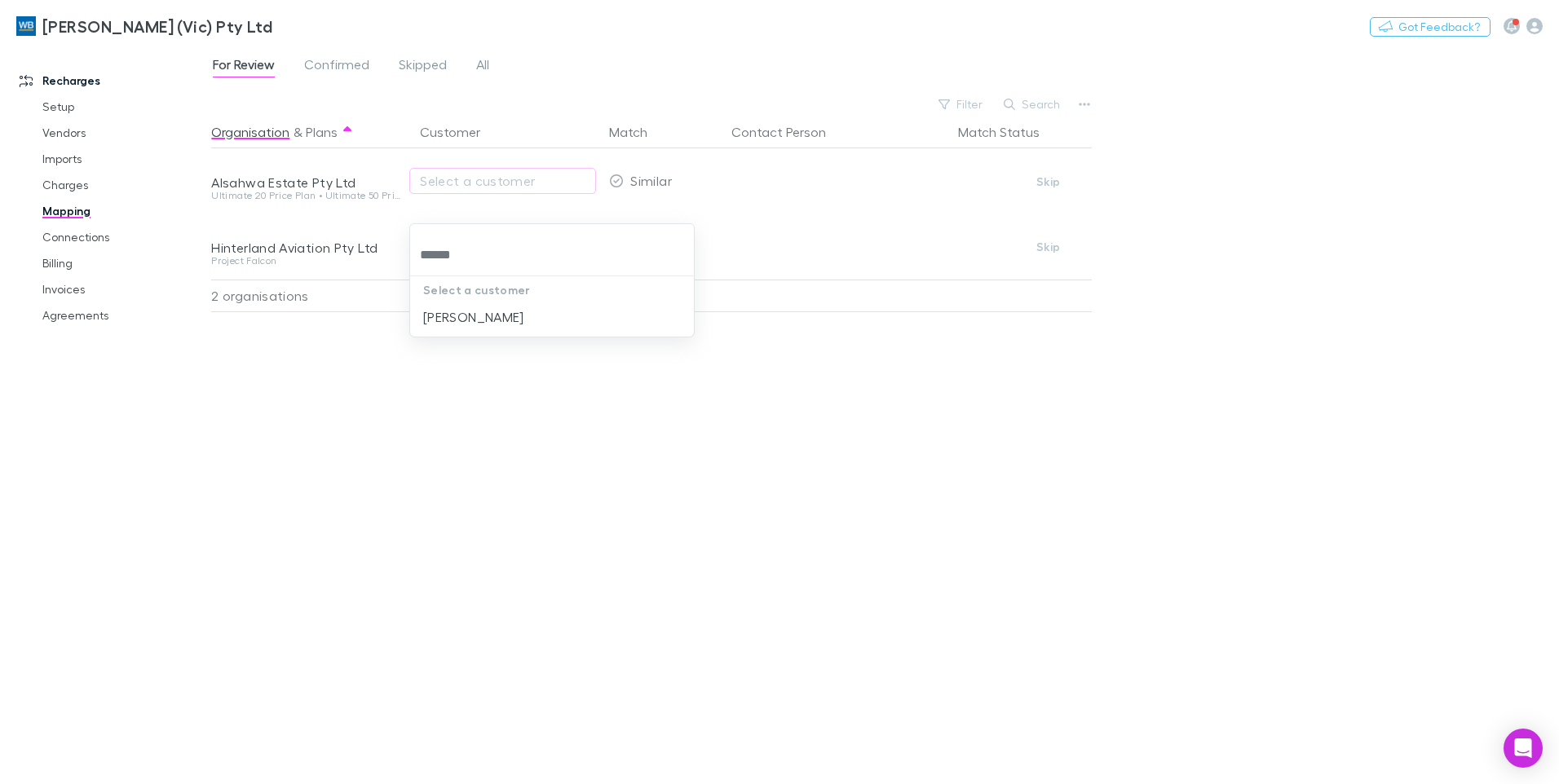
type input "*******"
click at [489, 316] on li "[PERSON_NAME]" at bounding box center [551, 317] width 283 height 26
click at [608, 568] on div "Organisation & Plans Customer Match Contact Person Match Status Alsahwa Estate …" at bounding box center [653, 444] width 884 height 656
click at [477, 64] on span "All" at bounding box center [483, 67] width 13 height 21
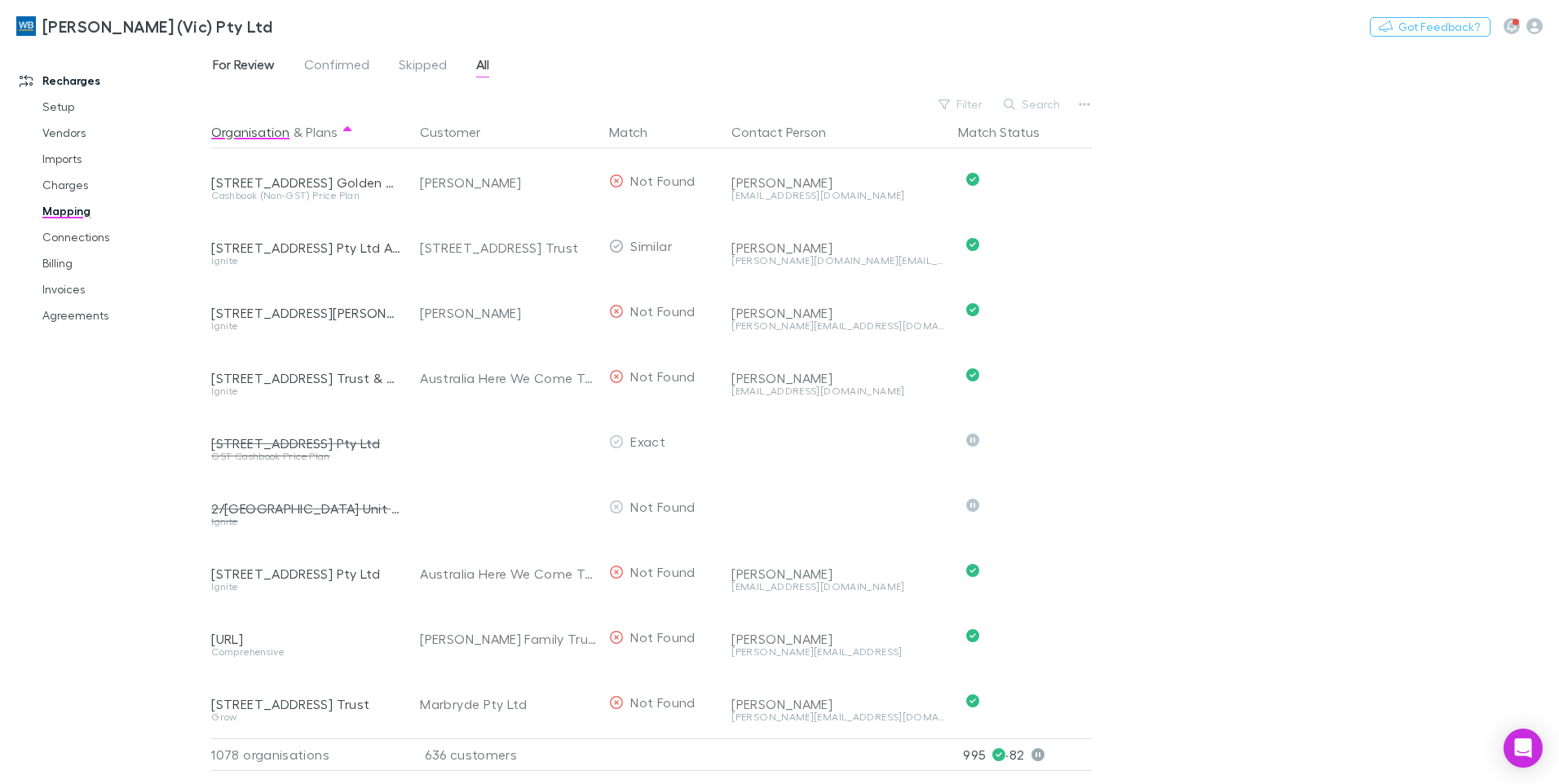
click at [247, 60] on span "For Review" at bounding box center [243, 67] width 62 height 21
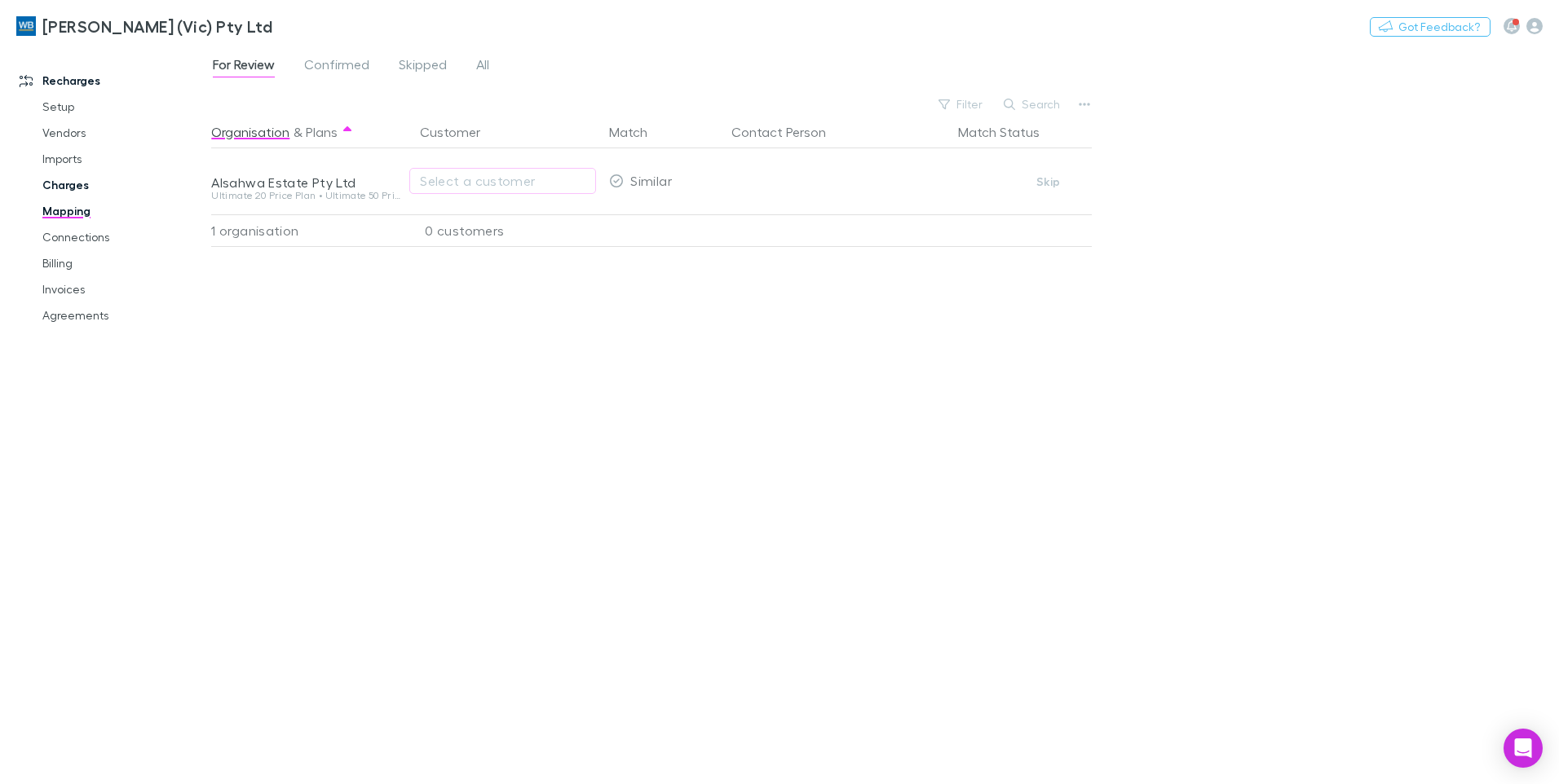
click at [70, 183] on link "Charges" at bounding box center [123, 185] width 194 height 26
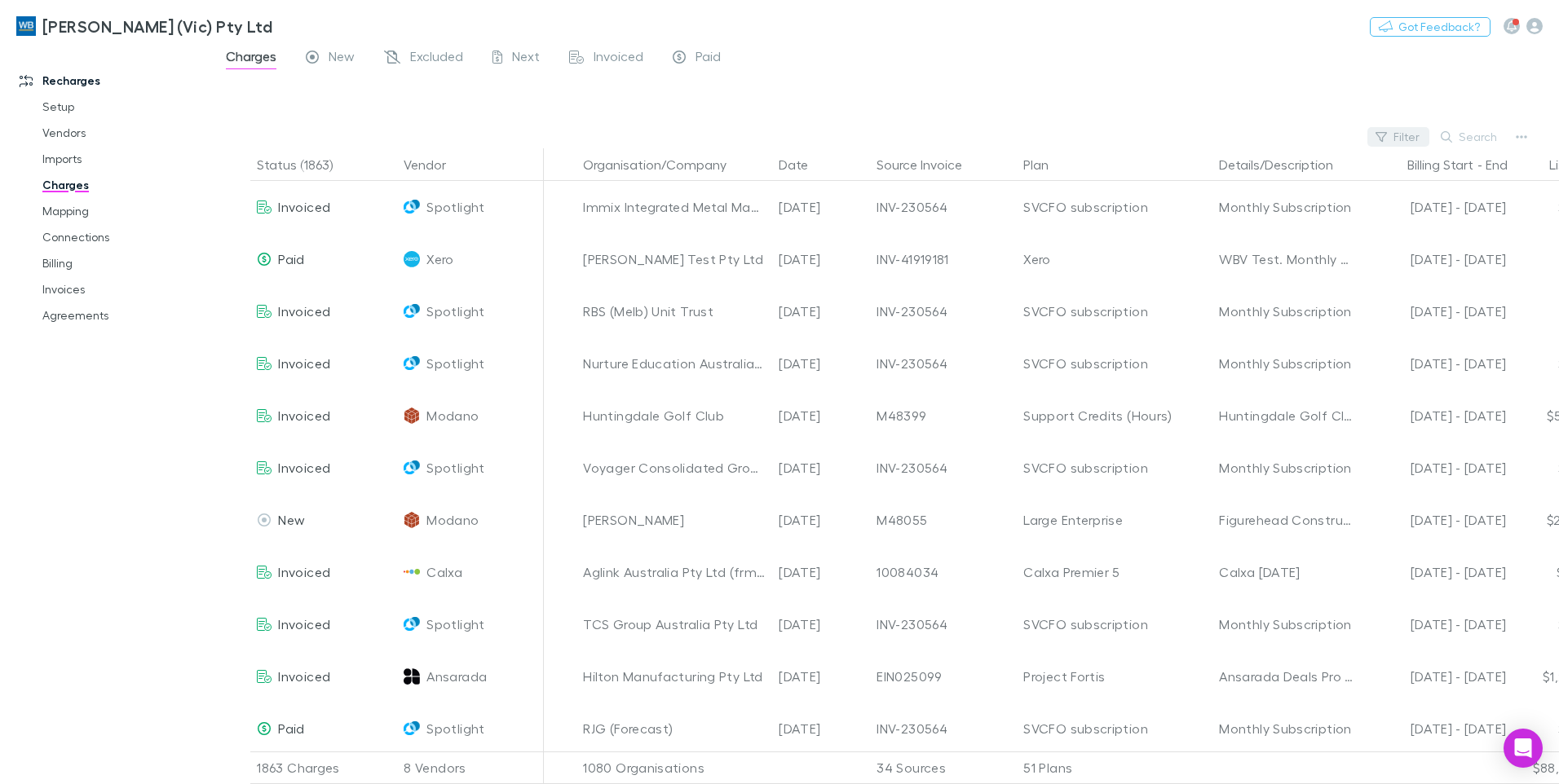
click at [1397, 137] on button "Filter" at bounding box center [1398, 137] width 62 height 20
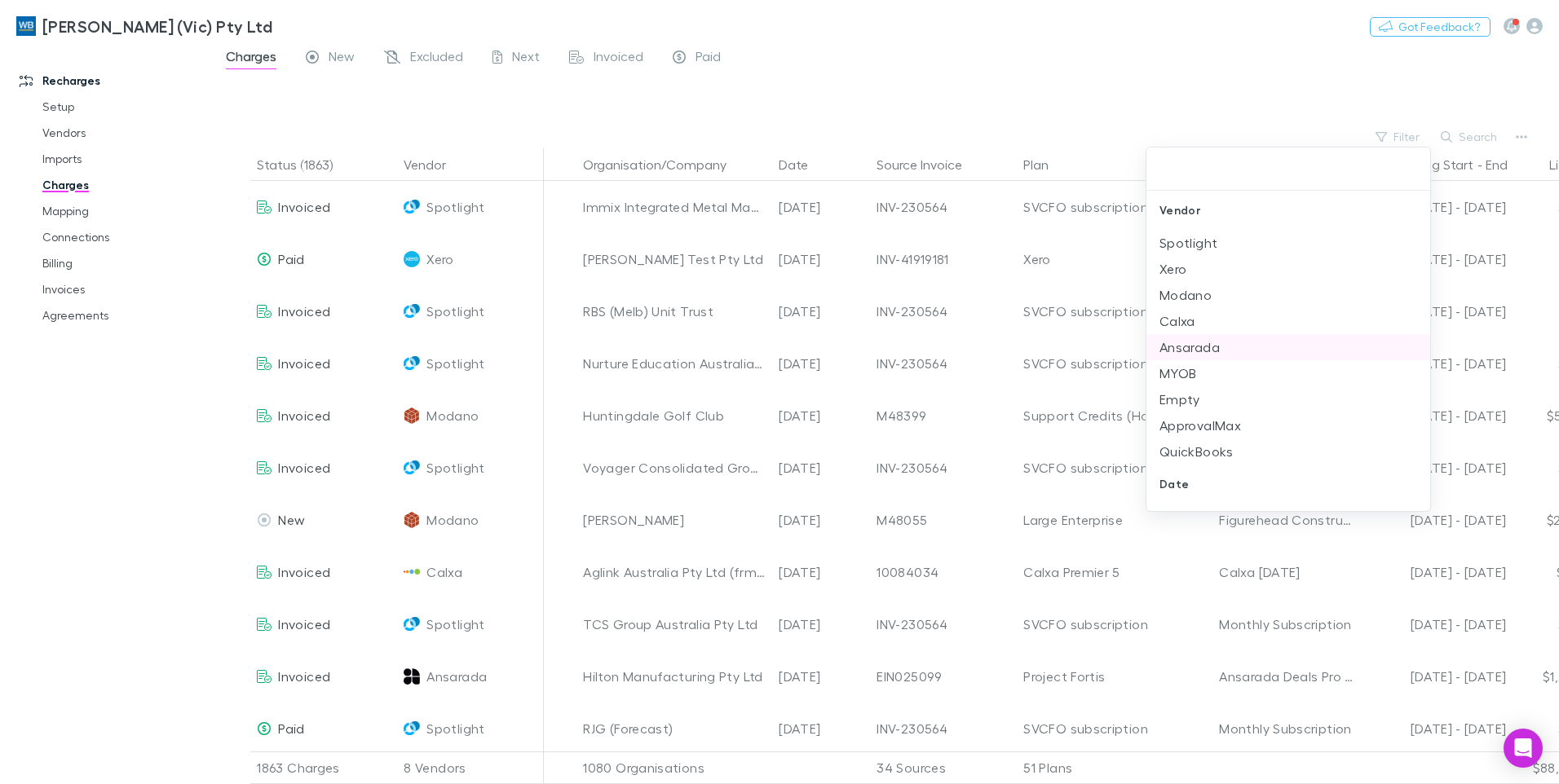
click at [1181, 344] on li "Ansarada" at bounding box center [1288, 347] width 283 height 26
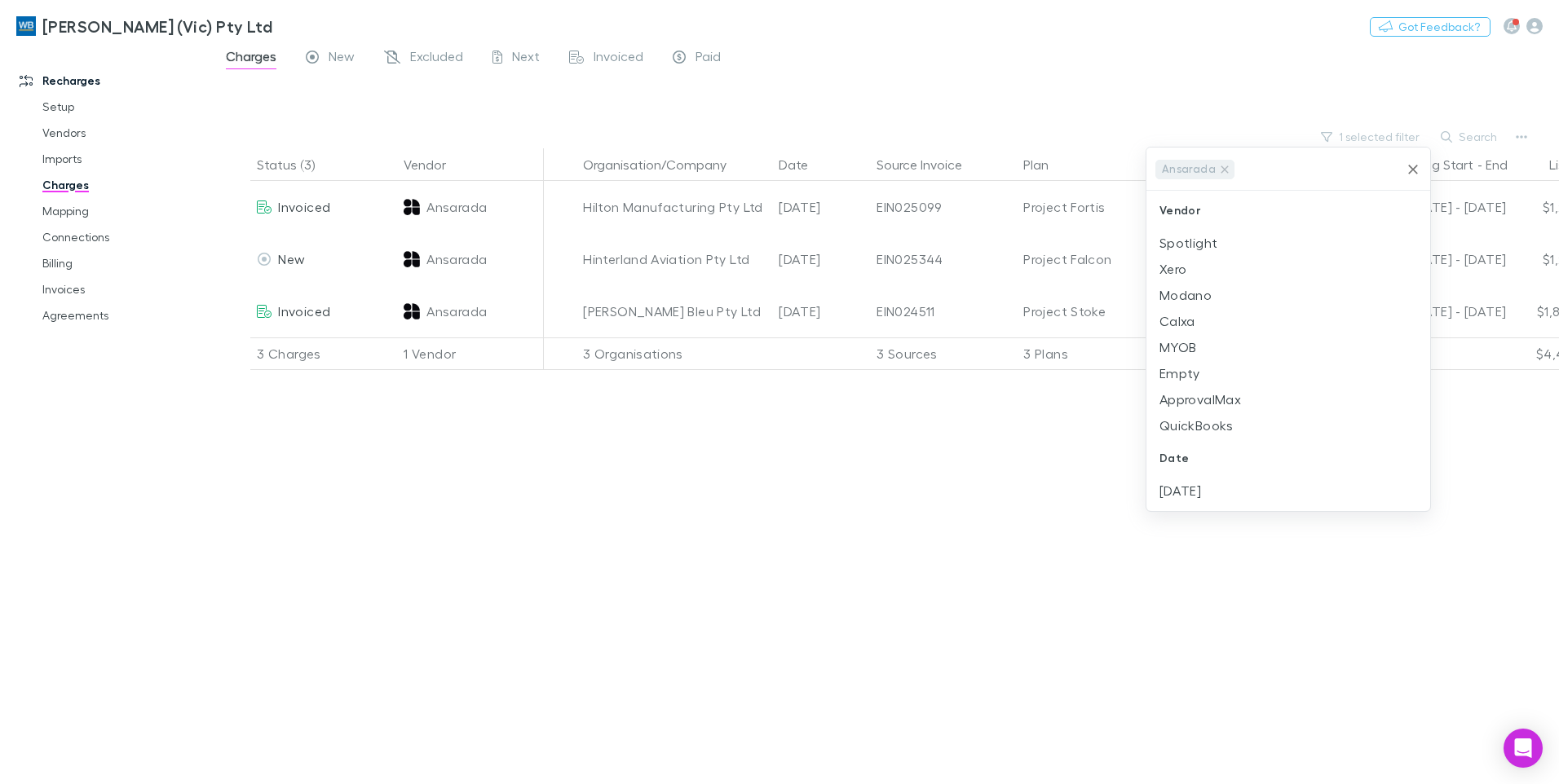
click at [941, 53] on div at bounding box center [780, 392] width 1559 height 784
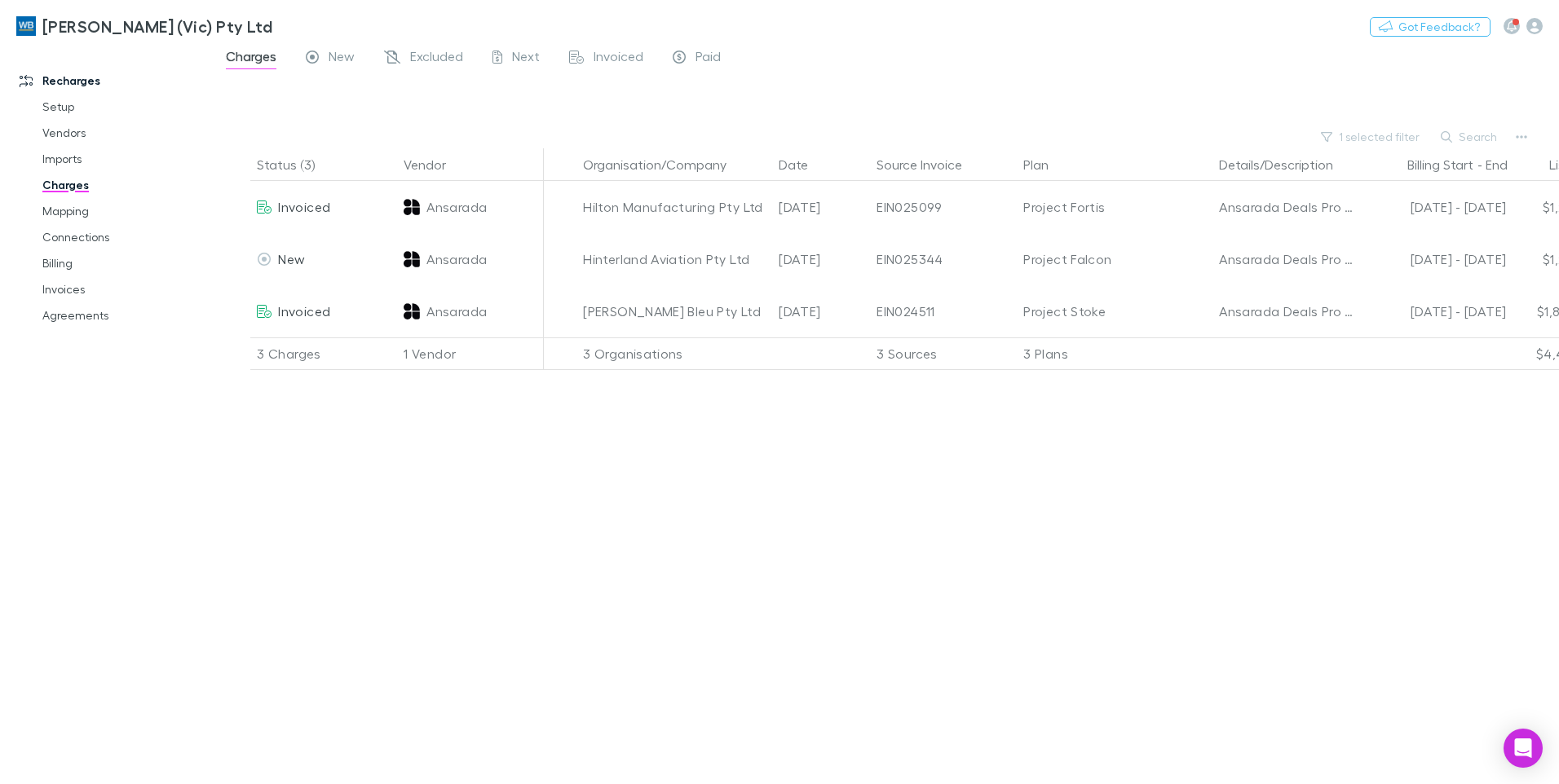
drag, startPoint x: 926, startPoint y: 384, endPoint x: 1185, endPoint y: 381, distance: 259.0
click at [1185, 381] on div "Status (3) Vendor Organisation/Company Date Source Invoice Plan Details/Descrip…" at bounding box center [884, 466] width 1348 height 636
drag, startPoint x: 1092, startPoint y: 355, endPoint x: 1288, endPoint y: 354, distance: 196.0
click at [1288, 354] on div "3 Charges 1 Vendor 3 Organisations 3 Sources 3 Plans $4,439.90 - $4,439.90" at bounding box center [1032, 353] width 1670 height 33
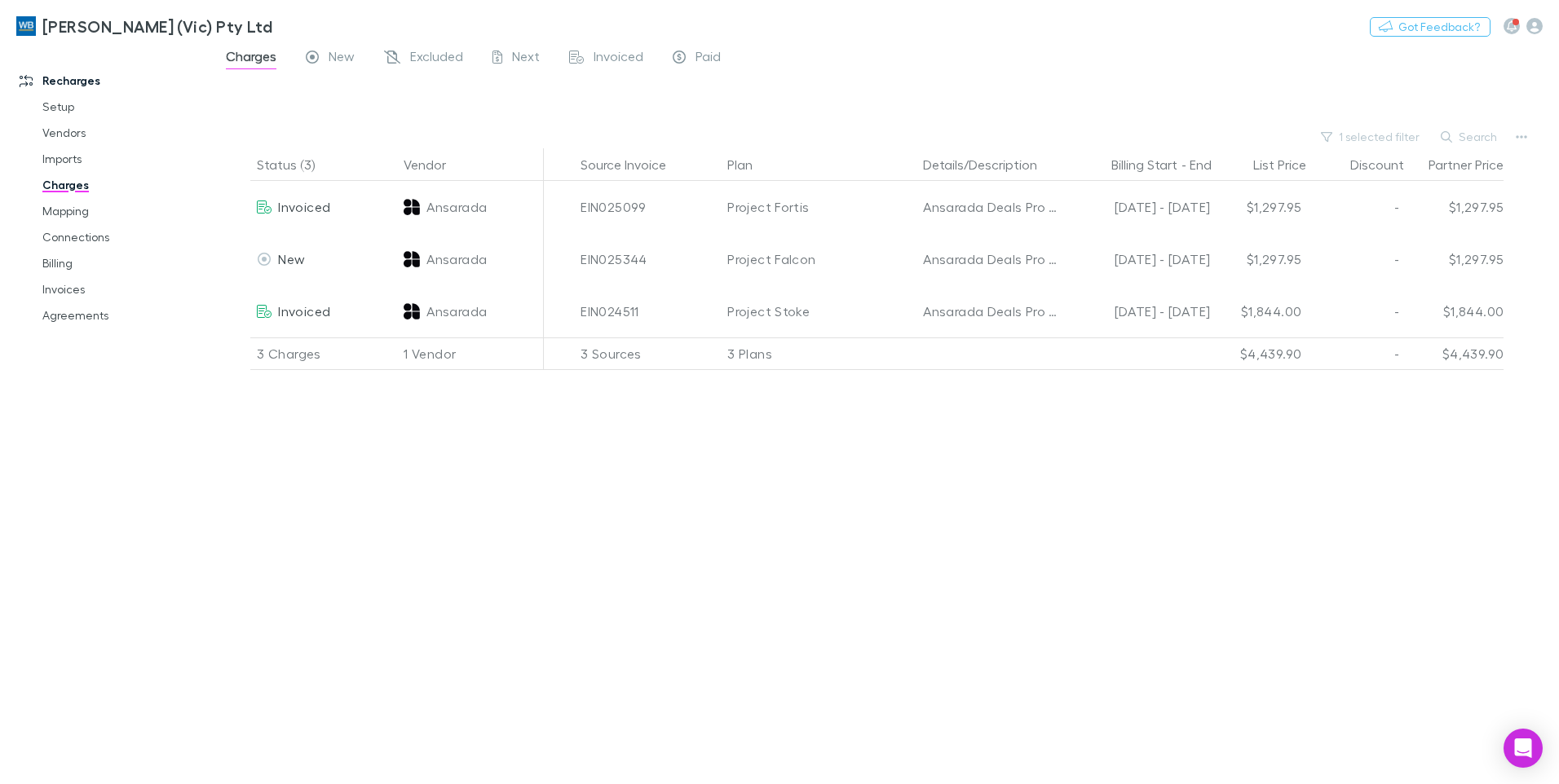
scroll to position [0, 308]
drag, startPoint x: 980, startPoint y: 768, endPoint x: 1283, endPoint y: 765, distance: 303.0
click at [1283, 765] on div "Status (3) Vendor Organisation/Company Date Source Invoice Plan Details/Descrip…" at bounding box center [884, 466] width 1348 height 636
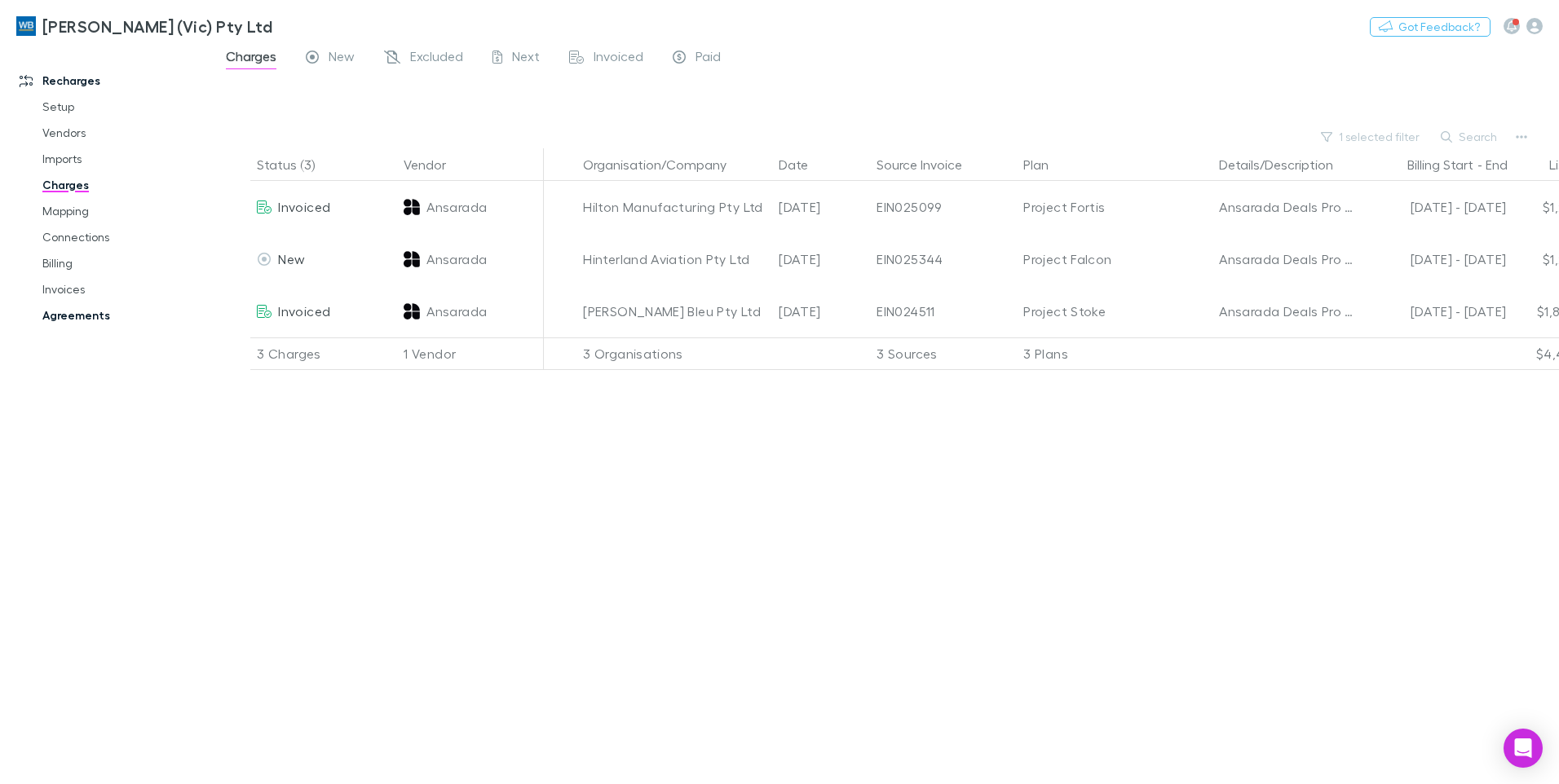
click at [92, 316] on link "Agreements" at bounding box center [123, 316] width 194 height 26
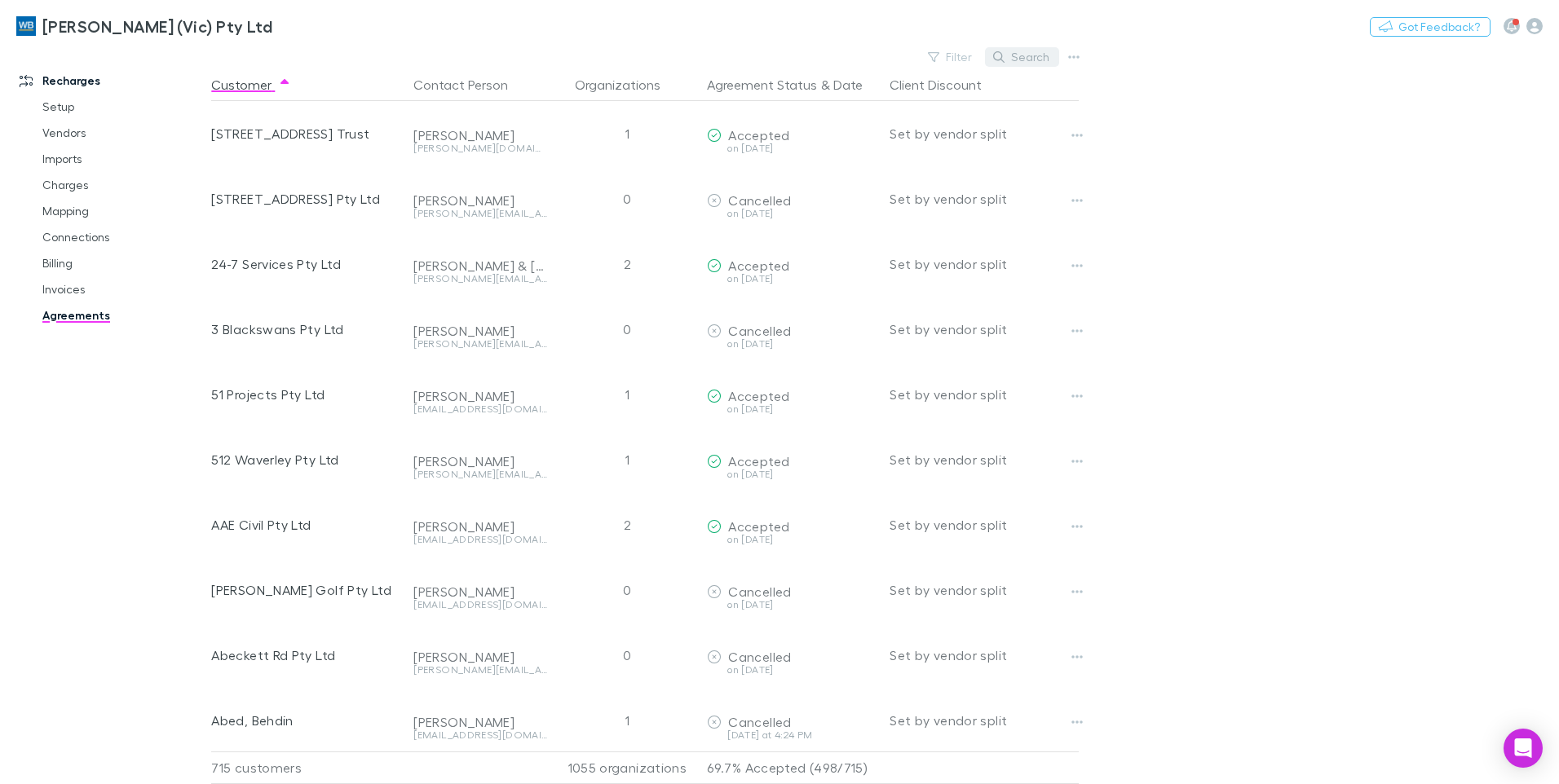
click at [1034, 54] on button "Search" at bounding box center [1022, 57] width 74 height 20
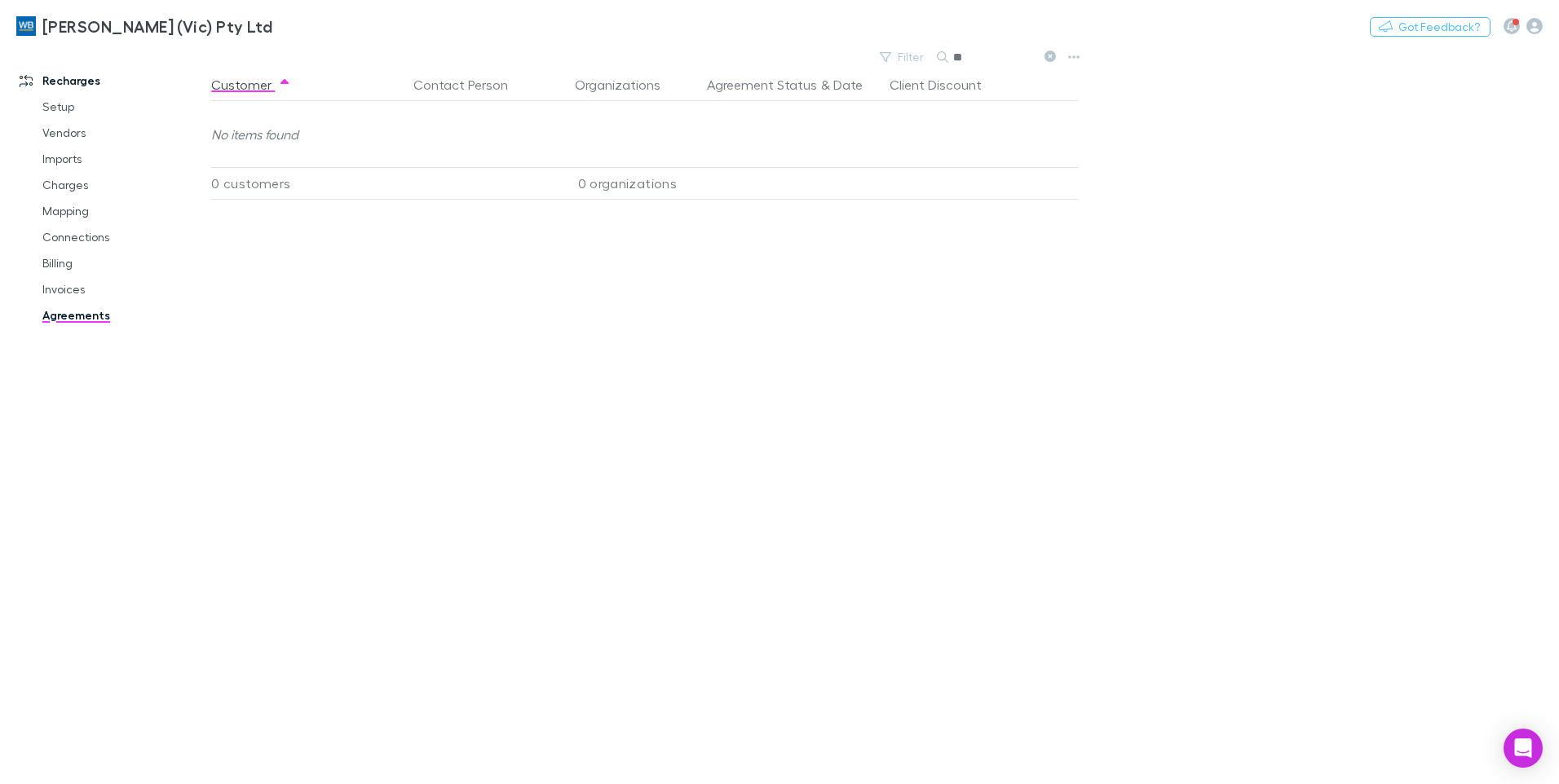
type input "*"
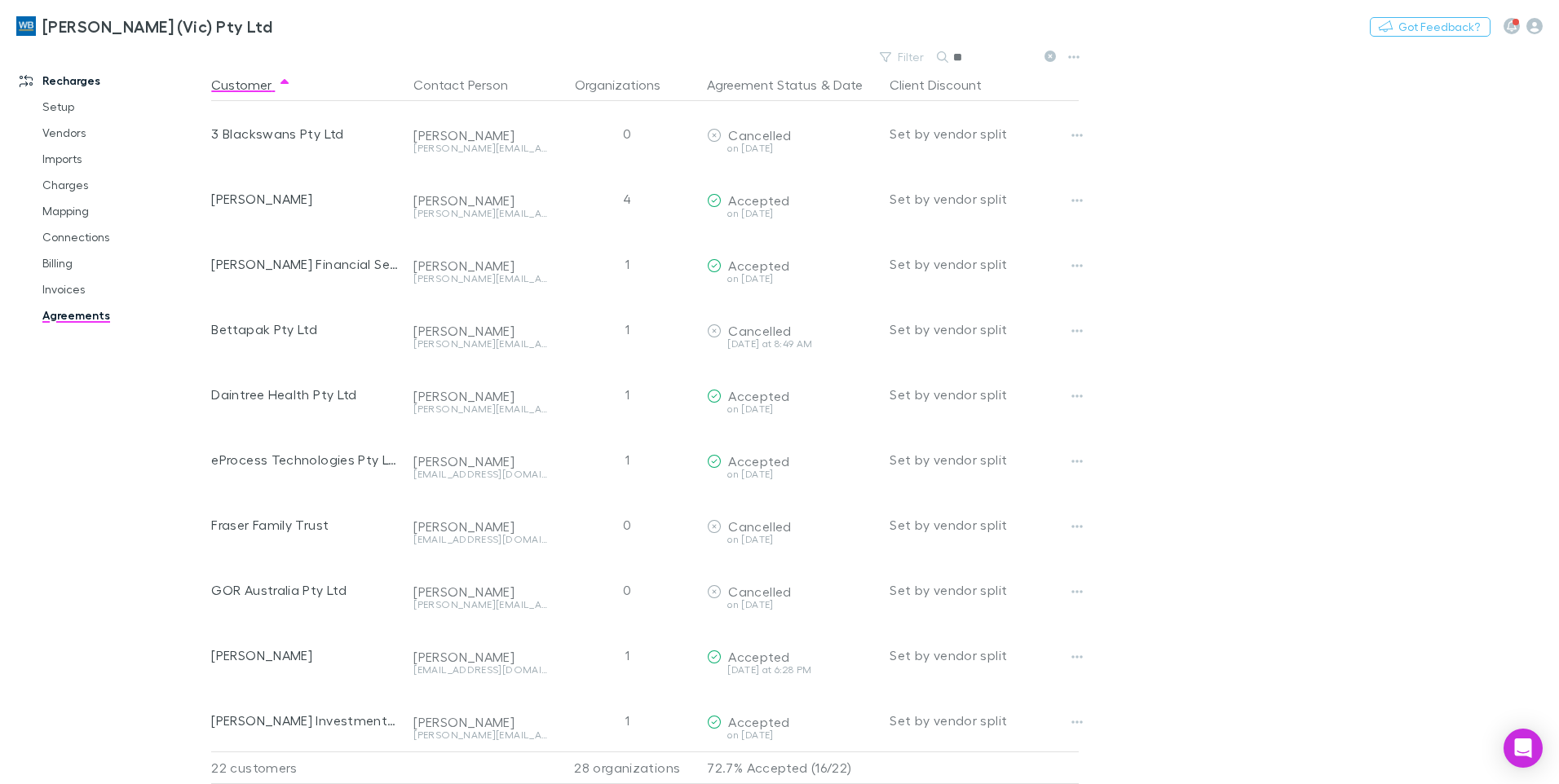
type input "*"
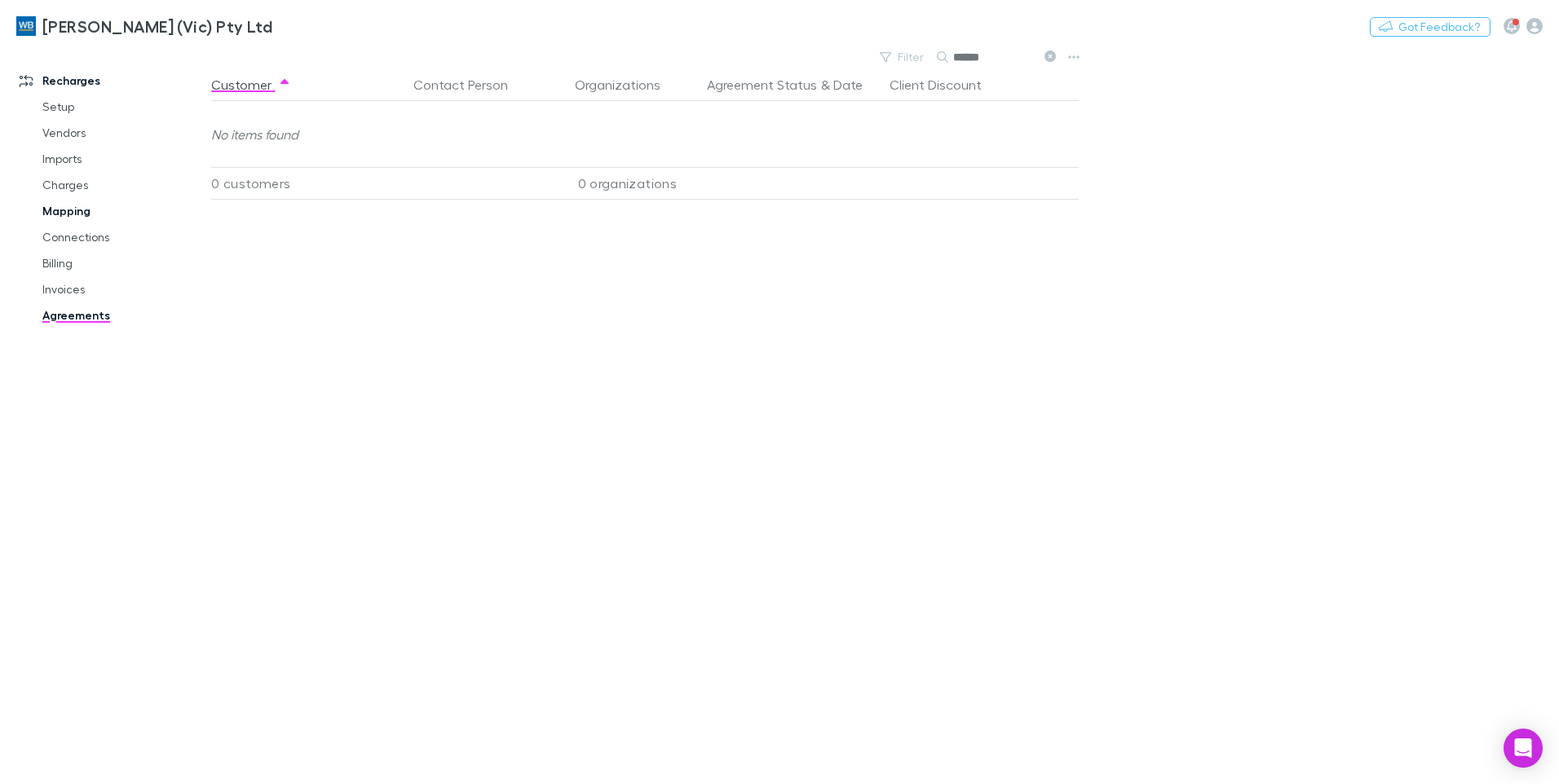
type input "******"
click at [65, 213] on link "Mapping" at bounding box center [123, 211] width 194 height 26
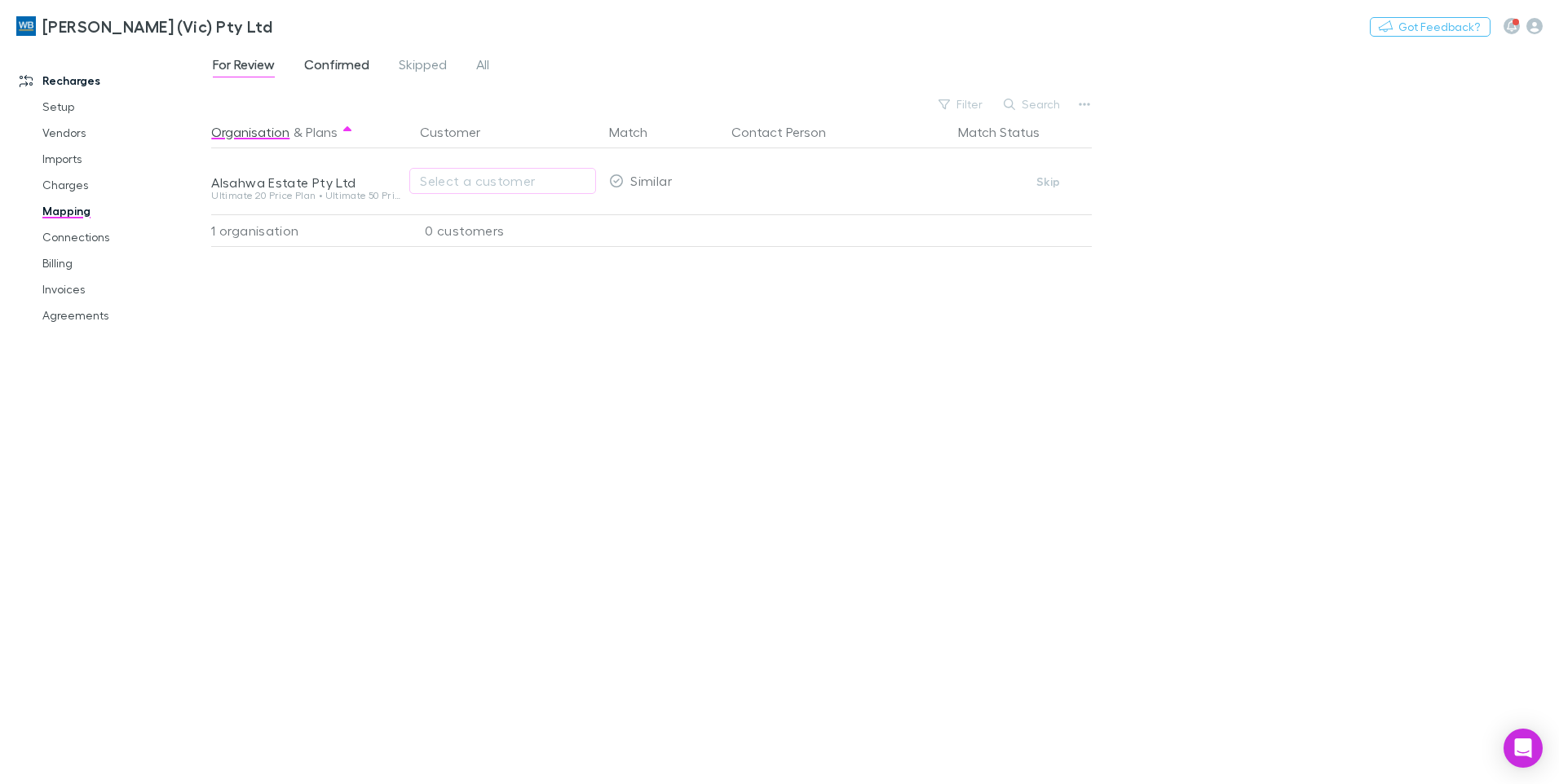
click at [350, 65] on span "Confirmed" at bounding box center [336, 67] width 65 height 21
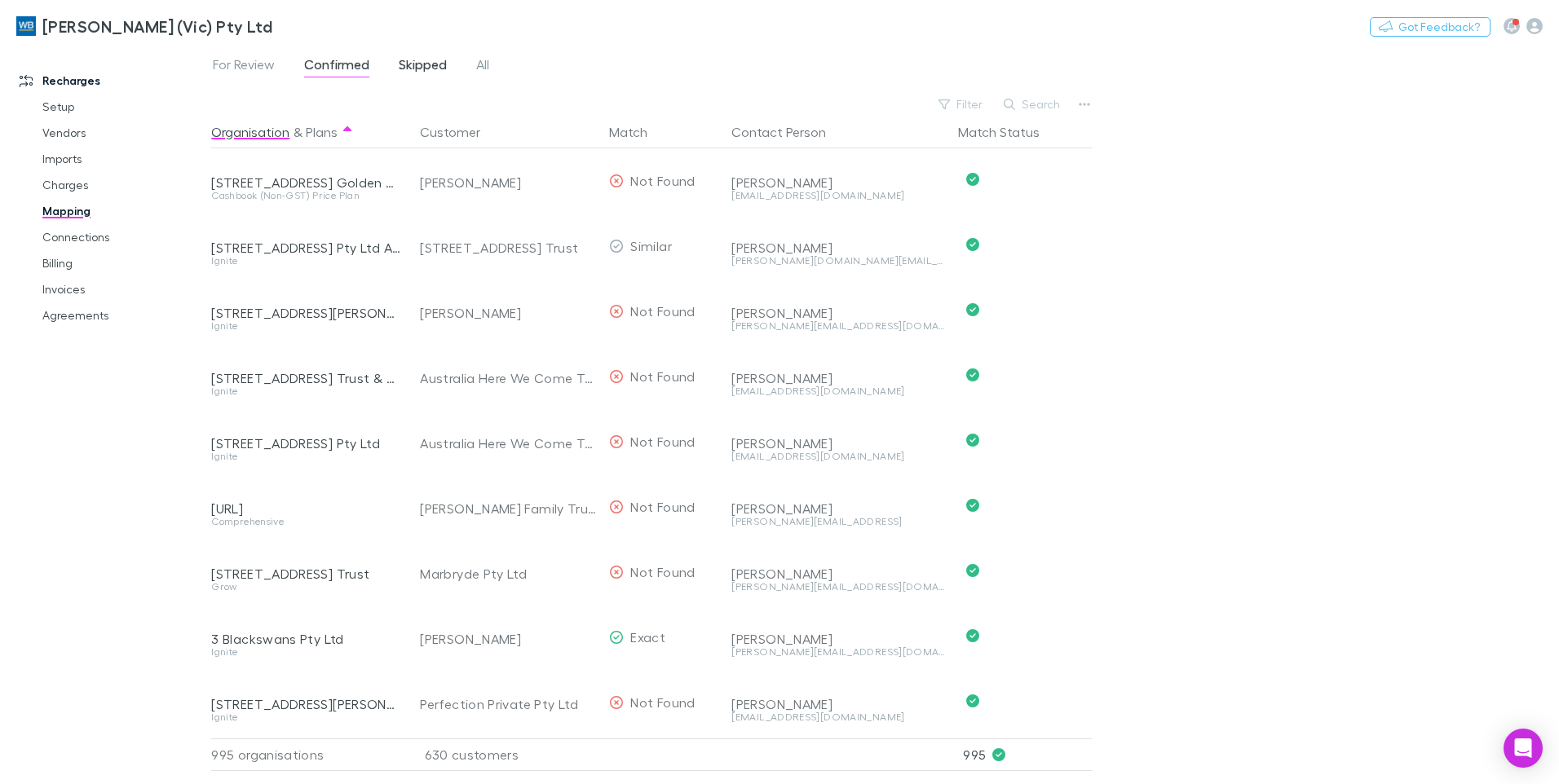
click at [432, 72] on span "Skipped" at bounding box center [423, 67] width 48 height 21
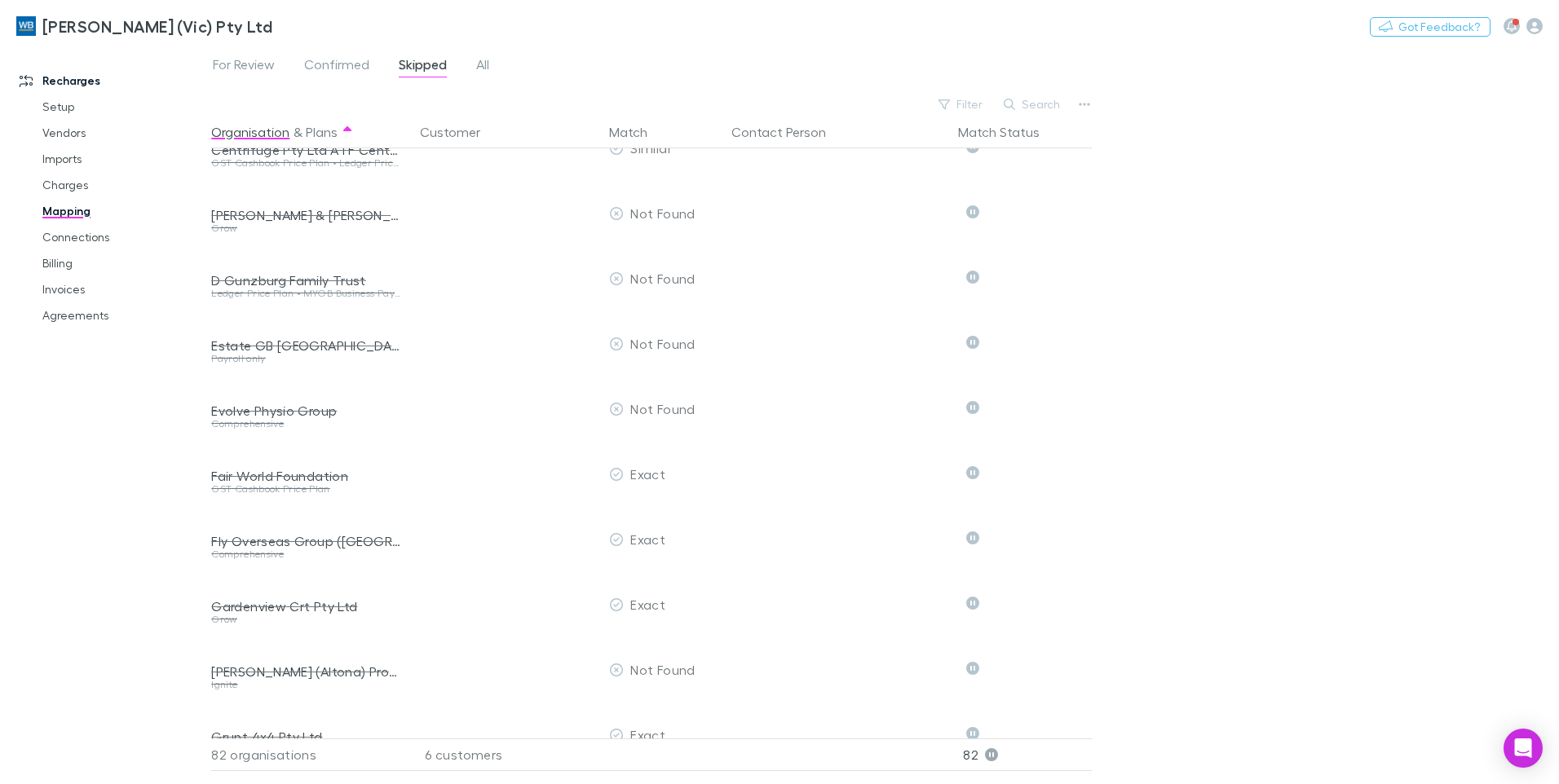
scroll to position [1549, 0]
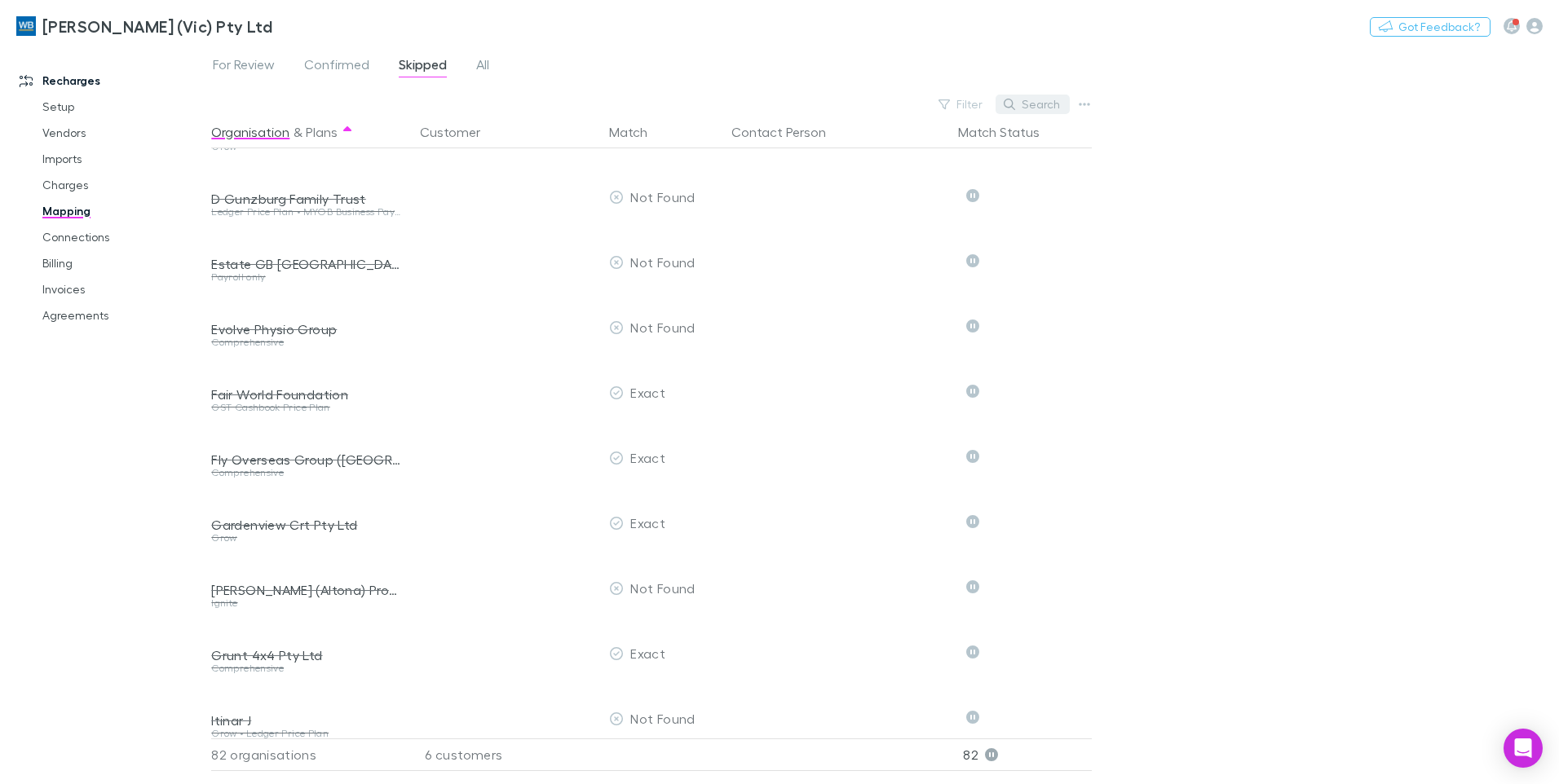
click at [1022, 98] on button "Search" at bounding box center [1033, 104] width 74 height 20
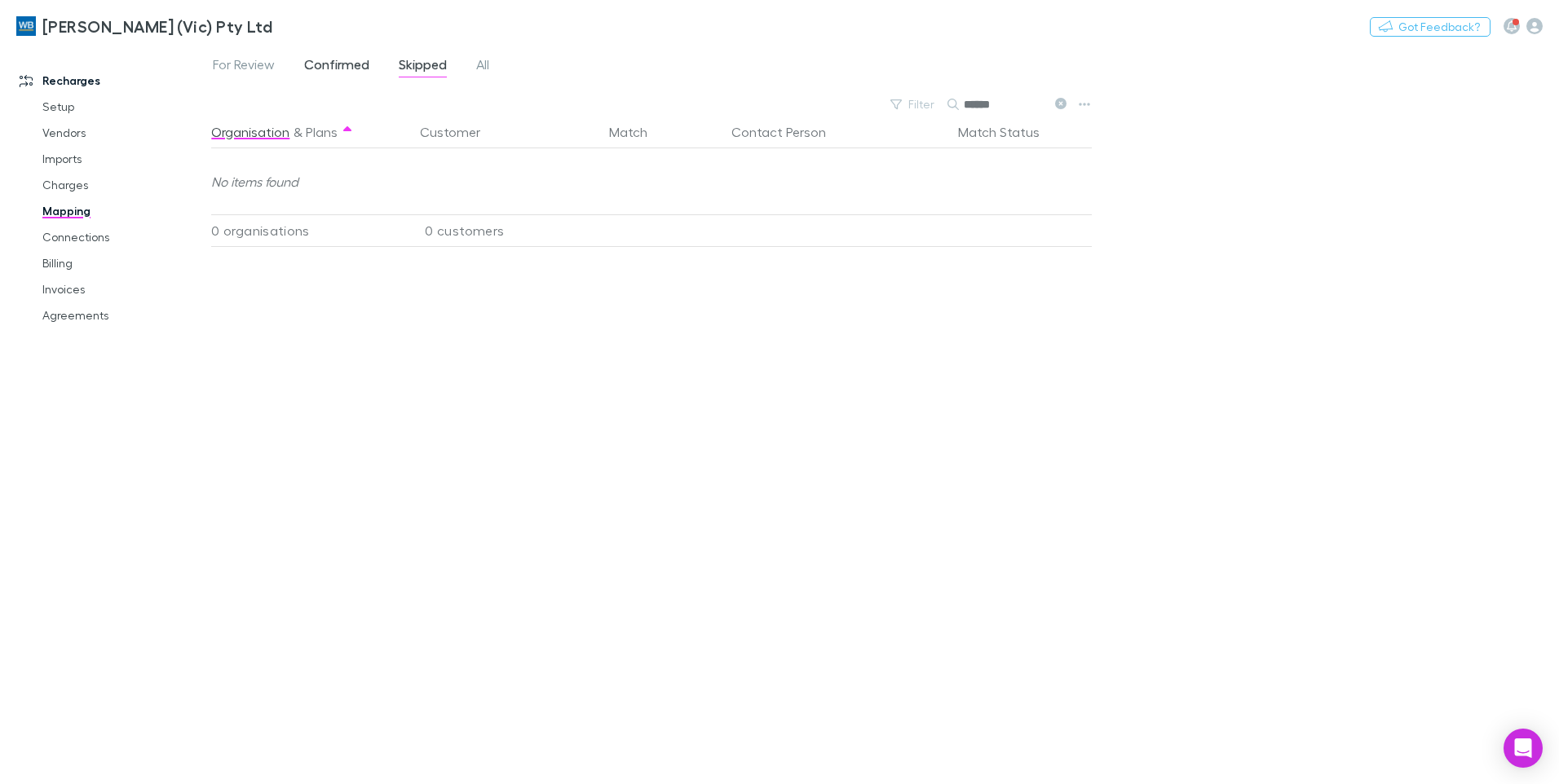
type input "******"
click at [349, 75] on span "Confirmed" at bounding box center [336, 67] width 65 height 21
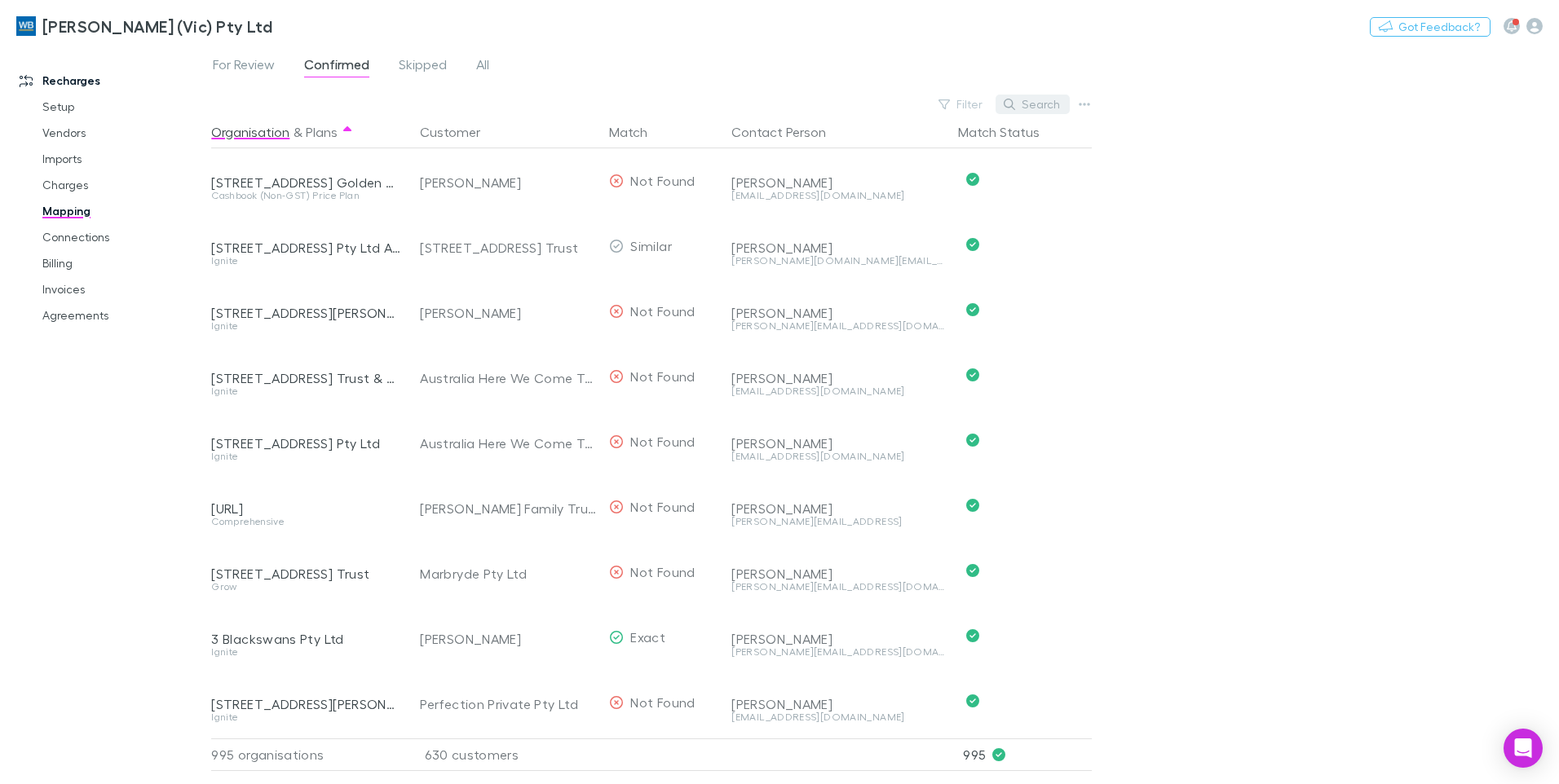
click at [1035, 104] on button "Search" at bounding box center [1033, 104] width 74 height 20
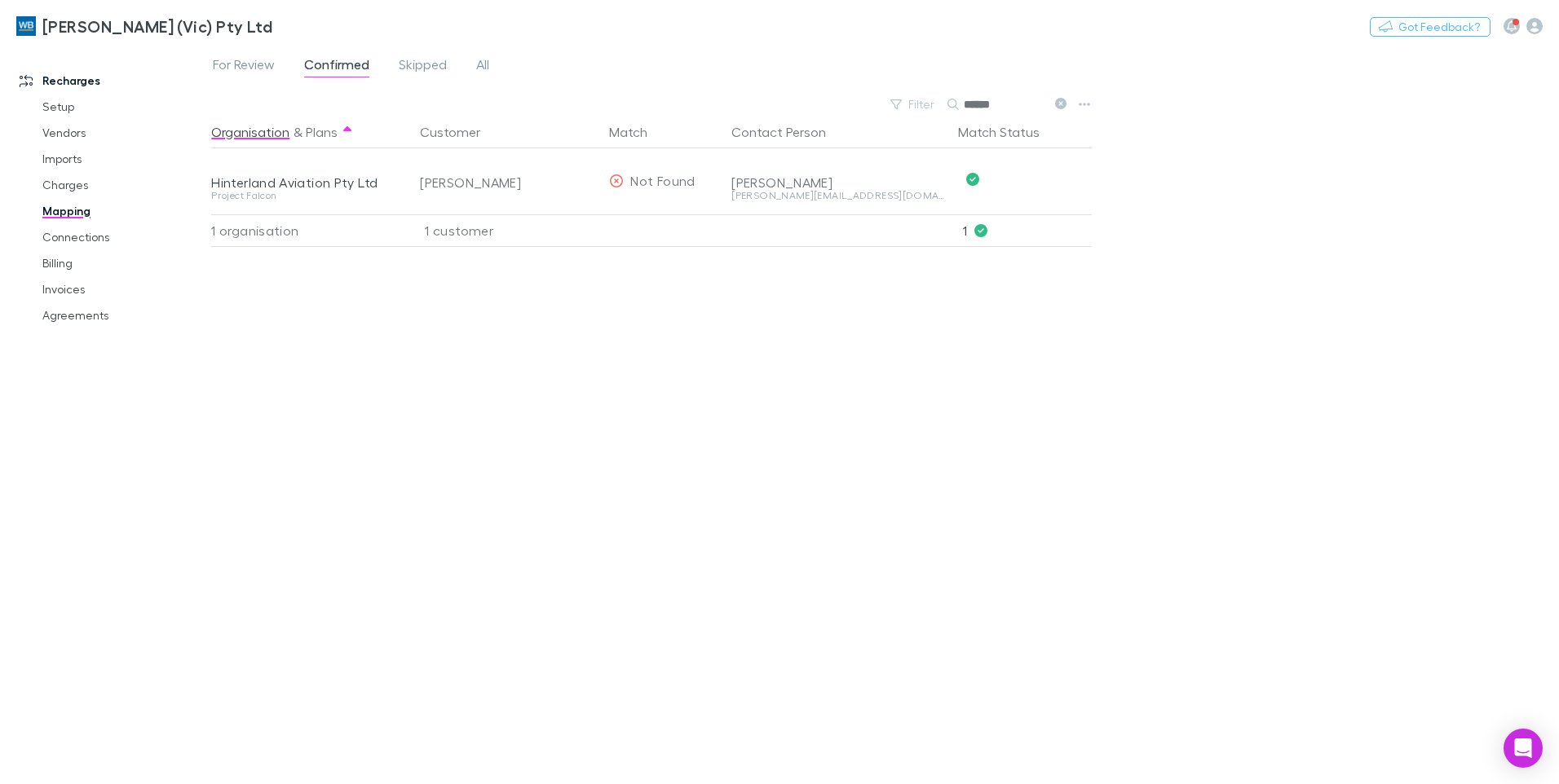
type input "******"
click at [1057, 104] on icon at bounding box center [1061, 103] width 11 height 11
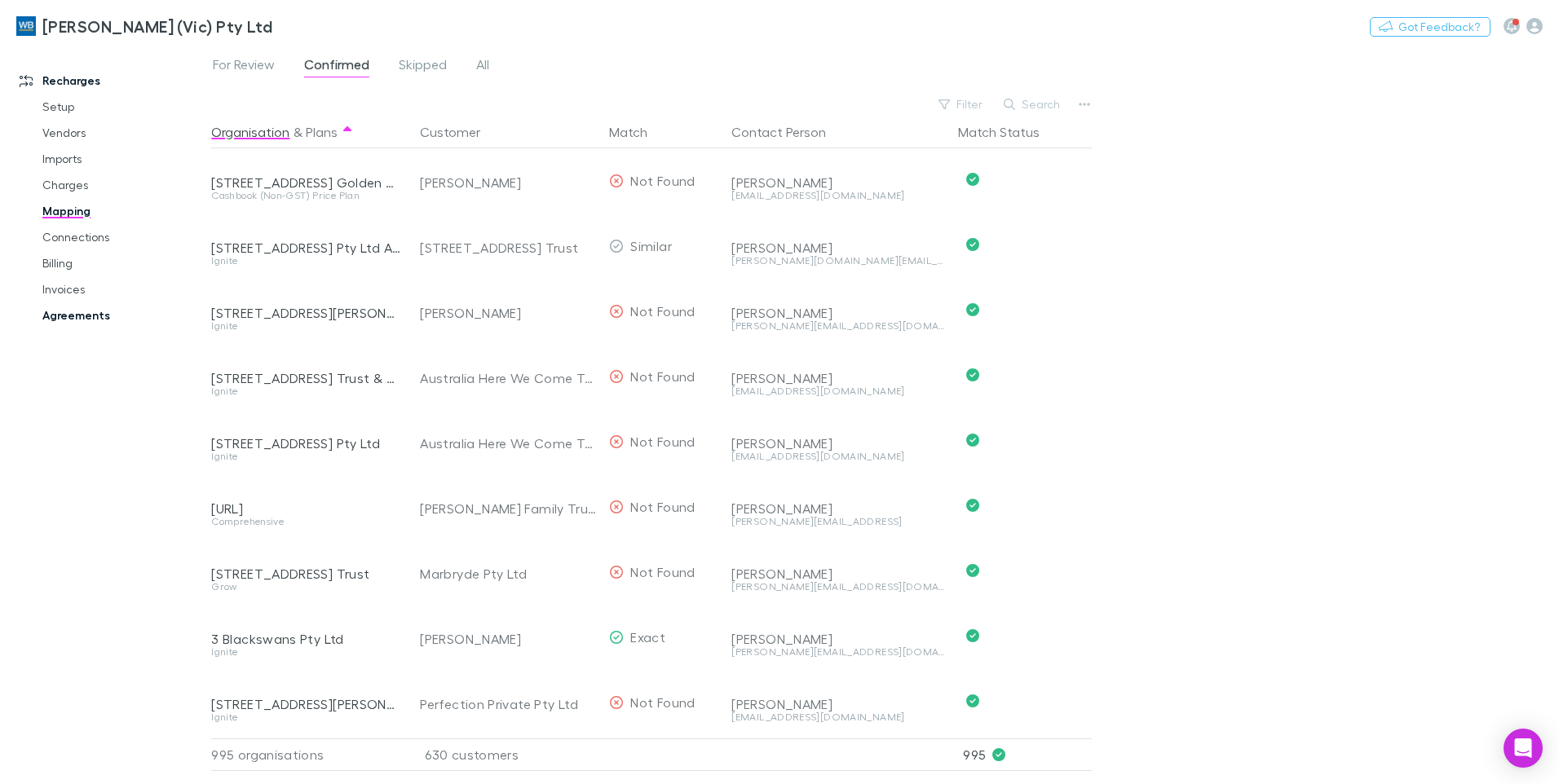
click at [79, 313] on link "Agreements" at bounding box center [123, 316] width 194 height 26
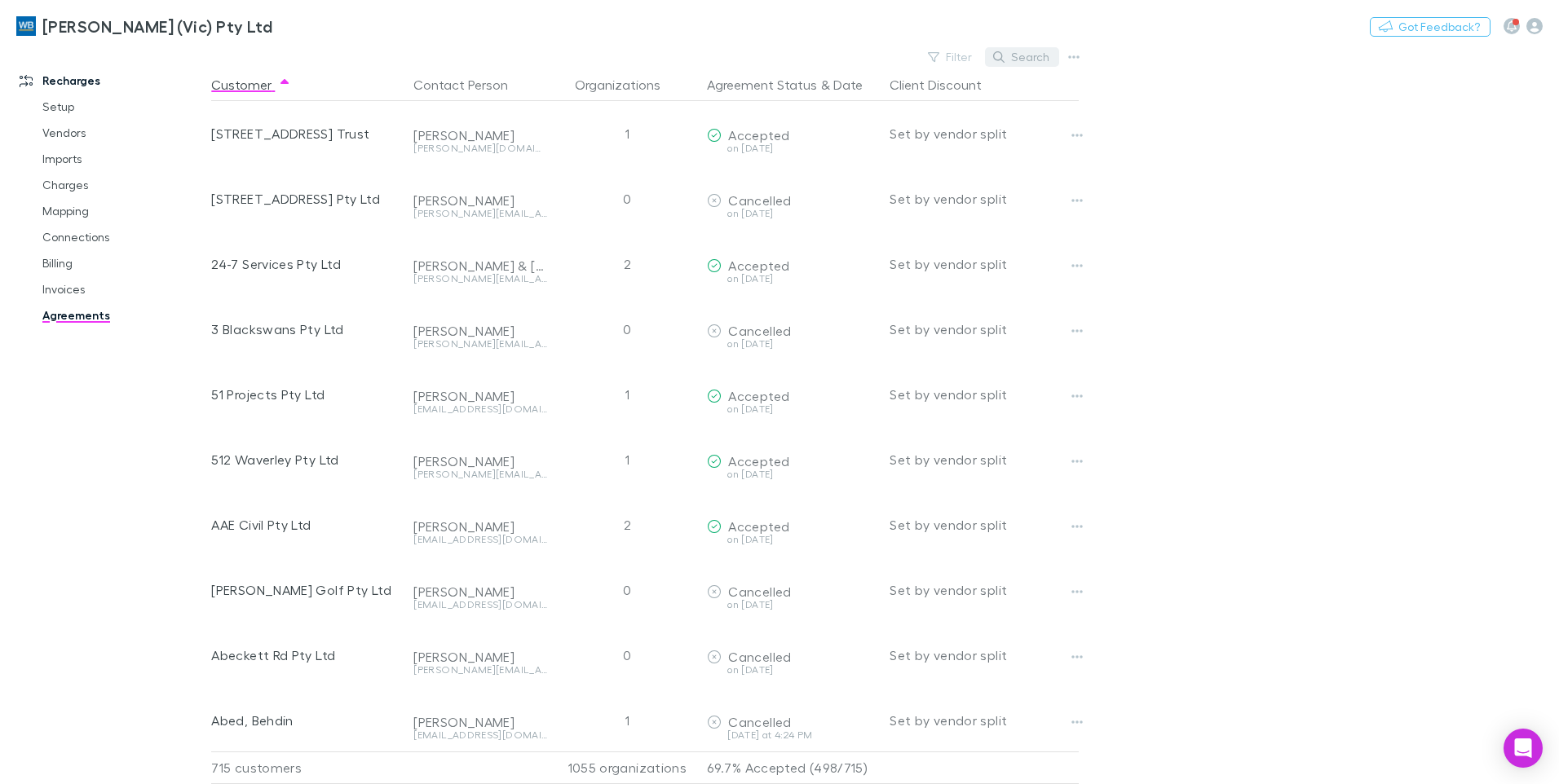
click at [1016, 58] on button "Search" at bounding box center [1022, 57] width 74 height 20
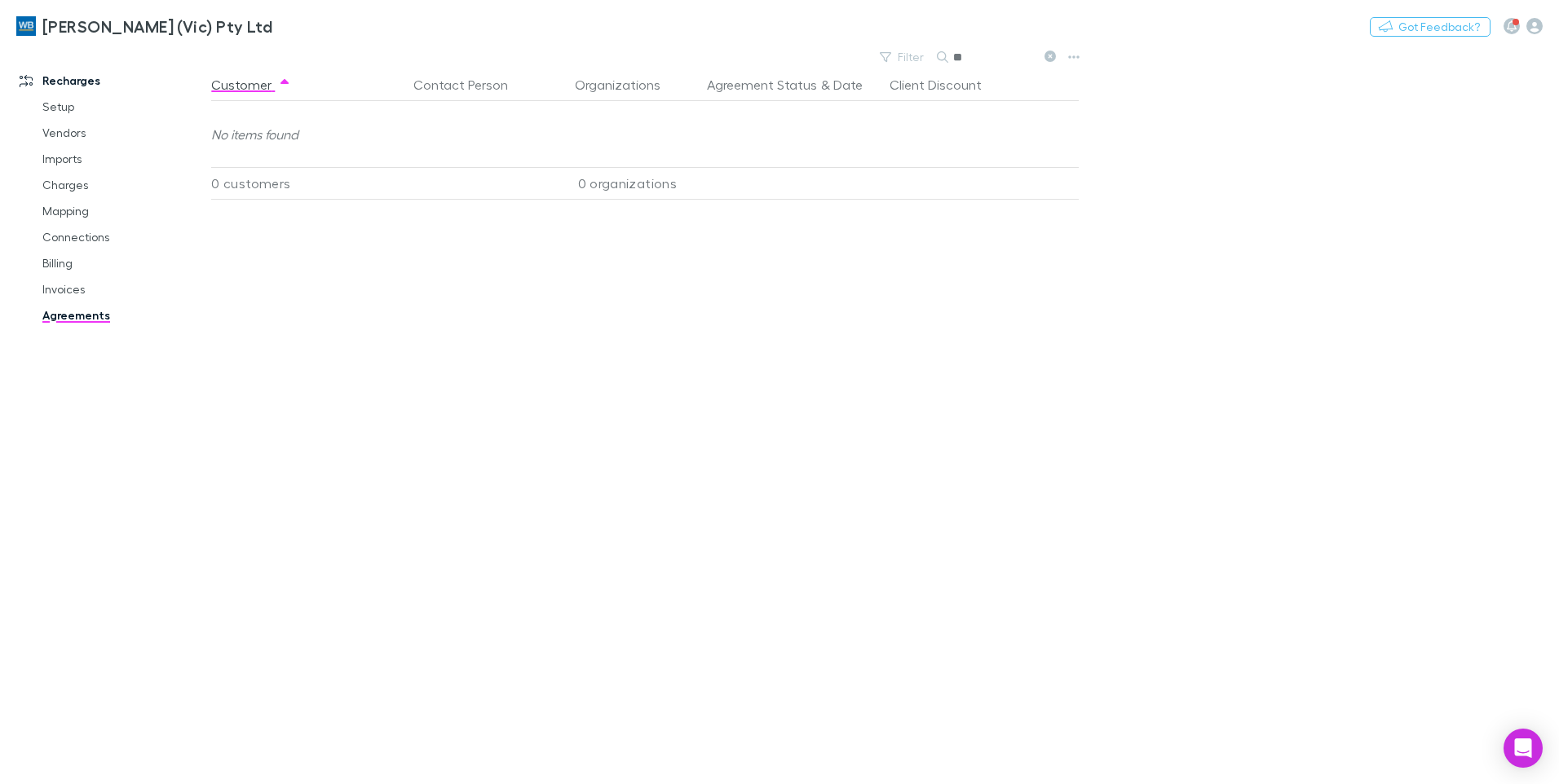
type input "*"
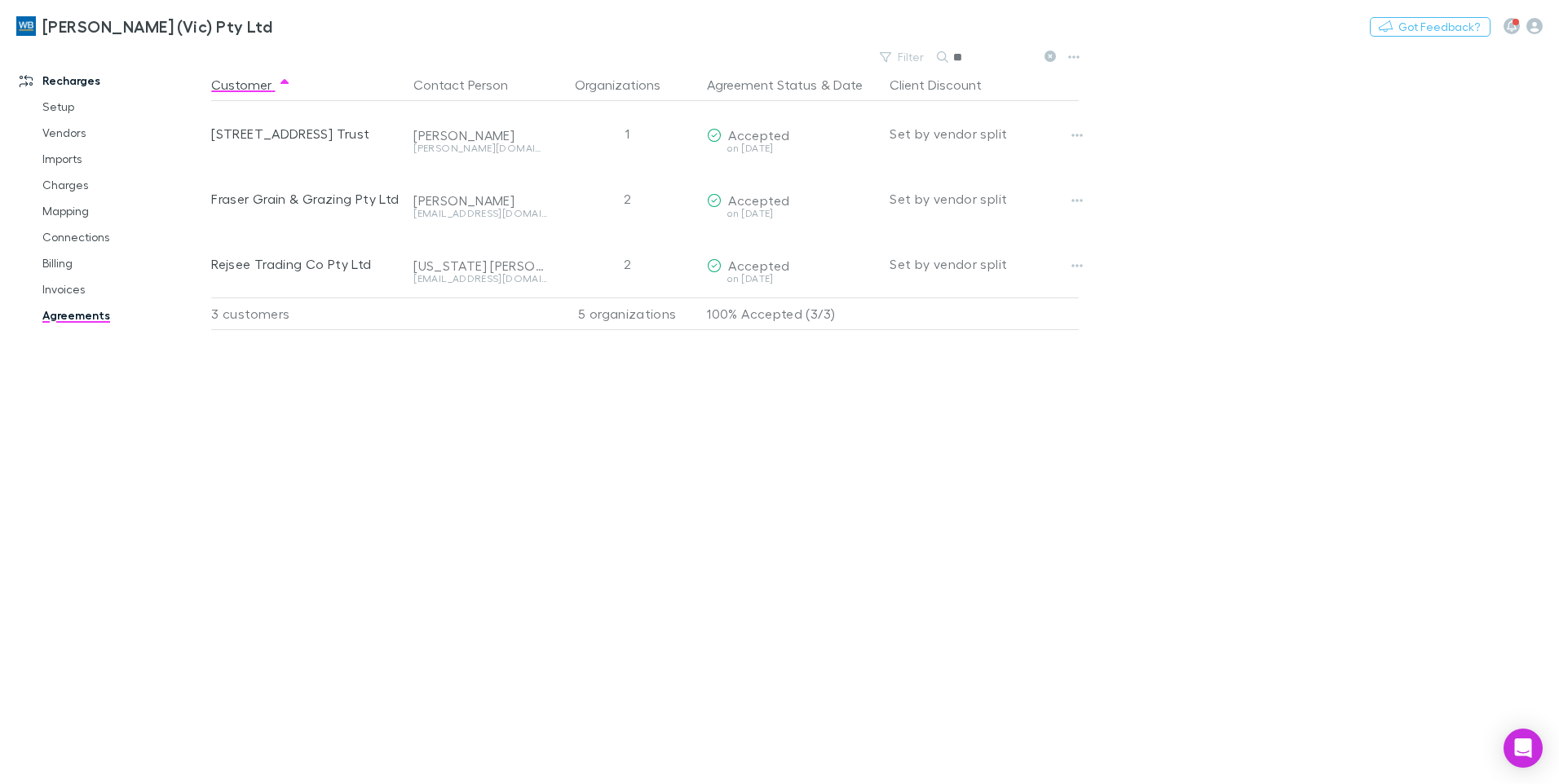
type input "*"
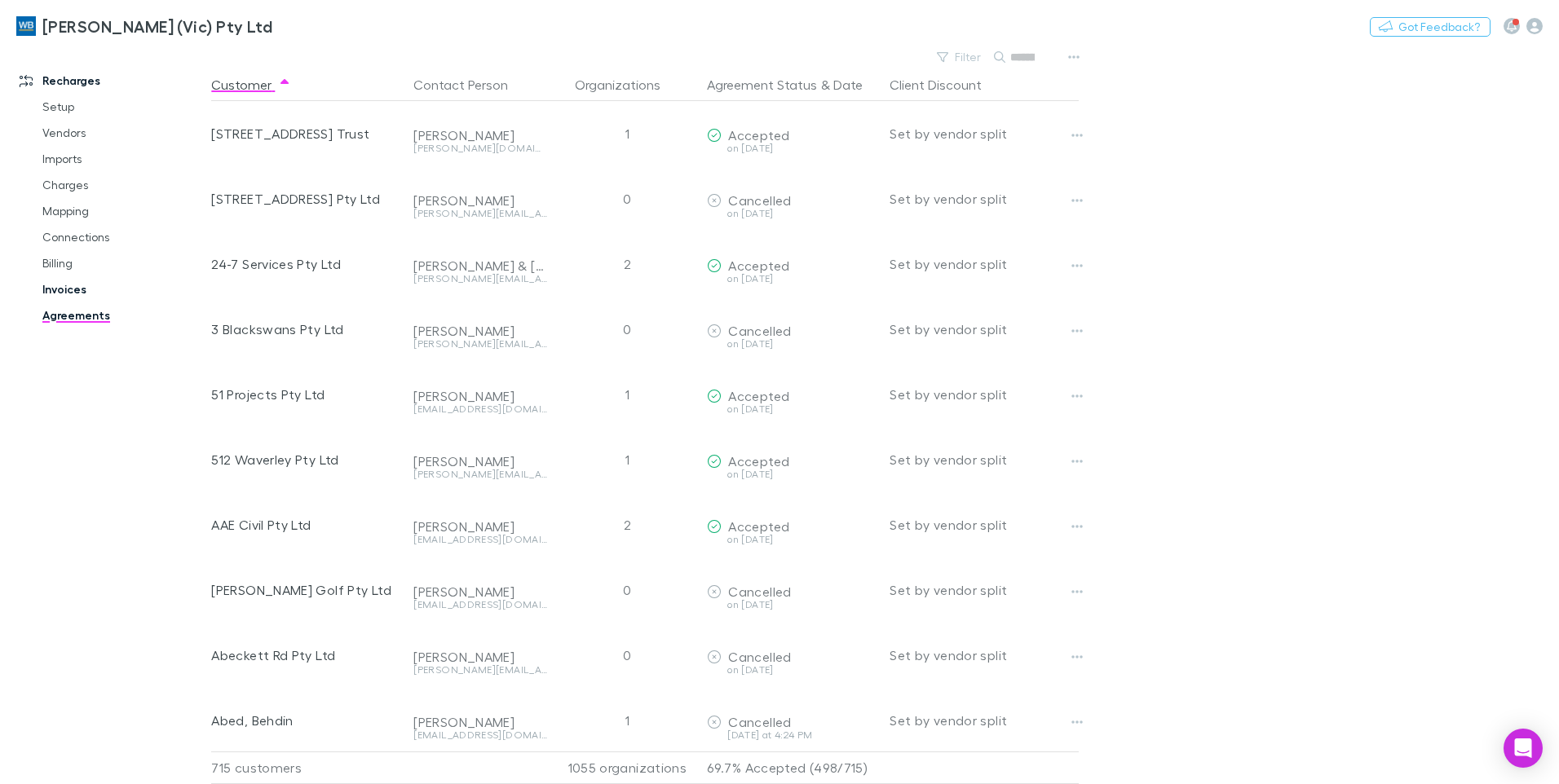
click at [70, 286] on link "Invoices" at bounding box center [123, 290] width 194 height 26
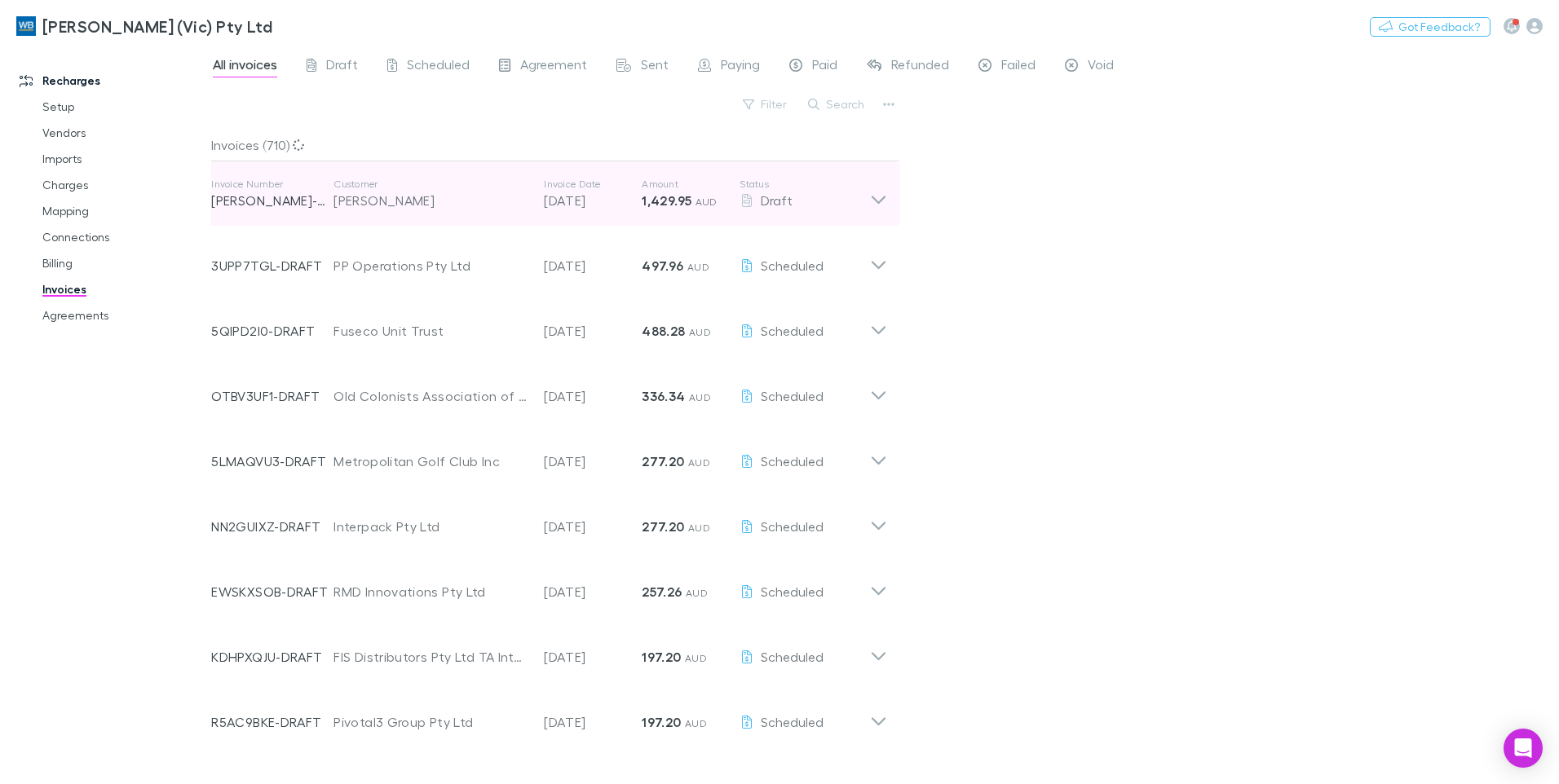
click at [882, 193] on icon at bounding box center [879, 193] width 17 height 33
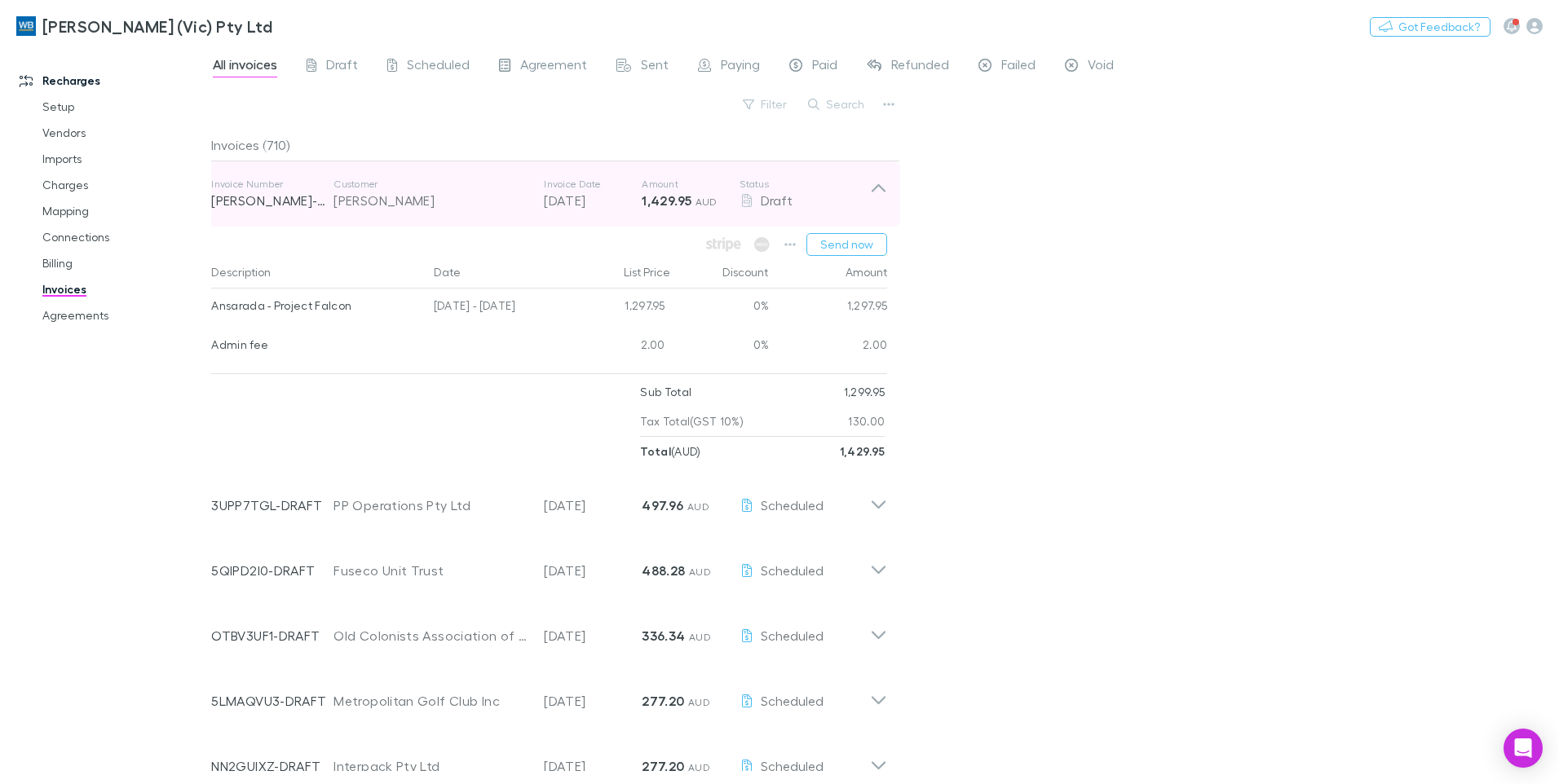
click at [871, 182] on icon at bounding box center [879, 193] width 17 height 33
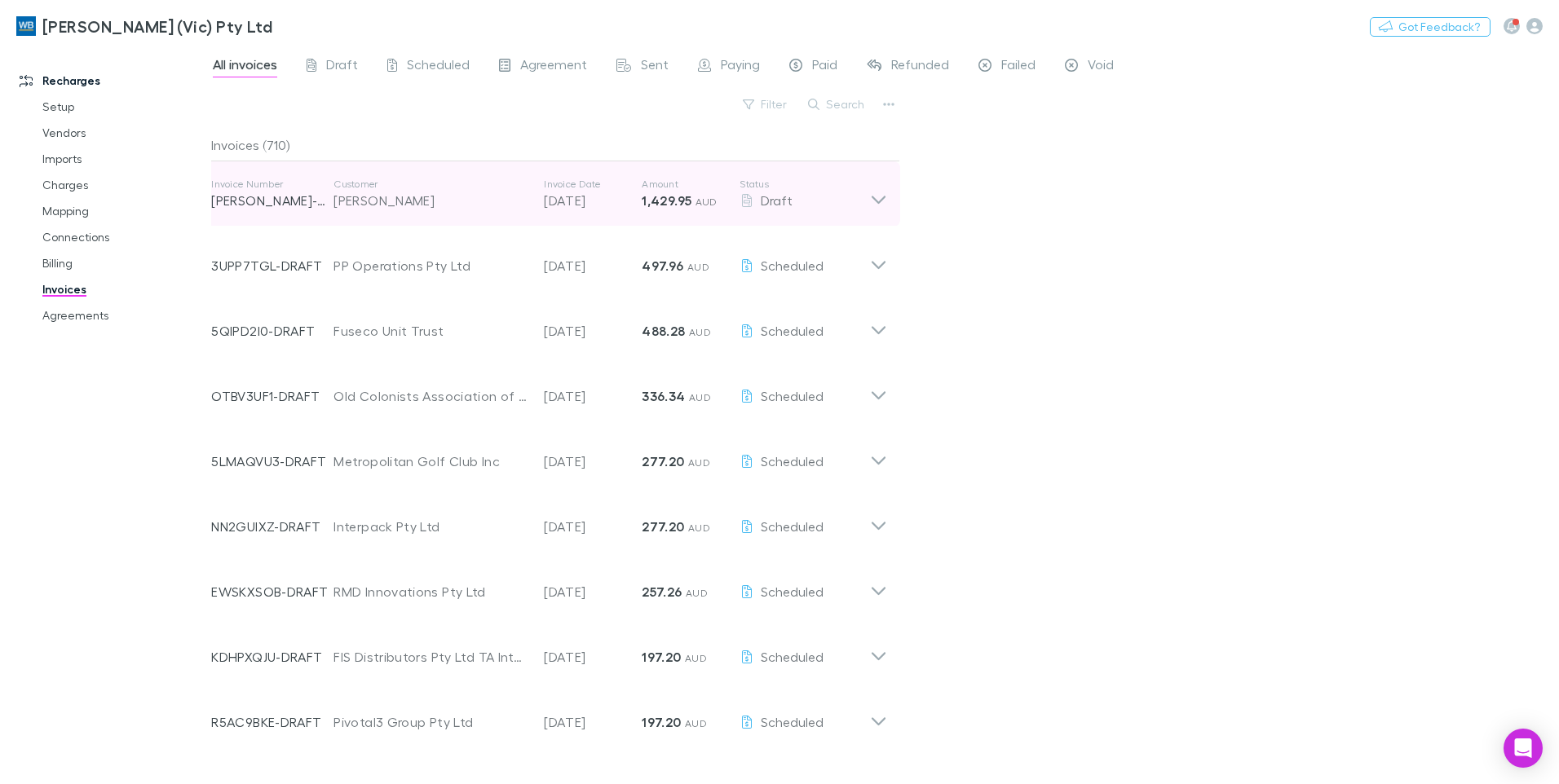
click at [217, 190] on p "[PERSON_NAME]-0825" at bounding box center [272, 200] width 123 height 20
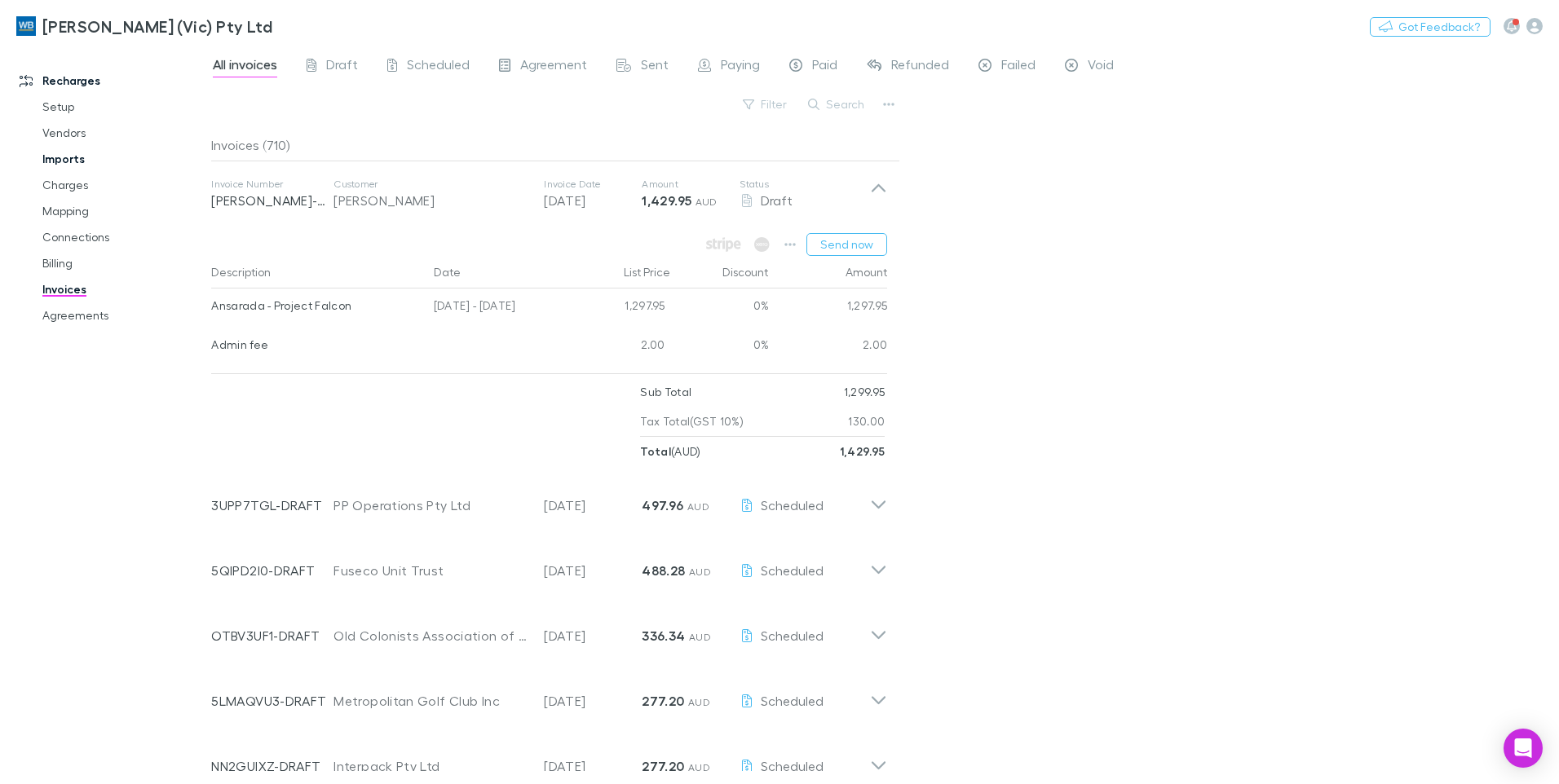
click at [50, 151] on link "Imports" at bounding box center [123, 159] width 194 height 26
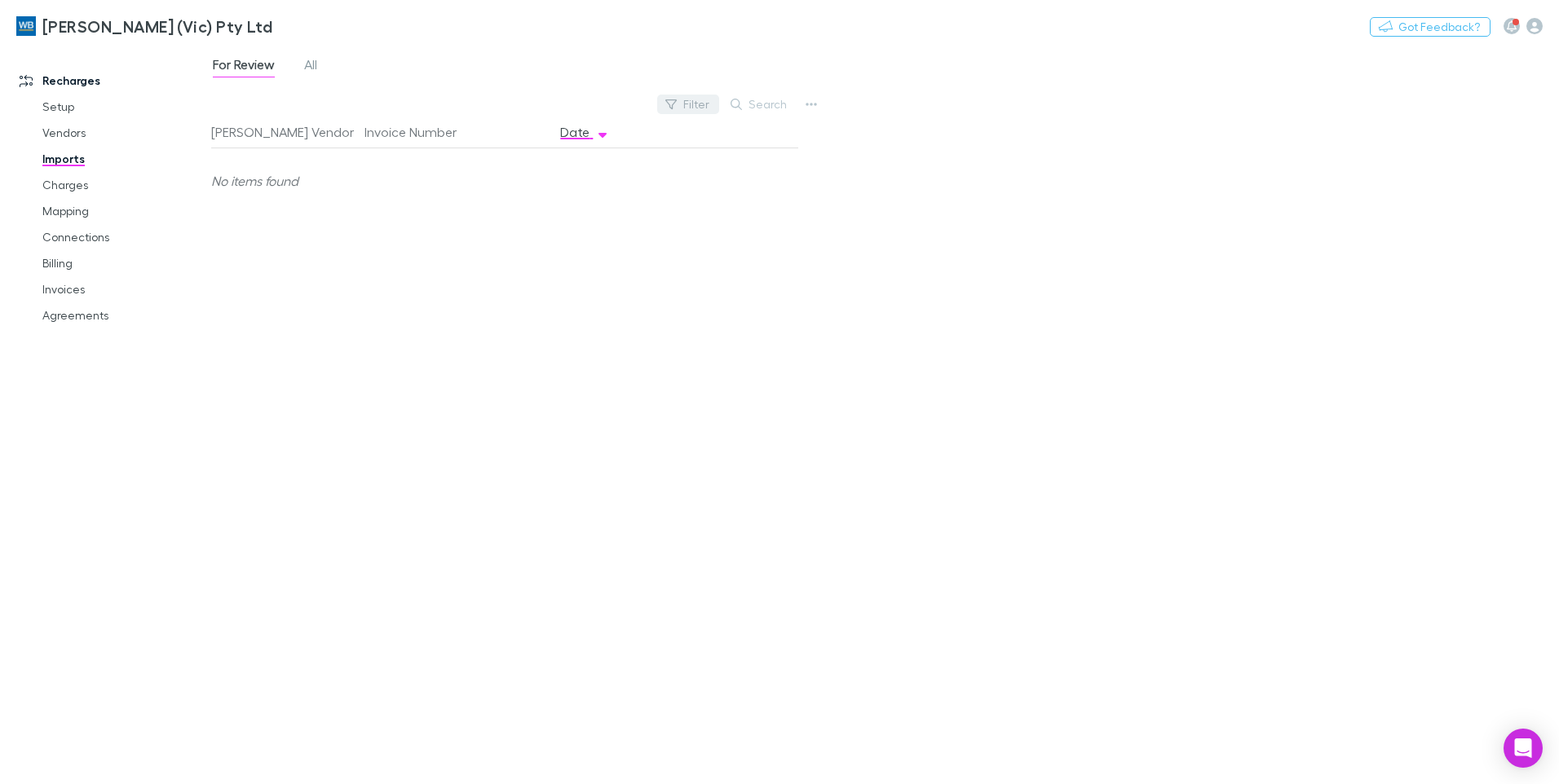
click at [697, 103] on button "Filter" at bounding box center [688, 104] width 62 height 20
click at [314, 63] on div at bounding box center [780, 392] width 1559 height 784
click at [307, 68] on span "All" at bounding box center [310, 67] width 13 height 21
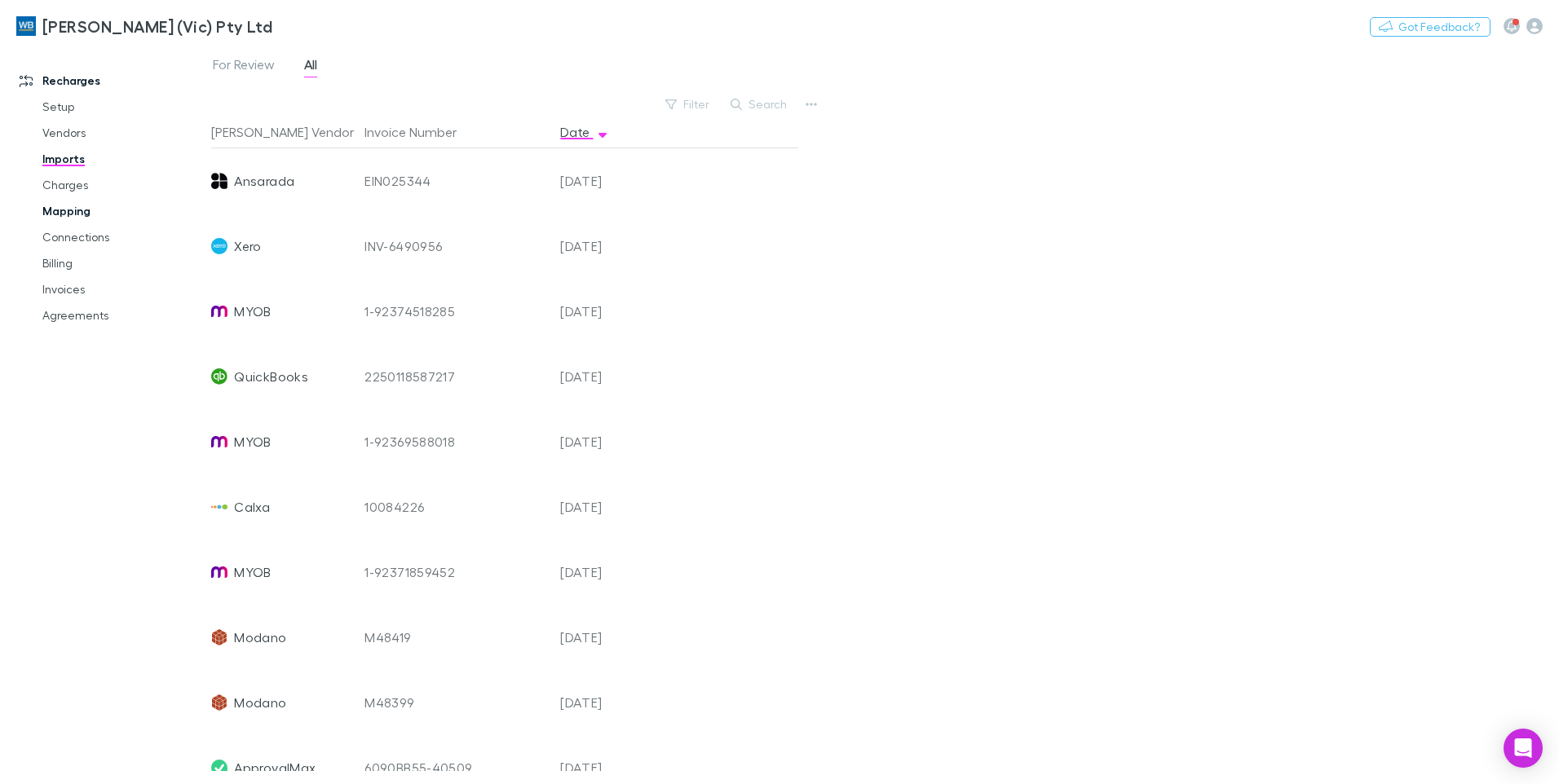
click at [64, 216] on link "Mapping" at bounding box center [123, 211] width 194 height 26
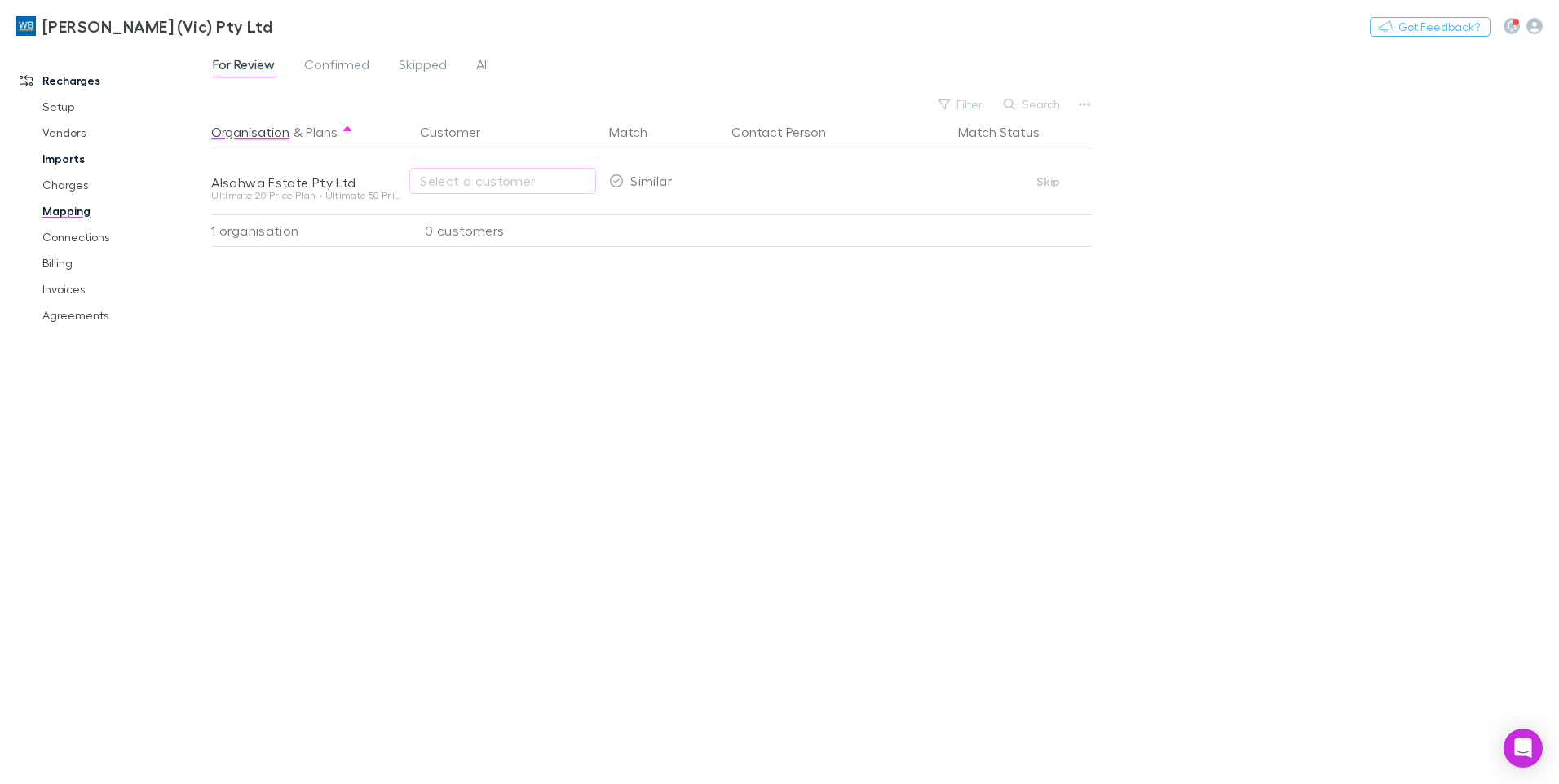
click at [58, 162] on link "Imports" at bounding box center [123, 159] width 194 height 26
click at [809, 104] on icon "button" at bounding box center [812, 105] width 11 height 4
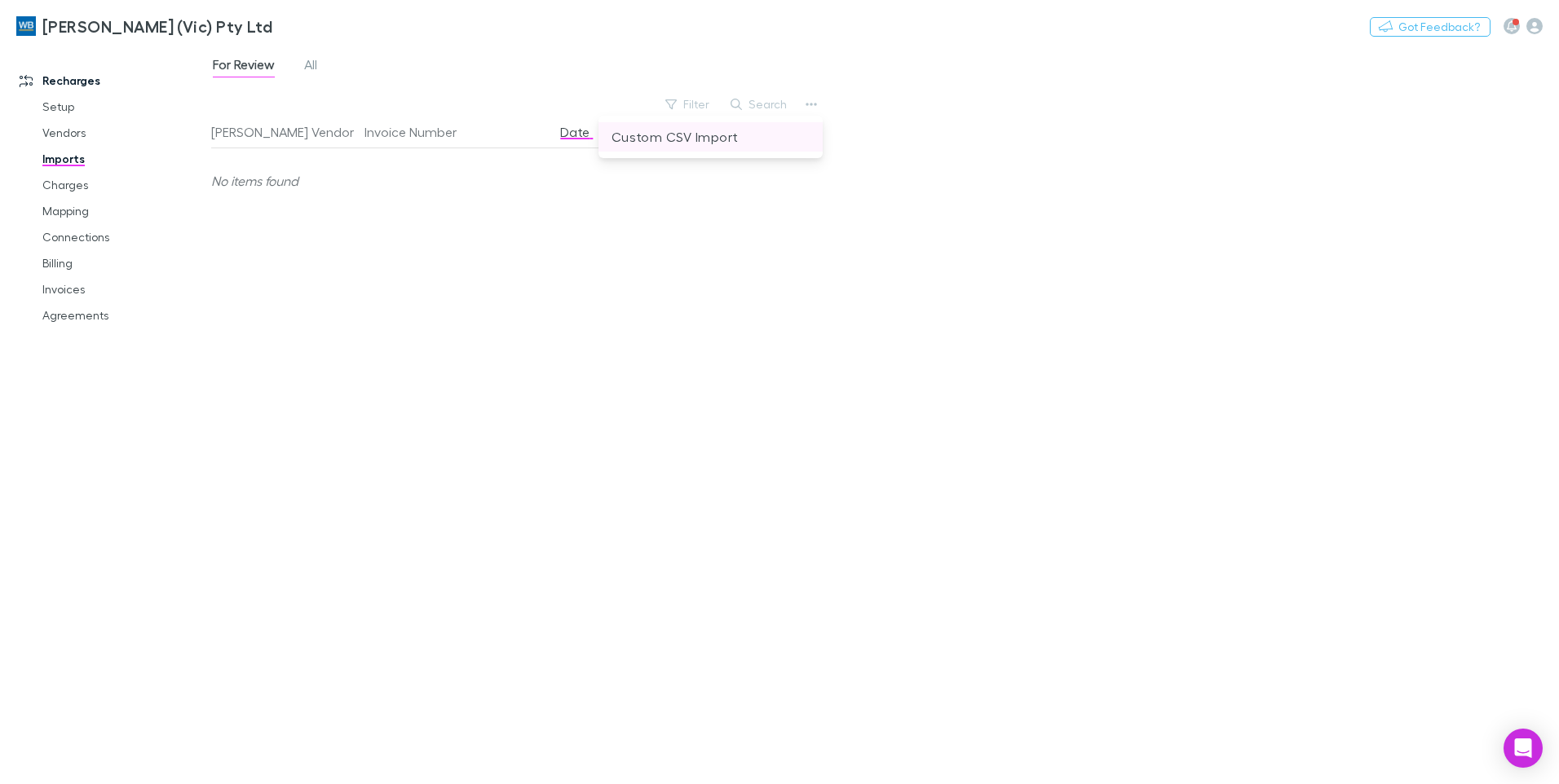
click at [715, 140] on p "Custom CSV Import" at bounding box center [710, 137] width 198 height 20
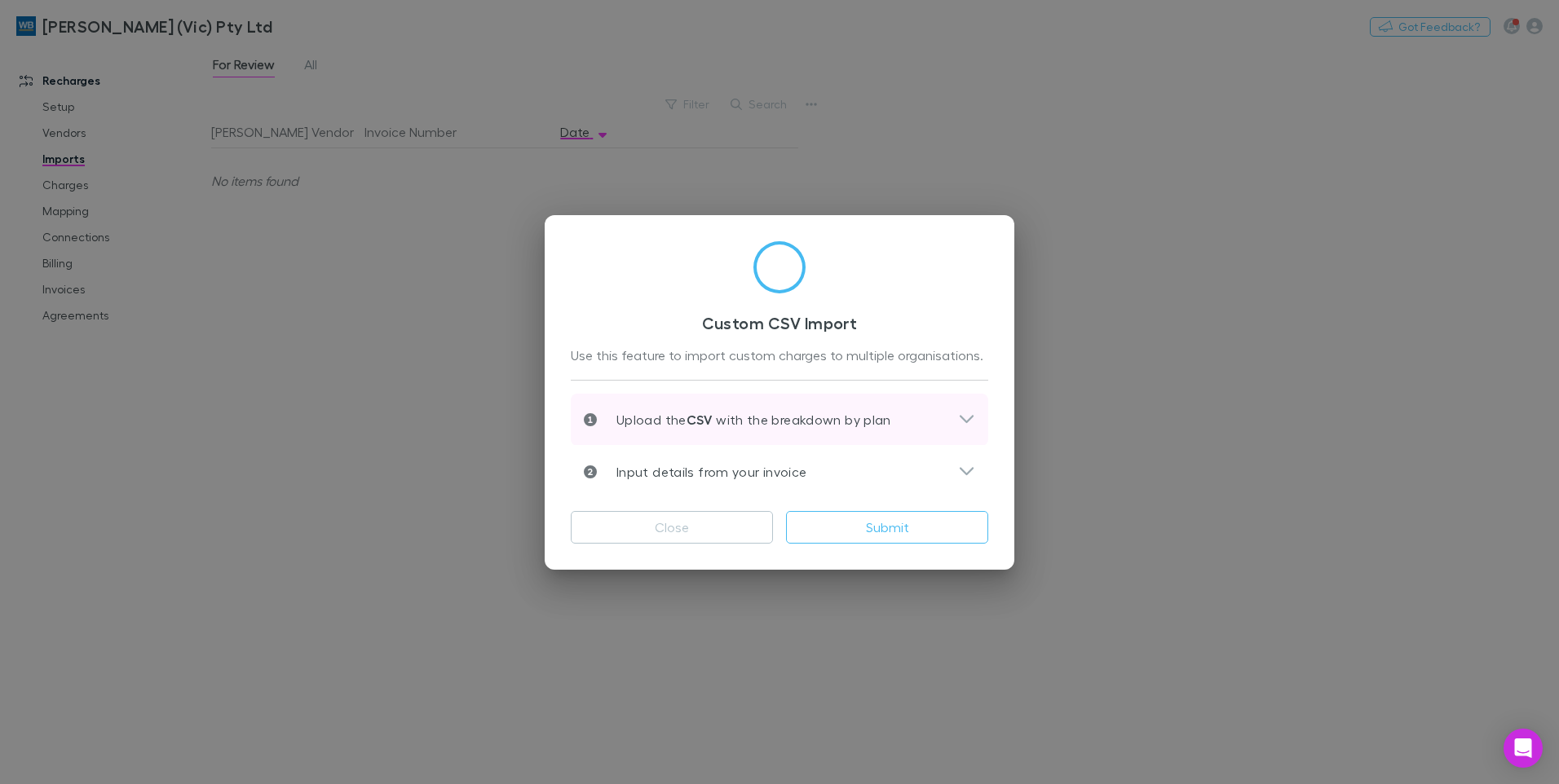
click at [954, 422] on div "Upload the CSV with the breakdown by plan" at bounding box center [770, 419] width 374 height 20
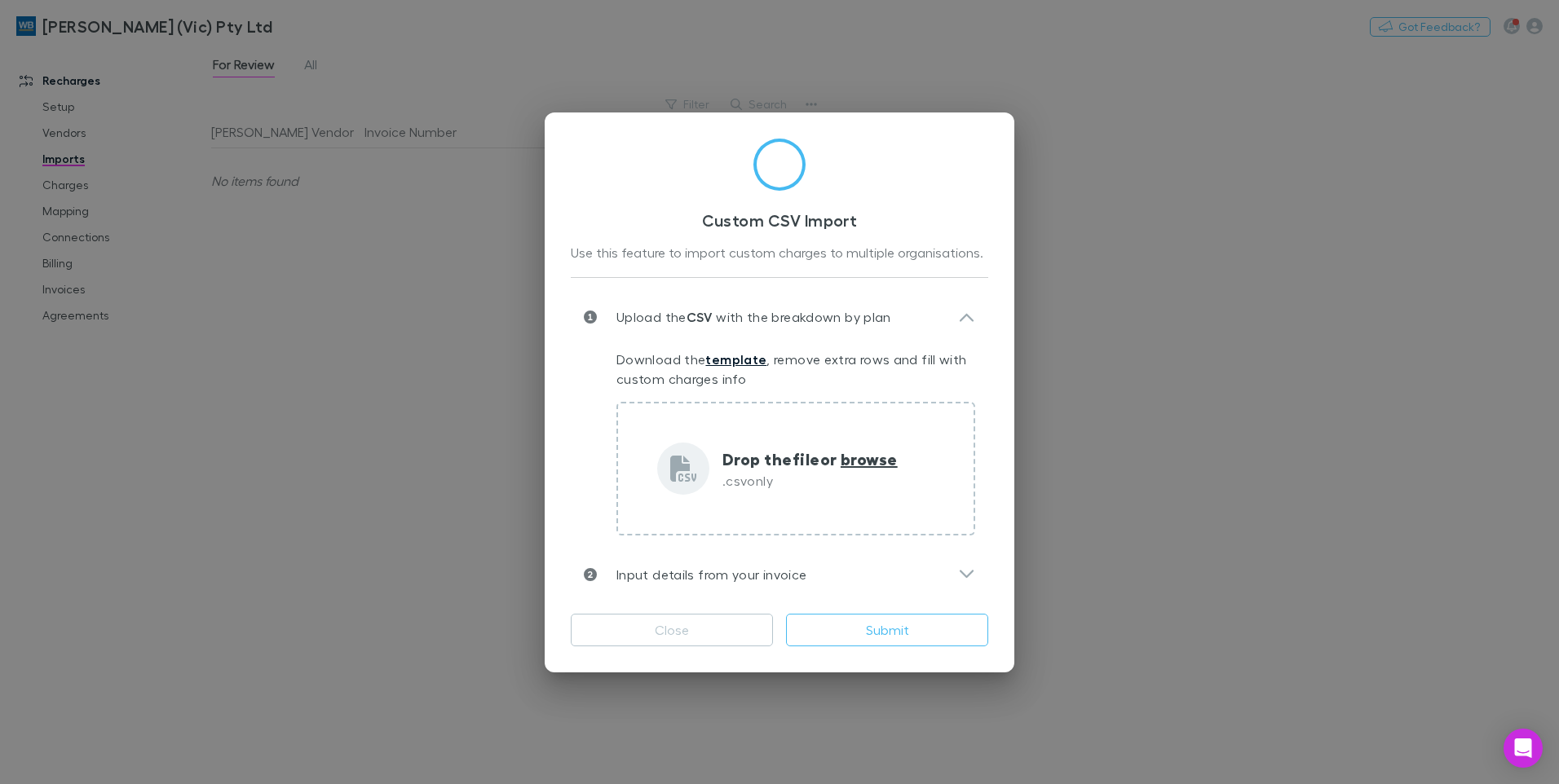
click at [748, 358] on link "template" at bounding box center [736, 359] width 61 height 17
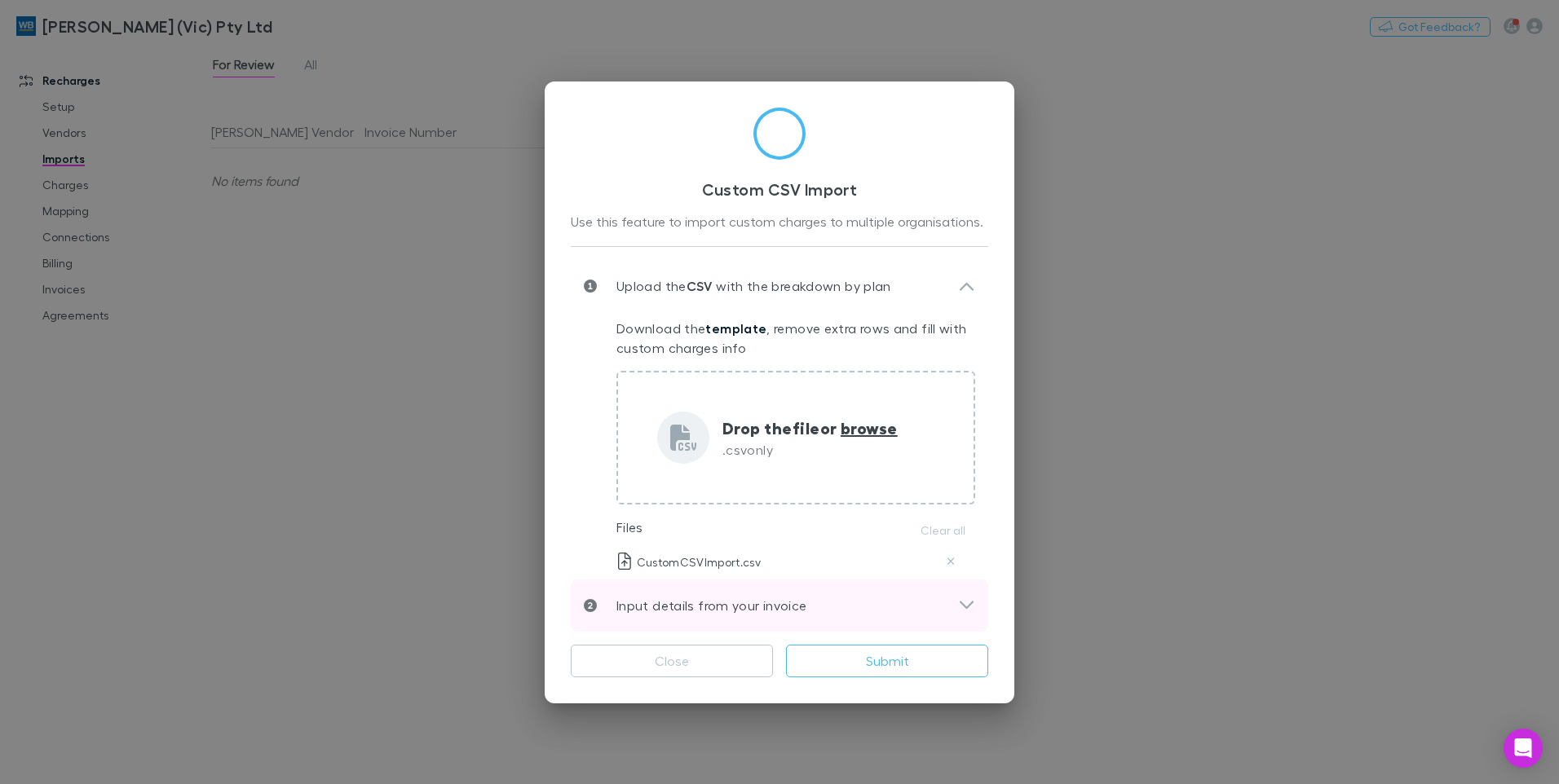
click at [963, 608] on icon at bounding box center [966, 606] width 17 height 20
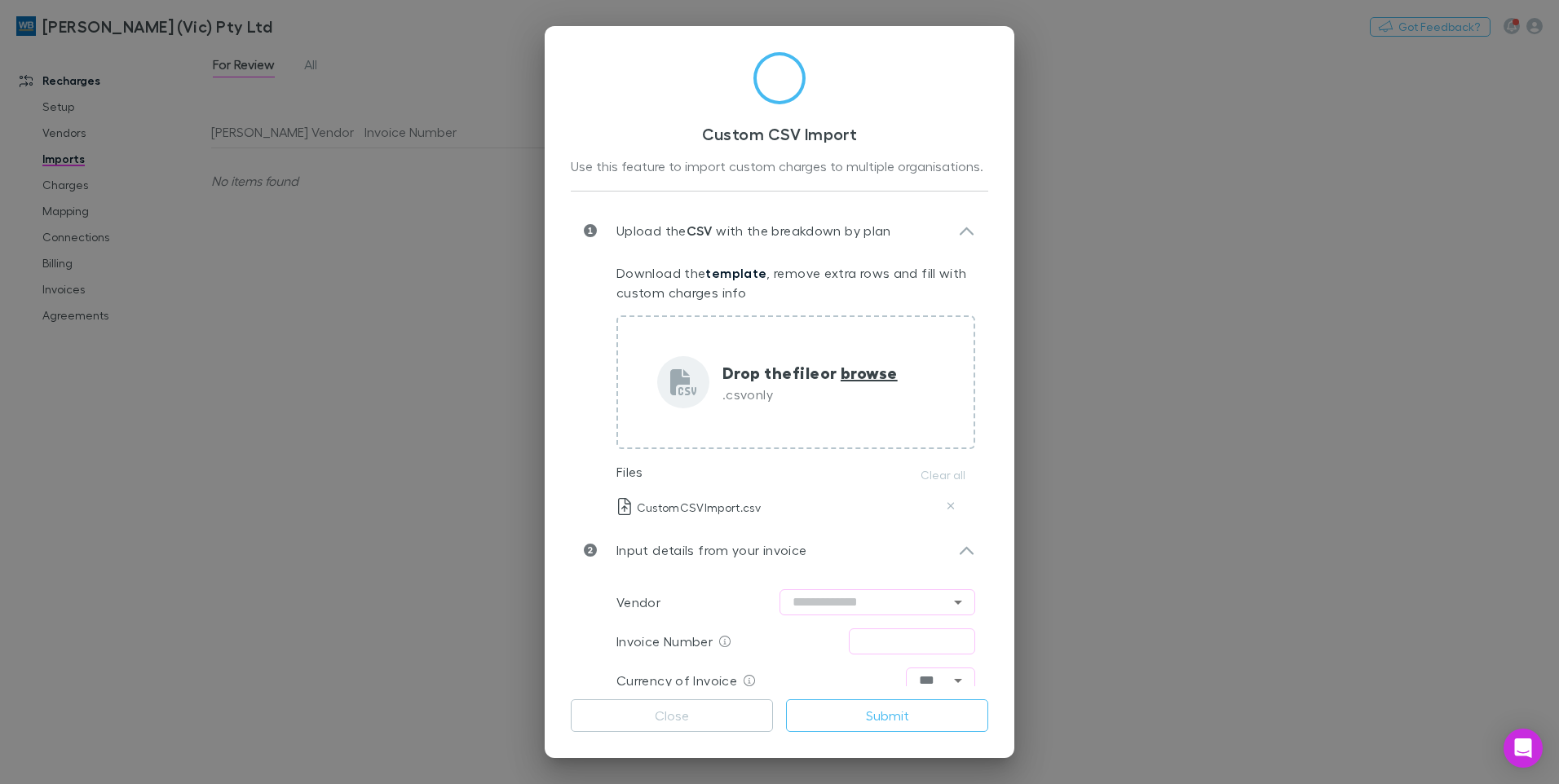
scroll to position [92, 0]
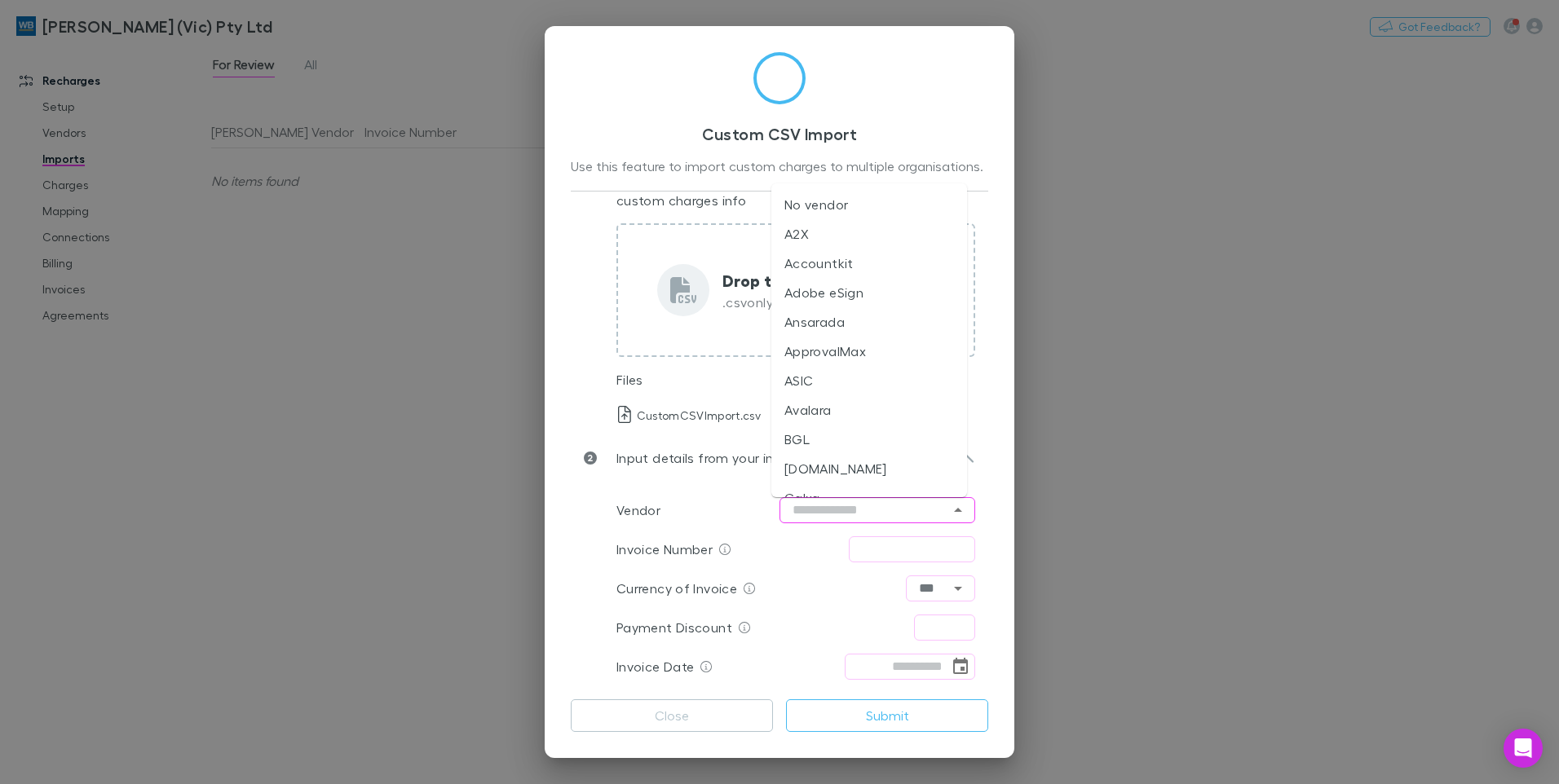
click at [911, 510] on input "text" at bounding box center [877, 510] width 196 height 26
click at [840, 323] on li "Ansarada" at bounding box center [869, 322] width 196 height 30
type input "********"
click at [888, 549] on input "text" at bounding box center [912, 550] width 126 height 26
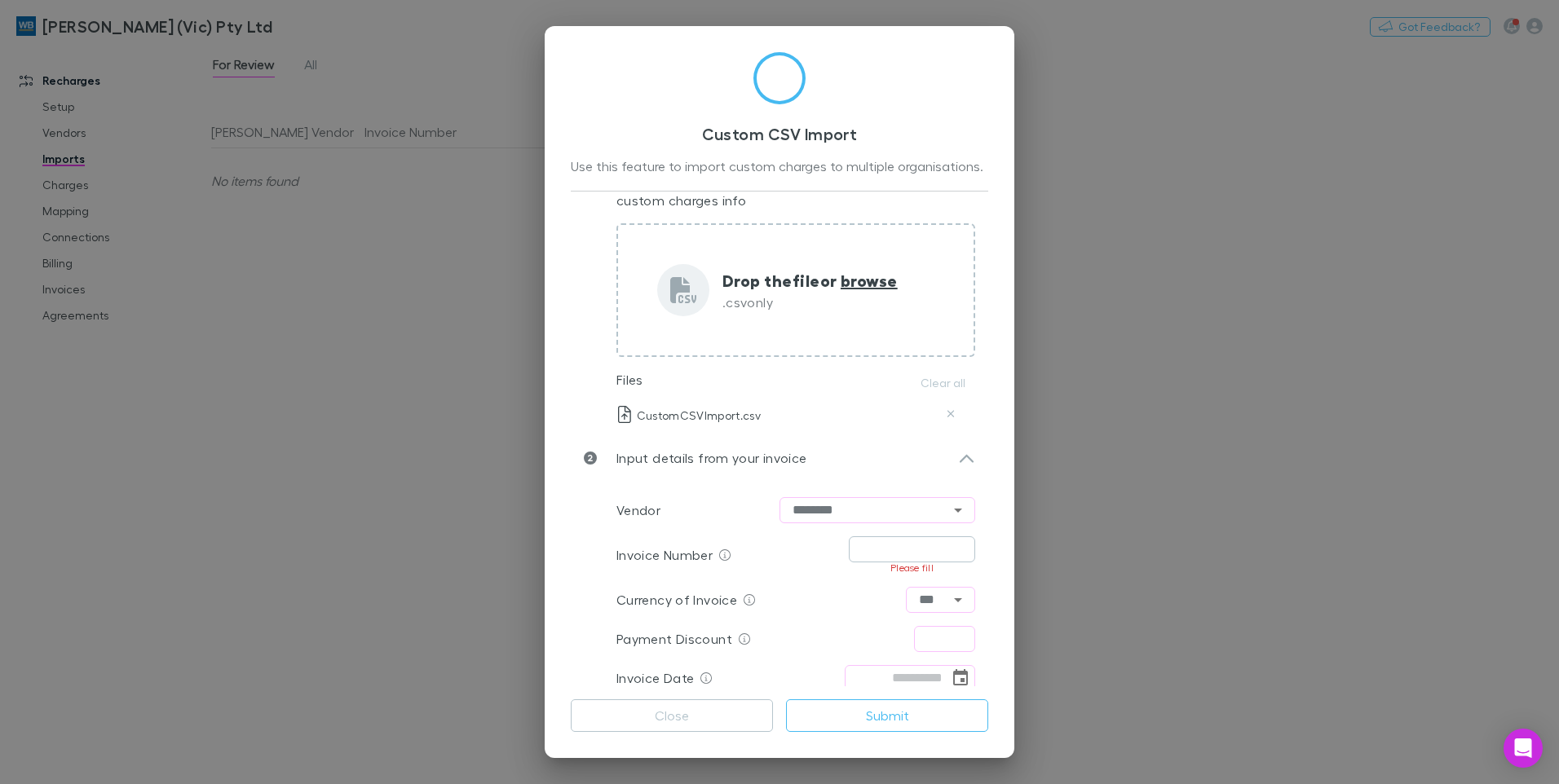
click at [890, 549] on input "text" at bounding box center [912, 550] width 126 height 26
type input "*********"
click at [936, 630] on input "text" at bounding box center [945, 628] width 61 height 26
type input "****"
click at [825, 636] on div "Payment Discount **** ​" at bounding box center [796, 628] width 359 height 39
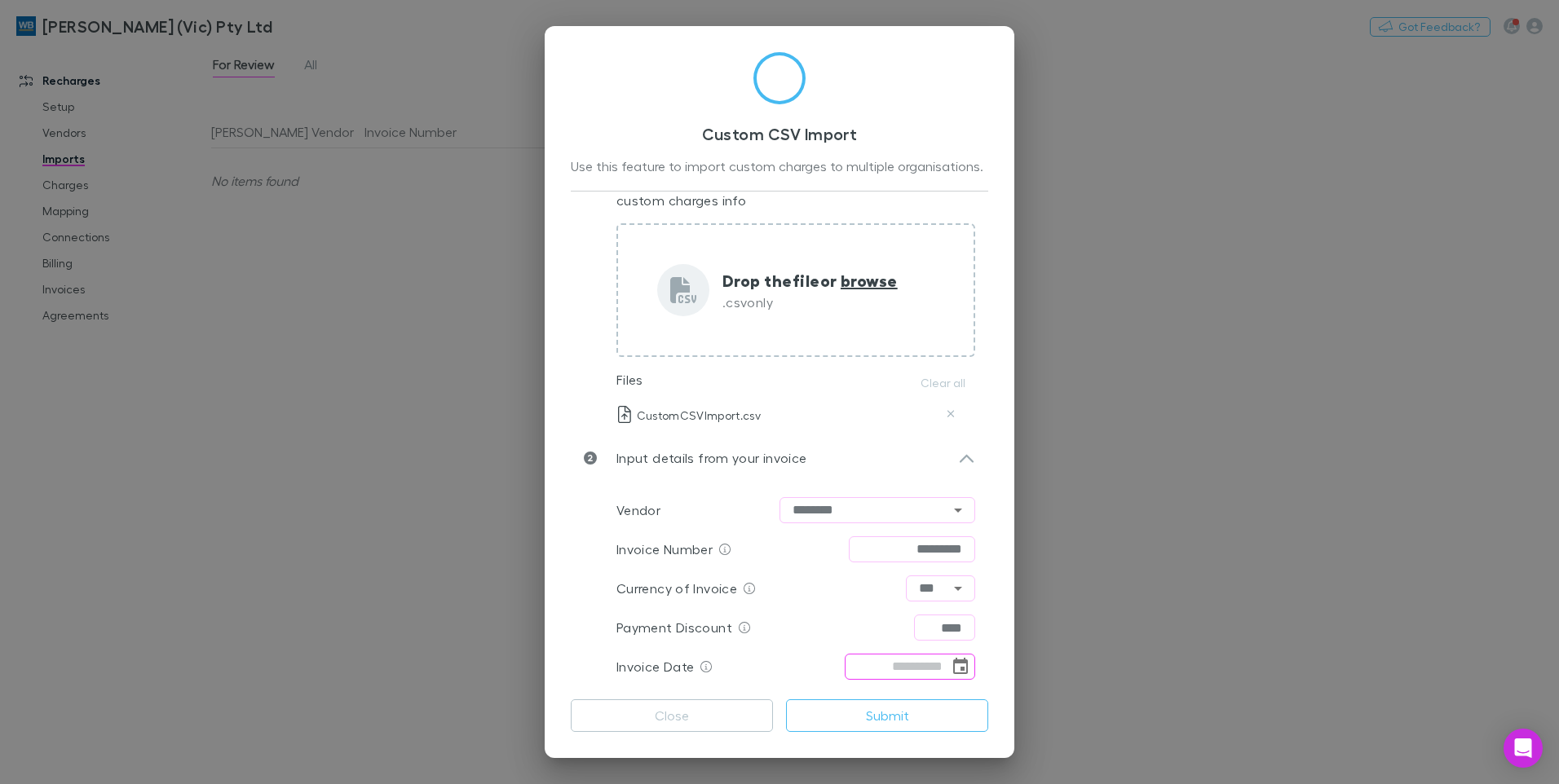
click at [950, 668] on icon "Choose date" at bounding box center [960, 666] width 20 height 20
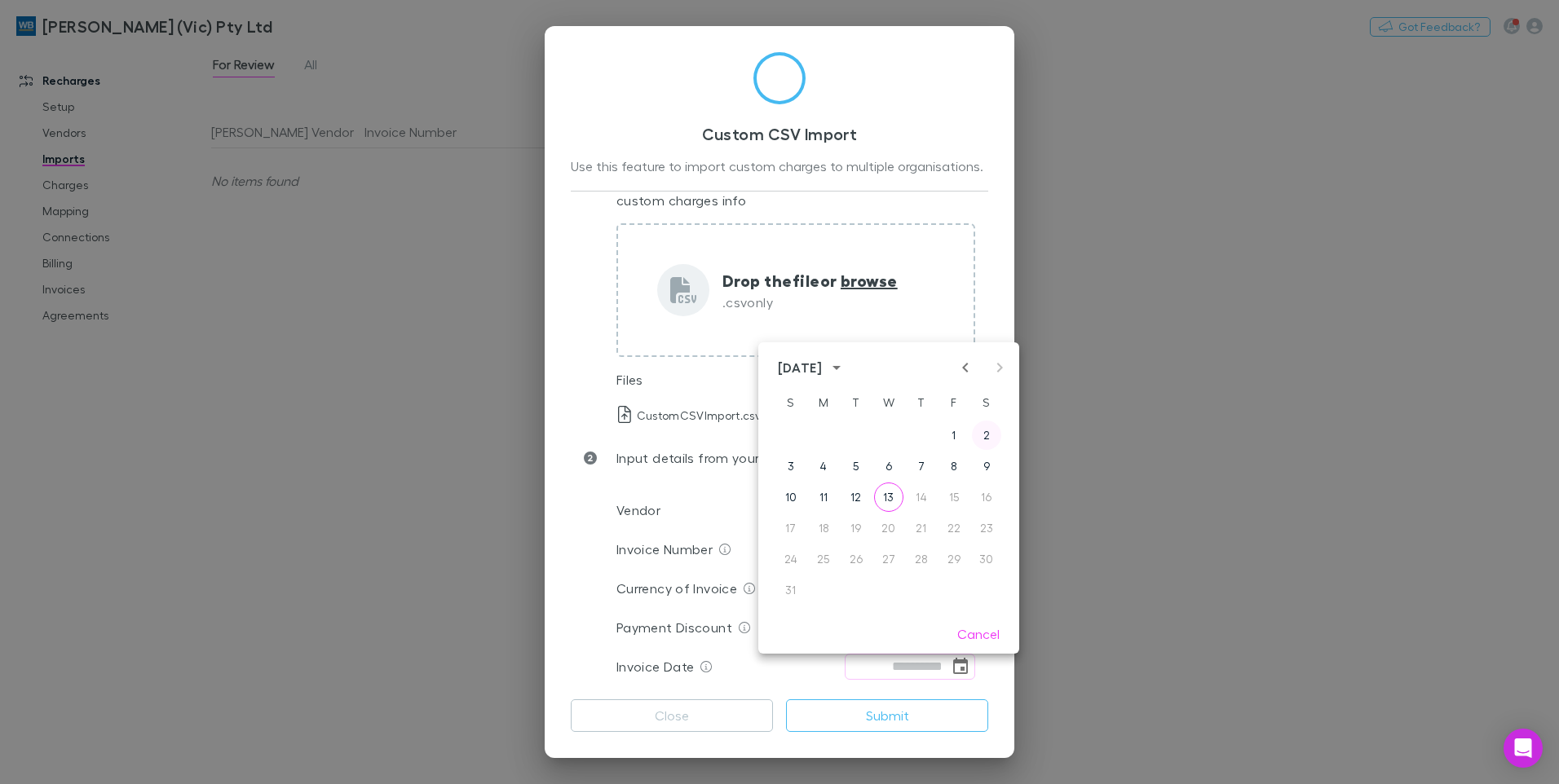
click at [985, 442] on button "2" at bounding box center [987, 436] width 30 height 30
type input "**********"
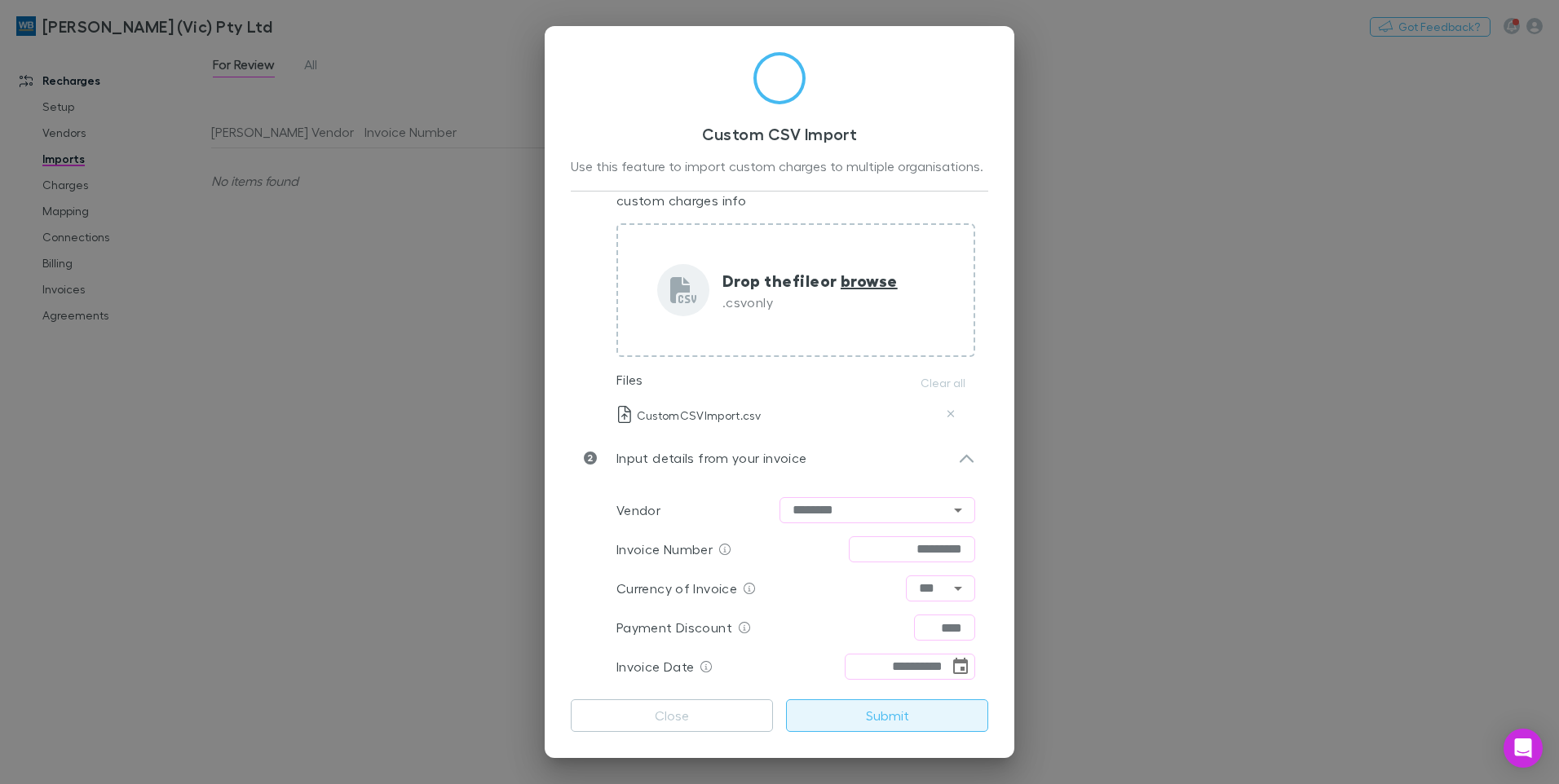
click at [825, 715] on button "Submit" at bounding box center [887, 715] width 203 height 33
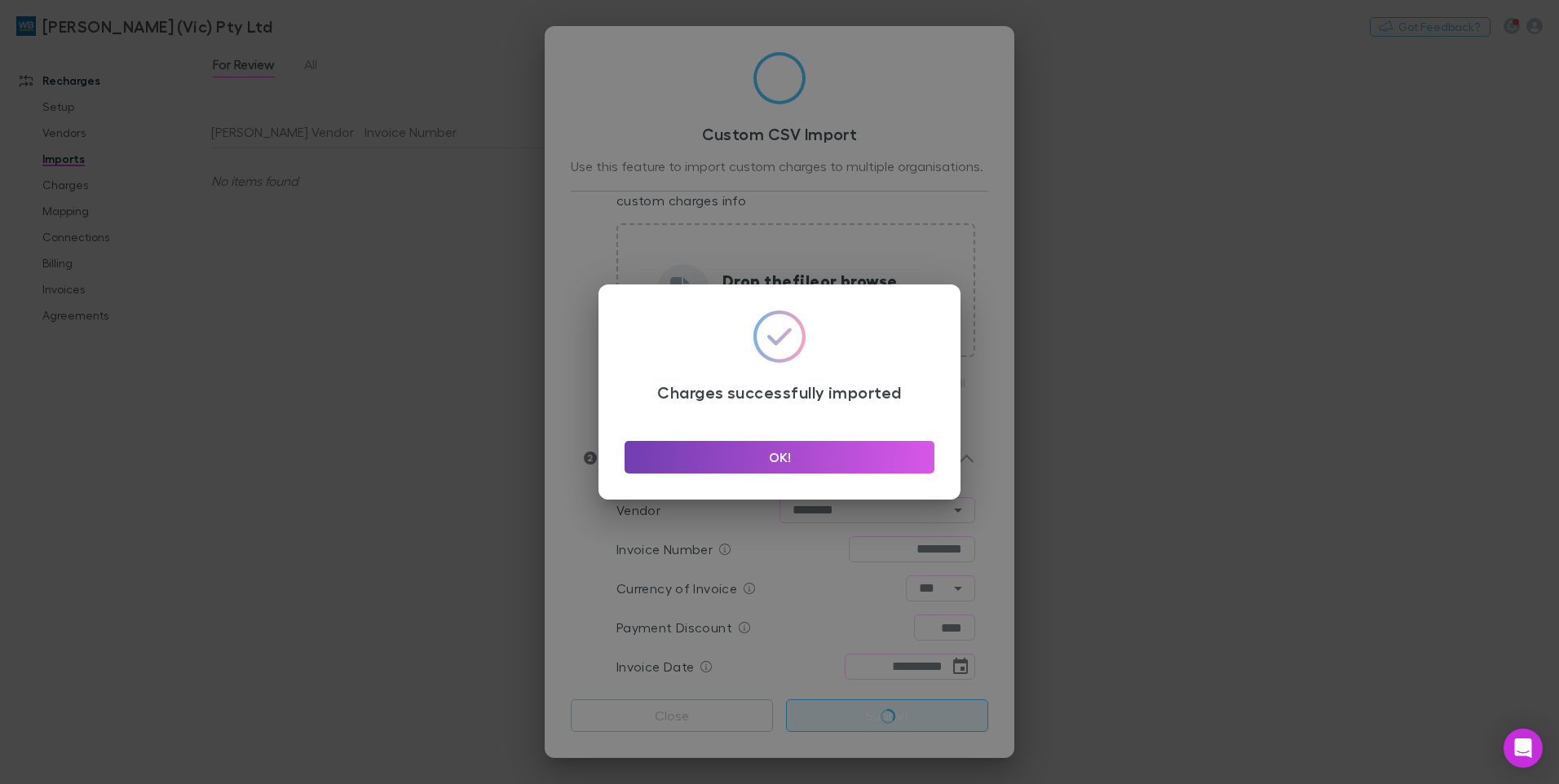
click at [742, 456] on button "OK!" at bounding box center [780, 457] width 310 height 33
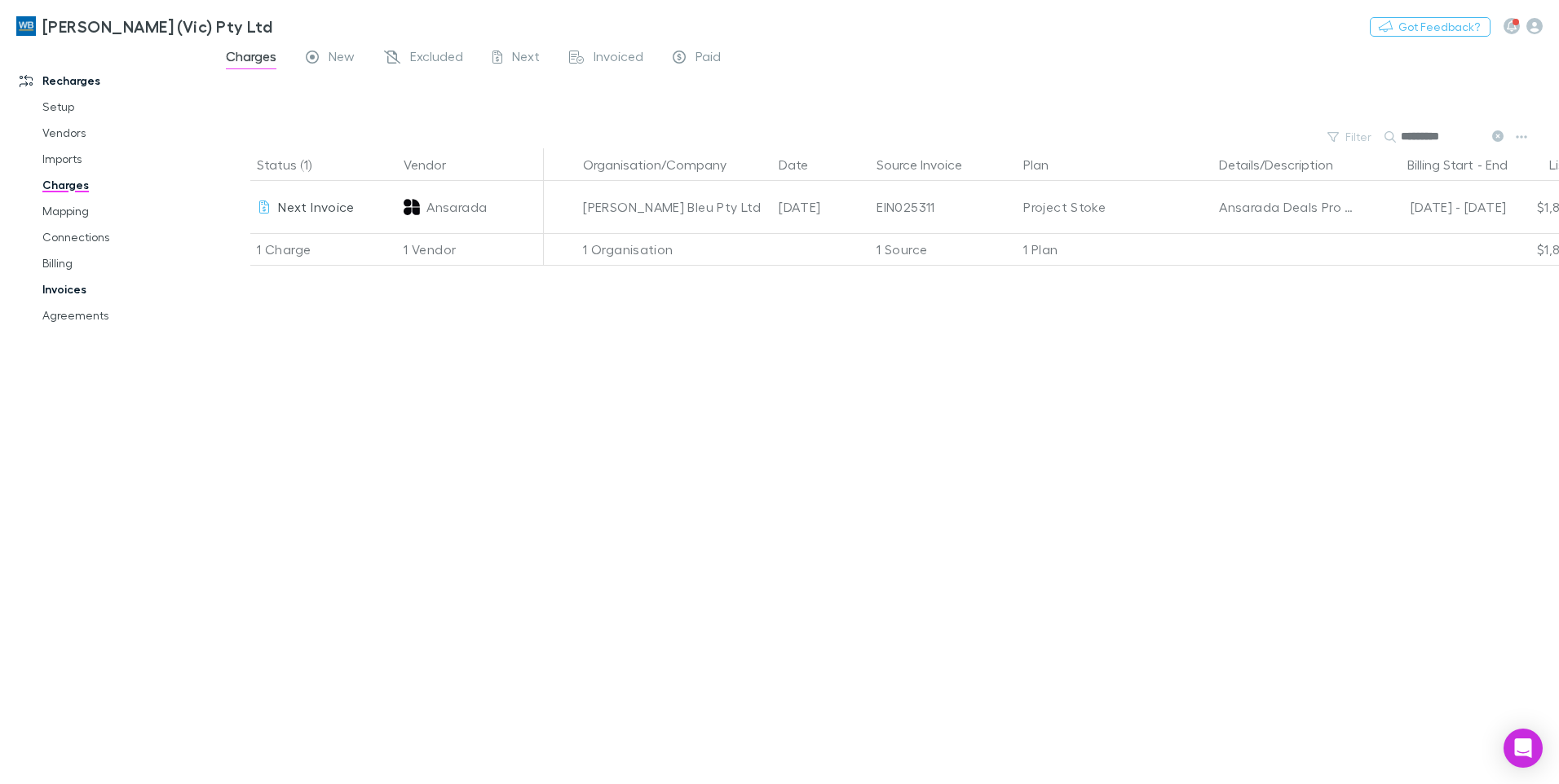
click at [69, 286] on link "Invoices" at bounding box center [123, 290] width 194 height 26
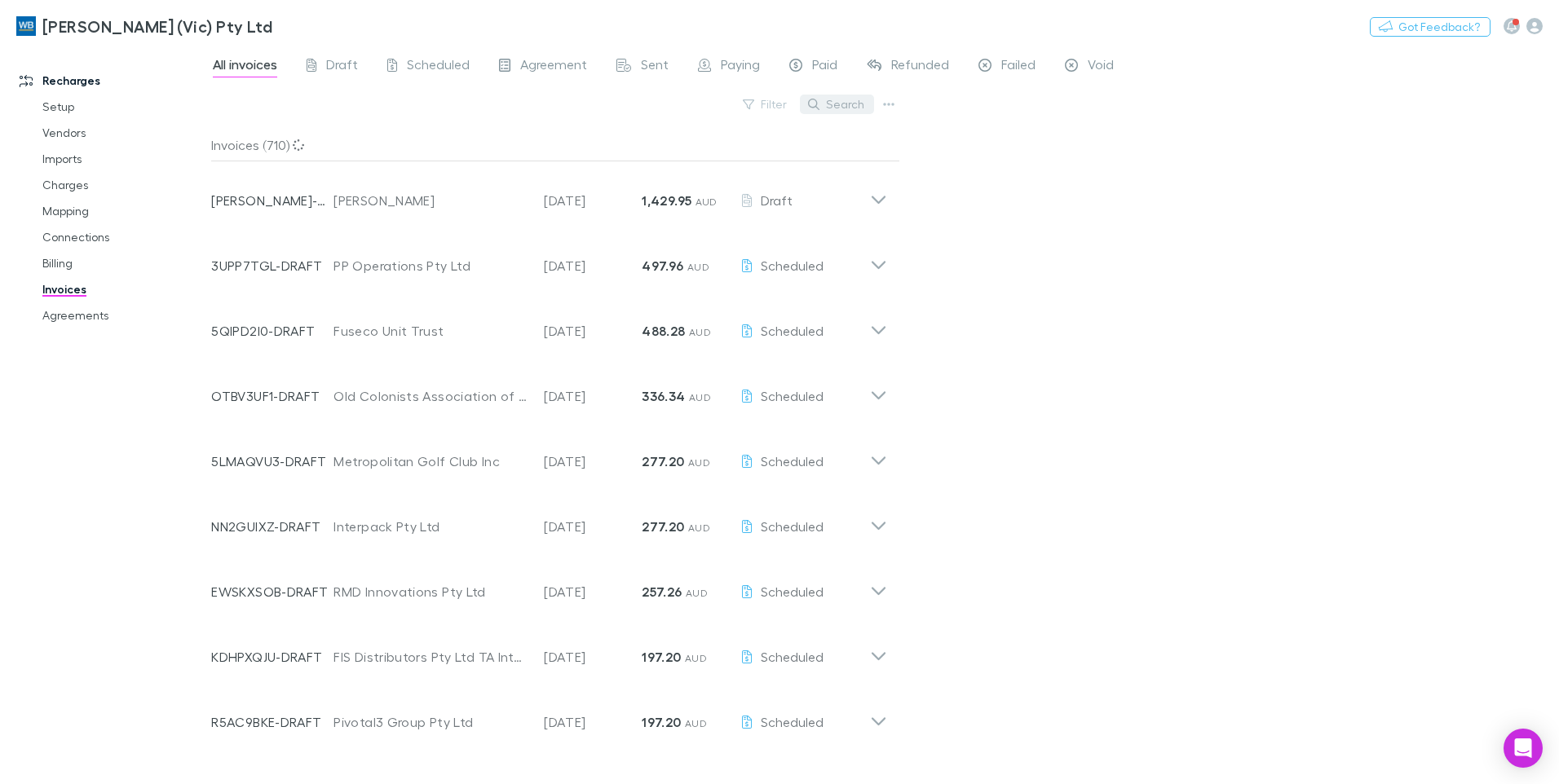
click at [857, 107] on button "Search" at bounding box center [837, 104] width 74 height 20
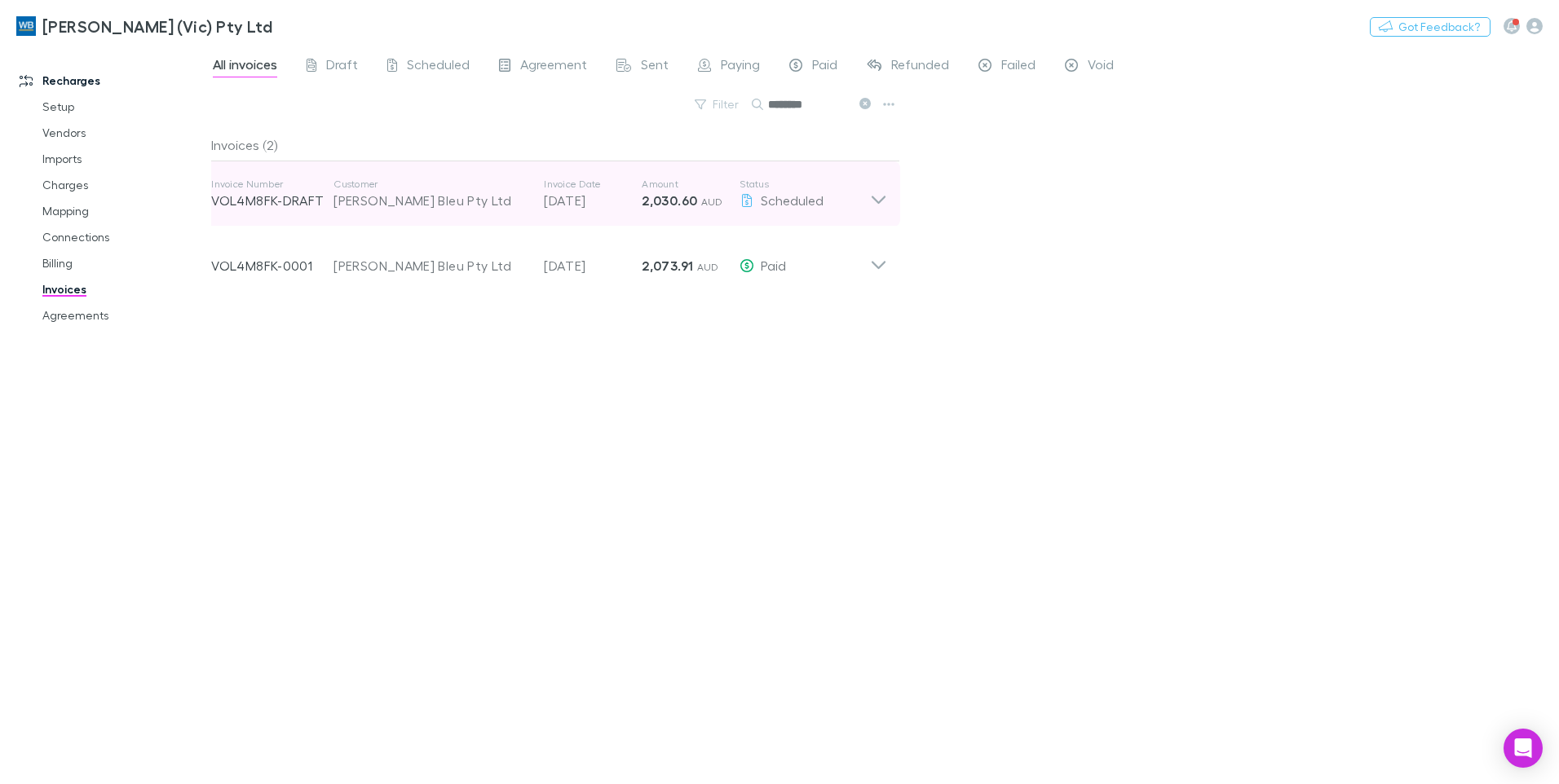
type input "********"
click at [876, 204] on icon at bounding box center [879, 193] width 17 height 33
